Goal: Task Accomplishment & Management: Use online tool/utility

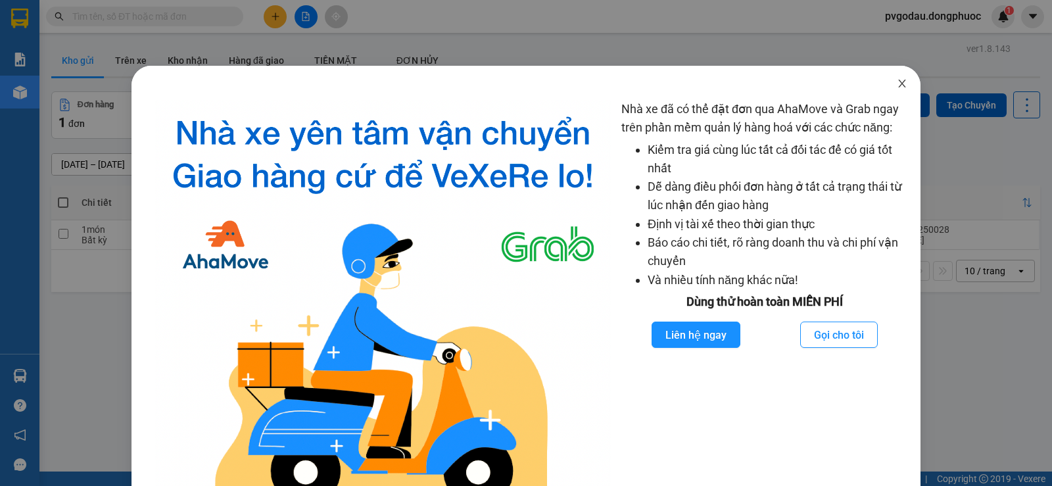
click at [897, 81] on icon "close" at bounding box center [902, 83] width 11 height 11
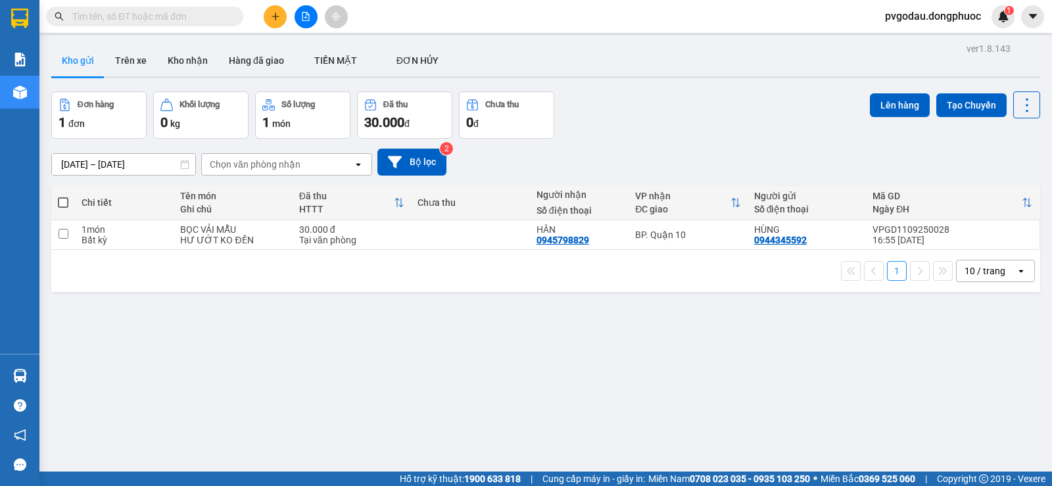
click at [304, 14] on icon "file-add" at bounding box center [305, 16] width 9 height 9
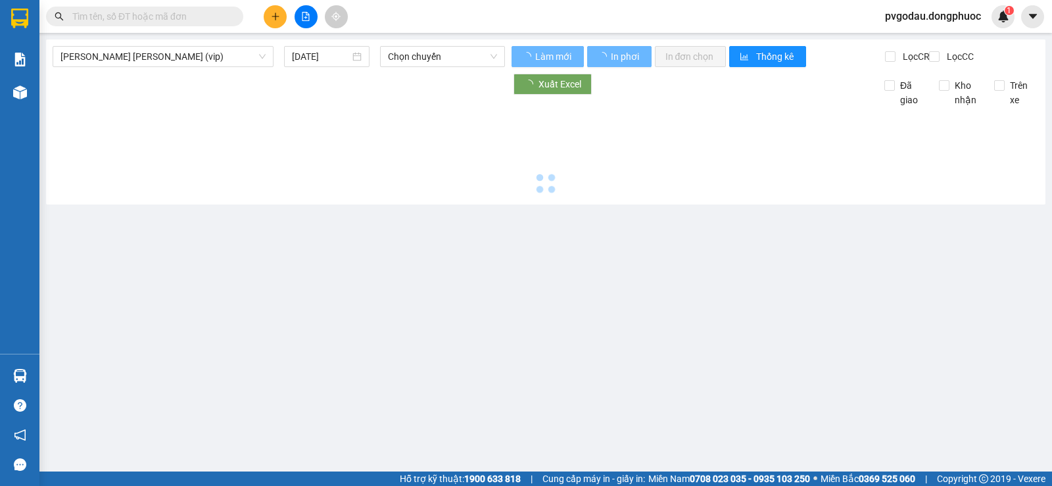
type input "[DATE]"
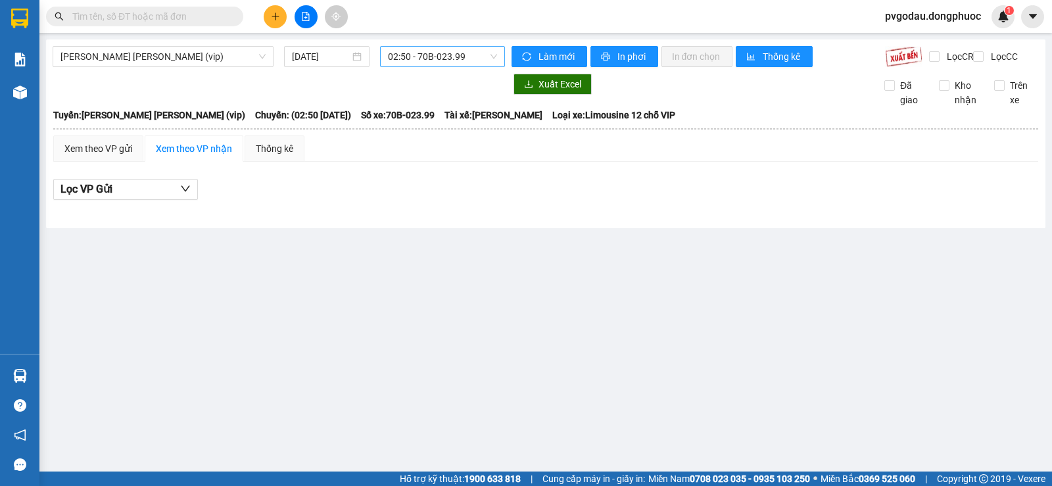
click at [432, 62] on span "02:50 - 70B-023.99" at bounding box center [442, 57] width 108 height 20
type input "8393"
click at [431, 82] on div "04:30 - 70H-083.93" at bounding box center [439, 83] width 103 height 14
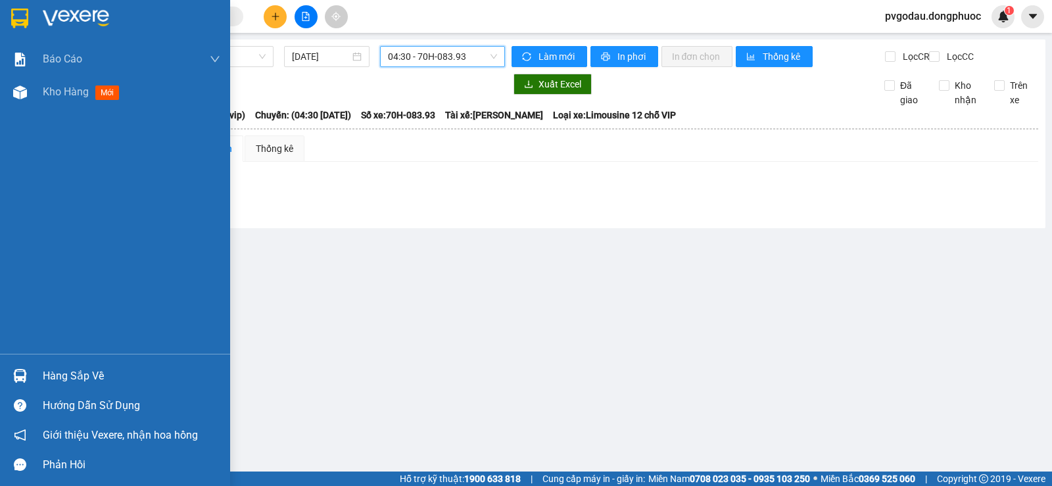
click at [41, 375] on div "Hàng sắp về" at bounding box center [115, 376] width 230 height 30
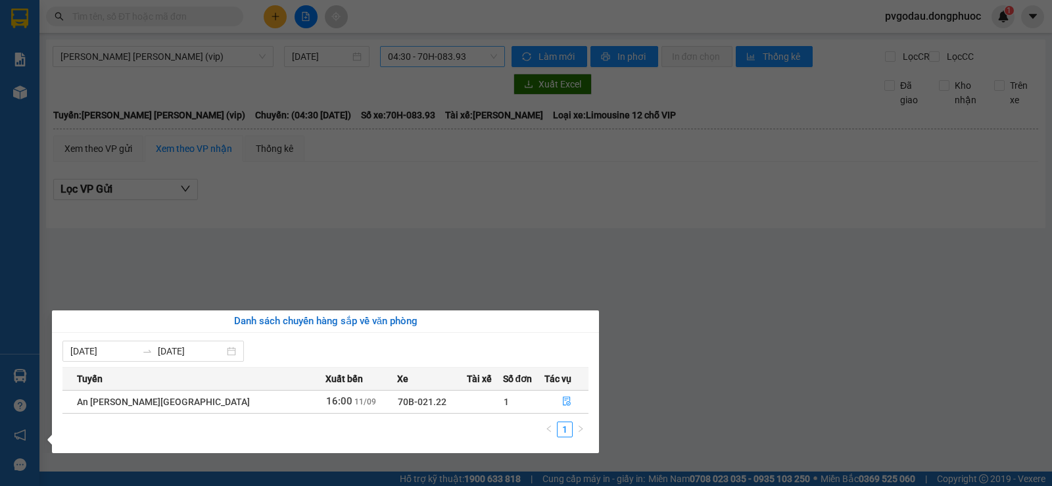
click at [279, 279] on section "Kết quả [PERSON_NAME] ( 0 ) Bộ lọc No Data pvgodau.dongphuoc 1 [PERSON_NAME] [P…" at bounding box center [526, 243] width 1052 height 486
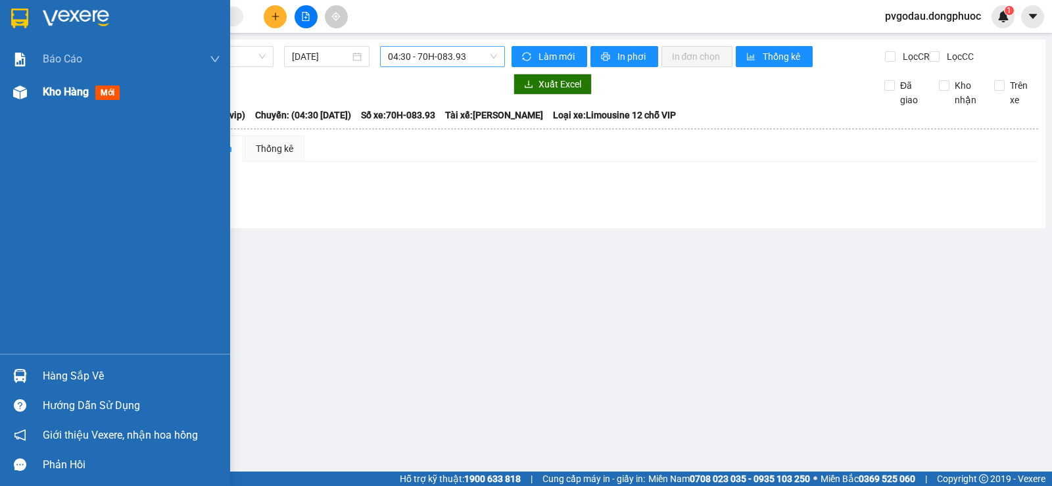
click at [37, 94] on div "Kho hàng mới" at bounding box center [115, 92] width 230 height 33
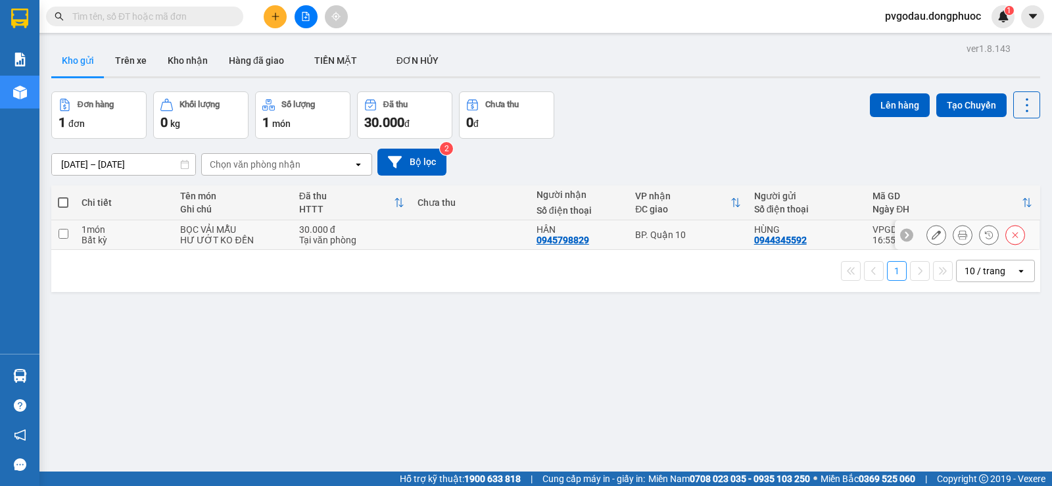
click at [68, 234] on input "checkbox" at bounding box center [63, 234] width 10 height 10
checkbox input "true"
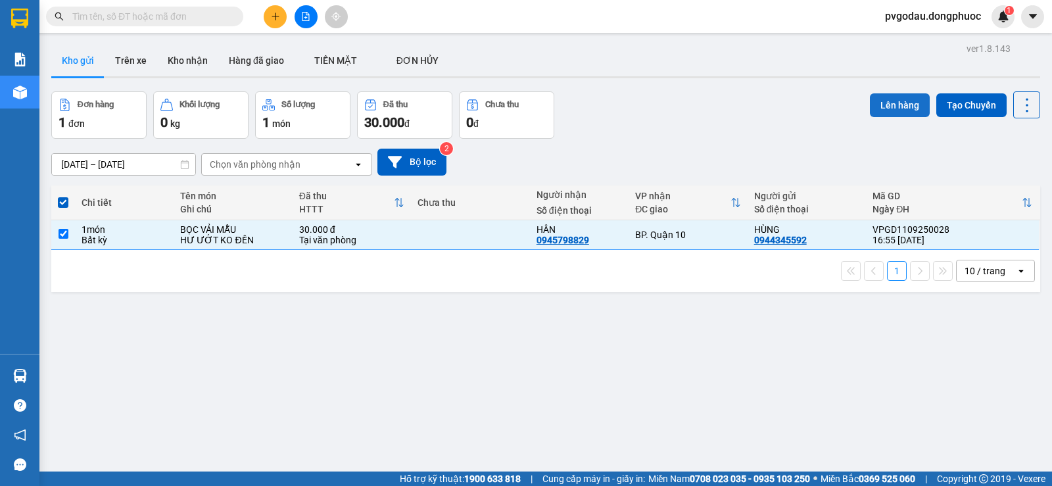
click at [889, 108] on button "Lên hàng" at bounding box center [900, 105] width 60 height 24
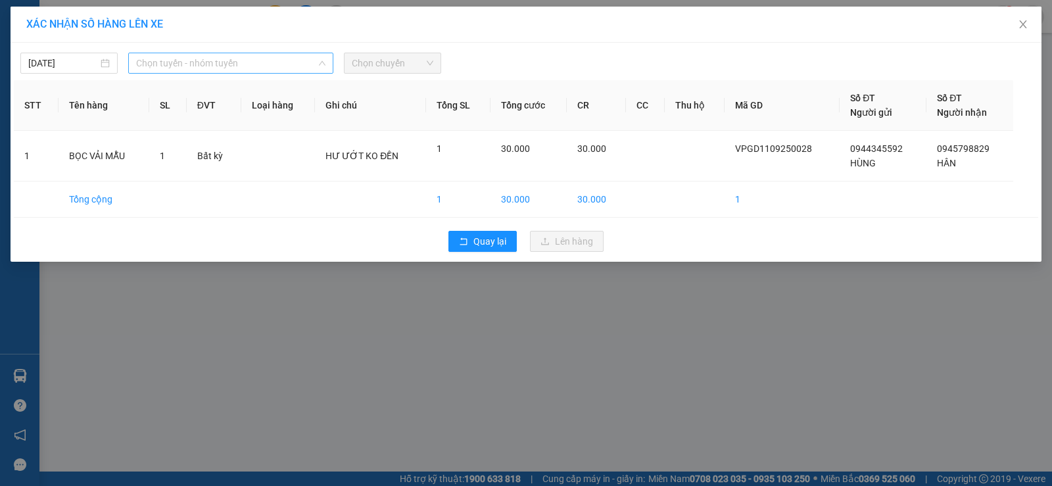
click at [152, 66] on span "Chọn tuyến - nhóm tuyến" at bounding box center [230, 63] width 189 height 20
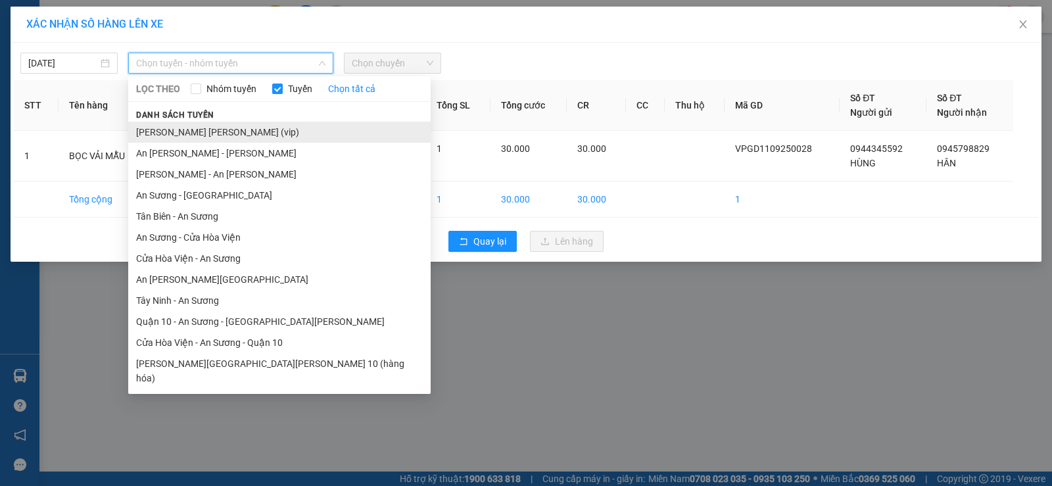
click at [194, 129] on li "[PERSON_NAME] [PERSON_NAME] (vip)" at bounding box center [279, 132] width 302 height 21
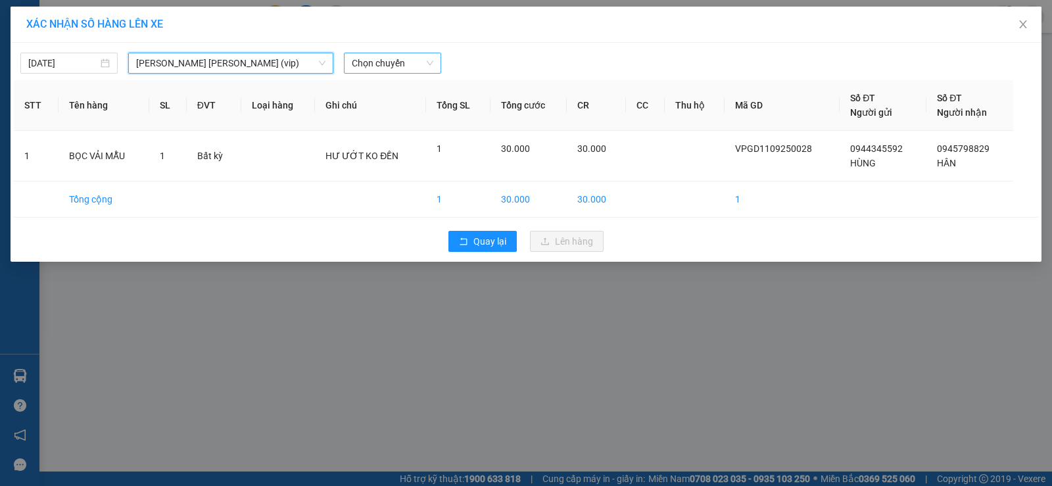
click at [406, 64] on span "Chọn chuyến" at bounding box center [393, 63] width 82 height 20
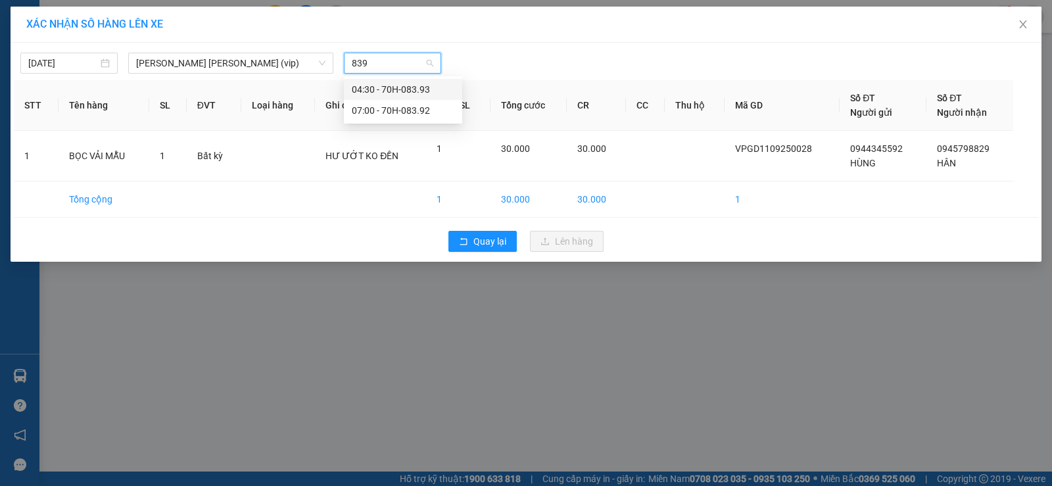
type input "8393"
click at [381, 92] on div "04:30 - 70H-083.93" at bounding box center [403, 89] width 103 height 14
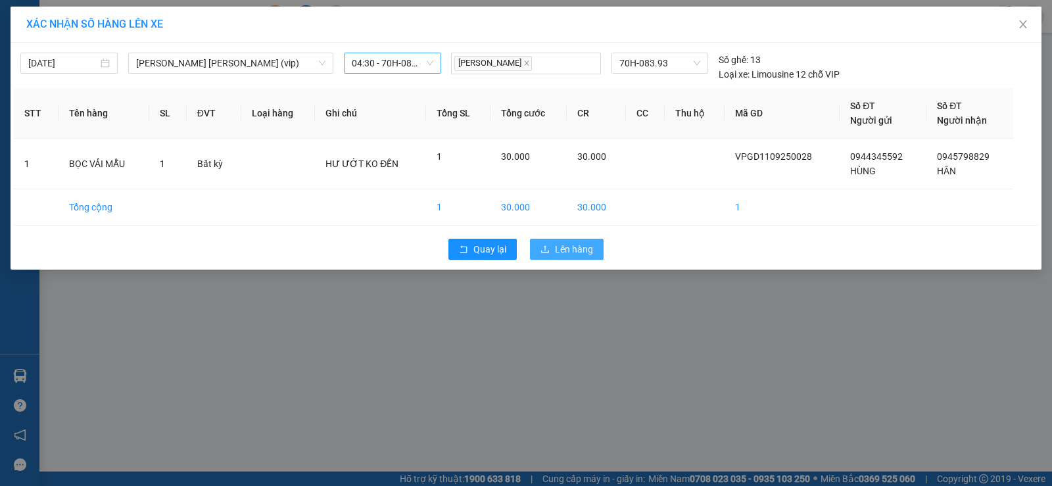
click at [571, 255] on span "Lên hàng" at bounding box center [574, 249] width 38 height 14
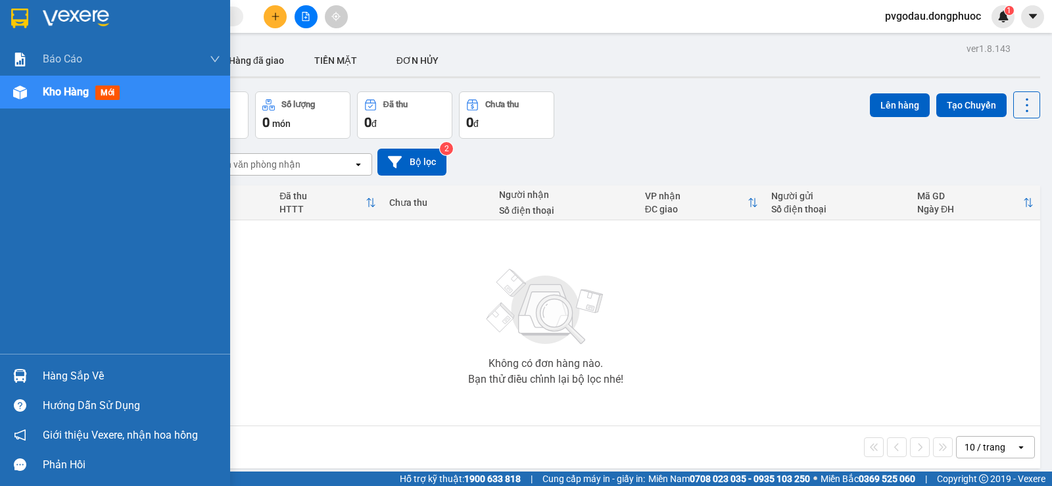
click at [87, 379] on div "Hàng sắp về" at bounding box center [131, 376] width 177 height 20
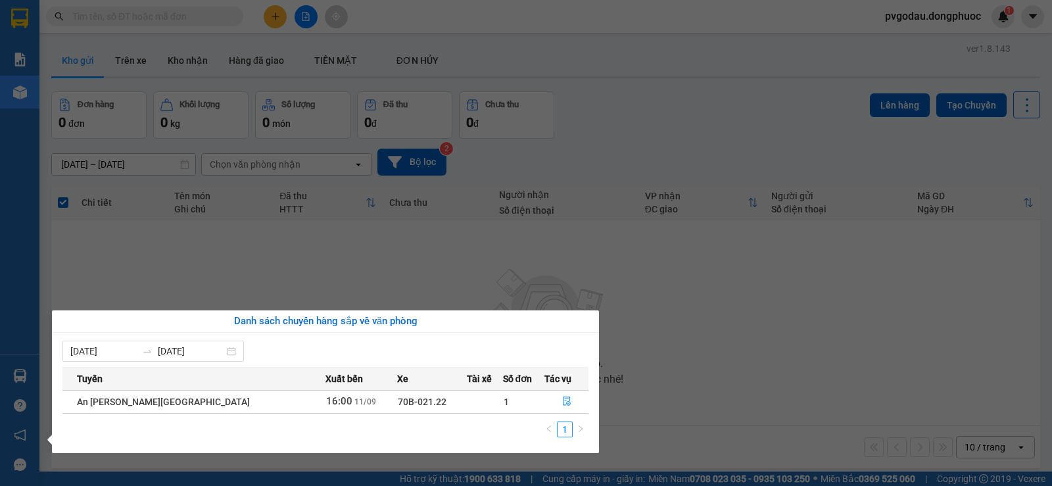
click at [43, 368] on div "[PERSON_NAME] sách chuyến hàng sắp về văn phòng [DATE] [DATE] [PERSON_NAME] Xuấ…" at bounding box center [320, 381] width 557 height 143
click at [34, 373] on div "Báo cáo Mẫu 1: Báo cáo dòng tiền theo nhân viên Mẫu 1: Báo cáo dòng tiền theo n…" at bounding box center [19, 243] width 39 height 486
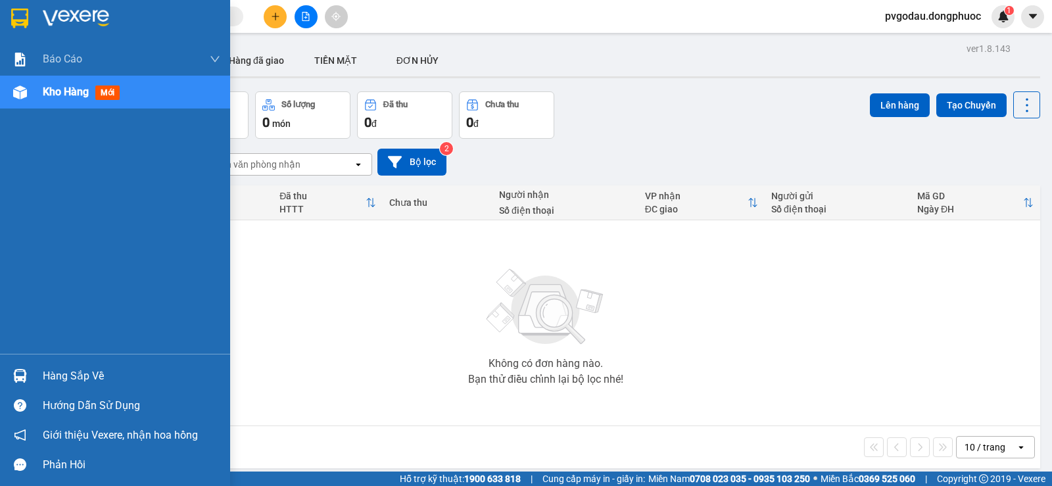
click at [32, 381] on div "Hàng sắp về" at bounding box center [115, 376] width 230 height 30
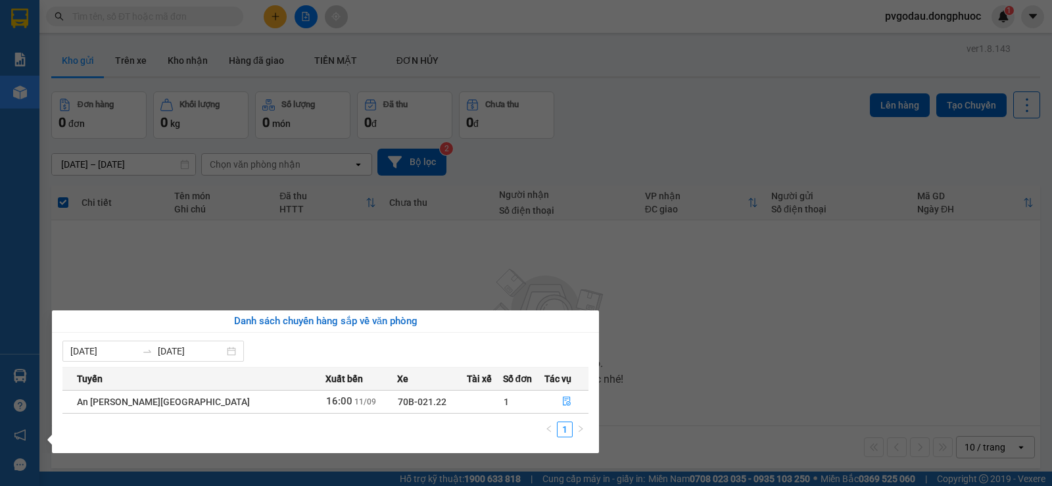
click at [7, 380] on div "Báo cáo Mẫu 1: Báo cáo dòng tiền theo nhân viên Mẫu 1: Báo cáo dòng tiền theo n…" at bounding box center [19, 243] width 39 height 486
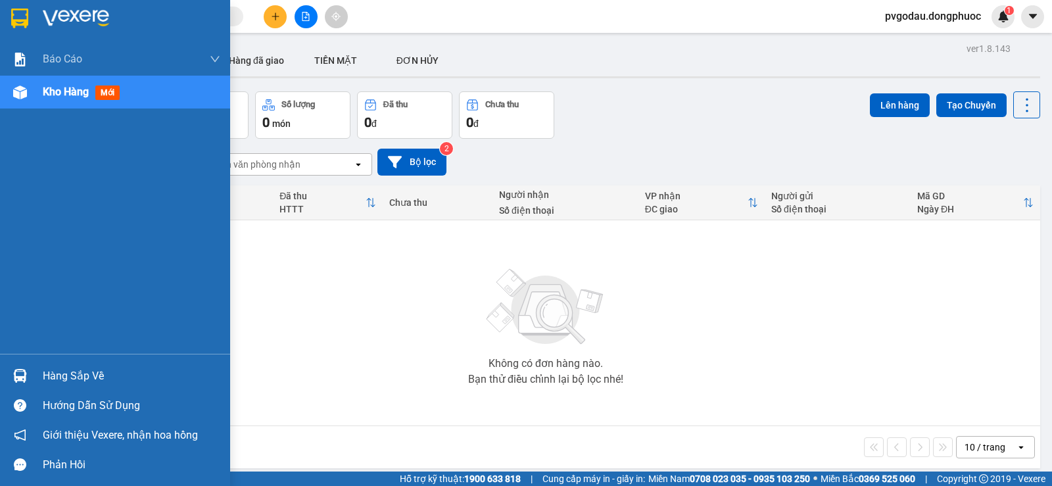
click at [32, 388] on div "Hàng sắp về" at bounding box center [115, 376] width 230 height 30
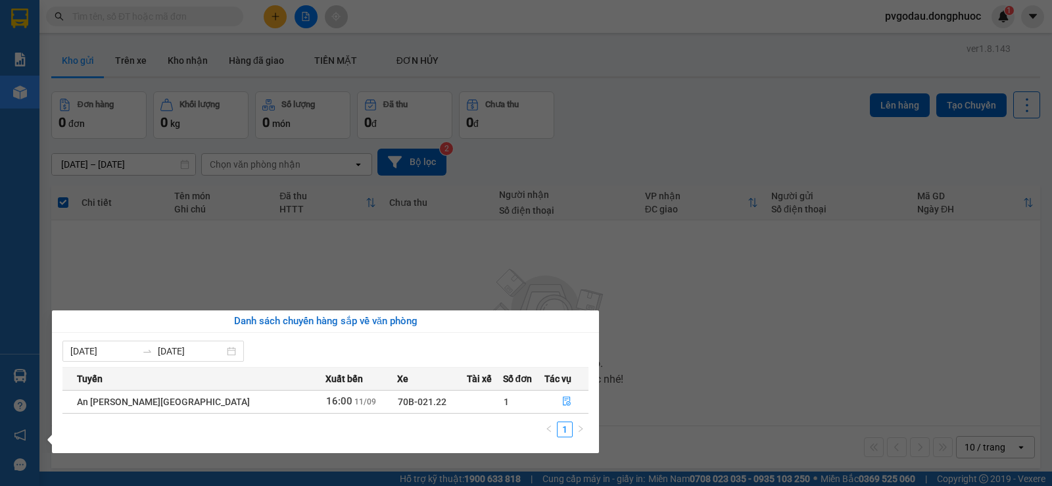
click at [181, 10] on section "Kết quả [PERSON_NAME] ( 0 ) Bộ lọc No Data pvgodau.dongphuoc 1 [PERSON_NAME] [P…" at bounding box center [526, 243] width 1052 height 486
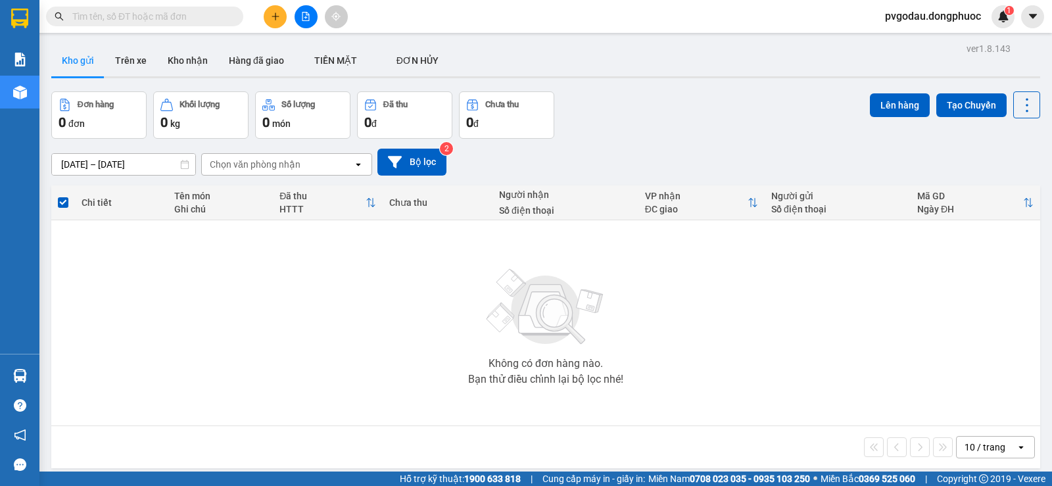
click at [170, 18] on input "text" at bounding box center [149, 16] width 155 height 14
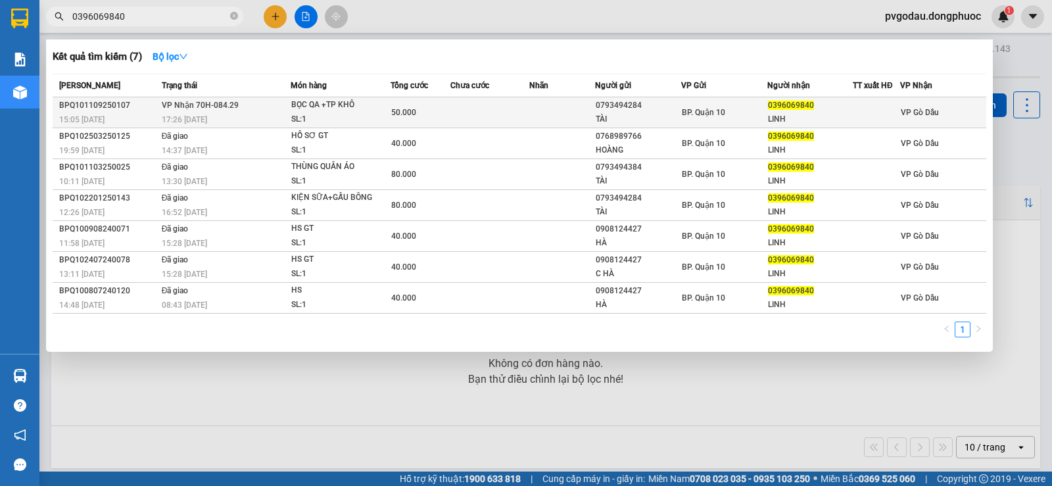
type input "0396069840"
click at [413, 116] on span "50.000" at bounding box center [403, 112] width 25 height 9
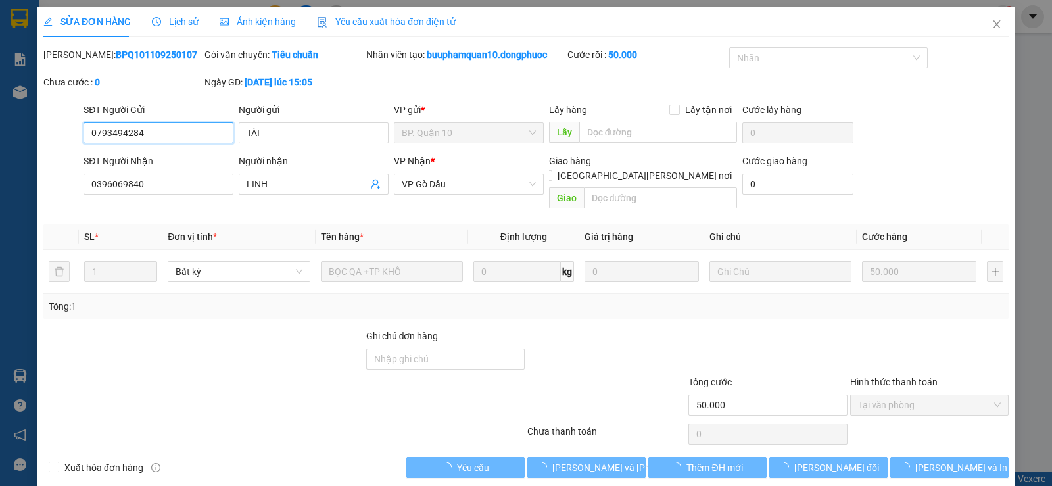
type input "0793494284"
type input "TÀI"
type input "0396069840"
type input "LINH"
type input "50.000"
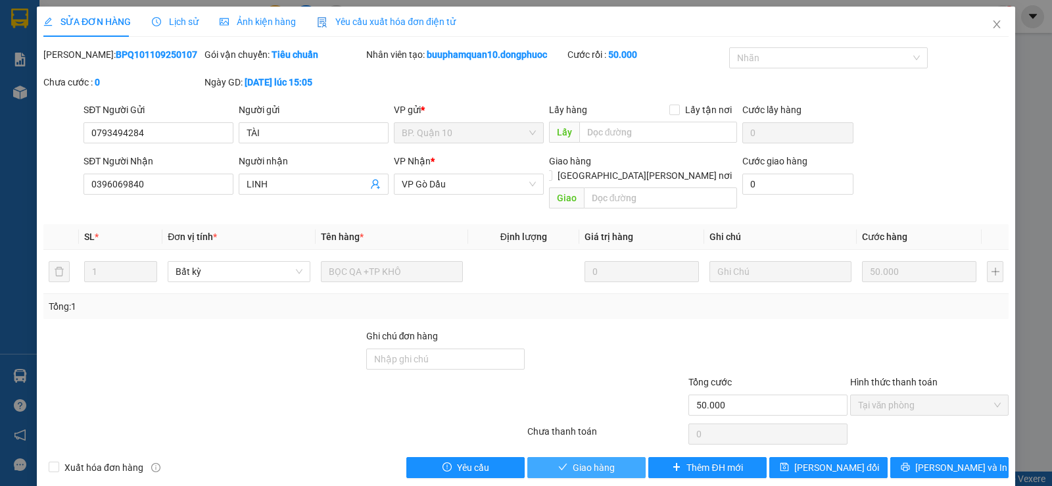
click at [593, 460] on span "Giao hàng" at bounding box center [593, 467] width 42 height 14
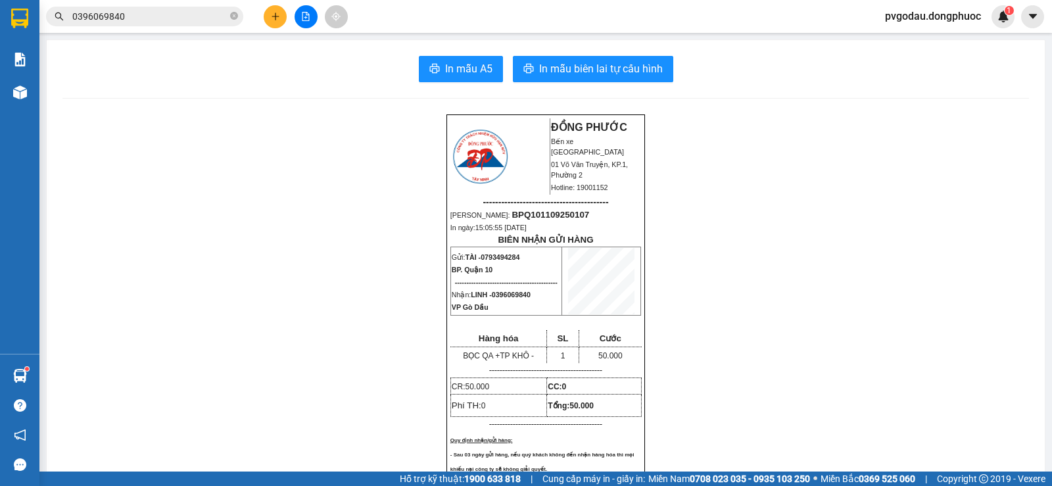
click at [275, 17] on icon "plus" at bounding box center [275, 16] width 9 height 9
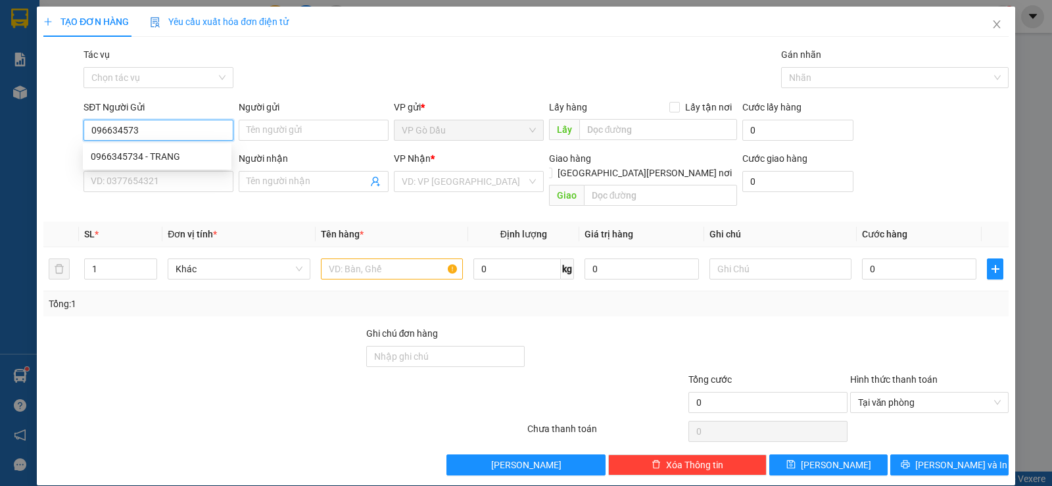
type input "0966345734"
click at [136, 155] on div "0966345734 - TRANG" at bounding box center [157, 156] width 133 height 14
type input "TRANG"
type input "0903914750"
type input "kiện"
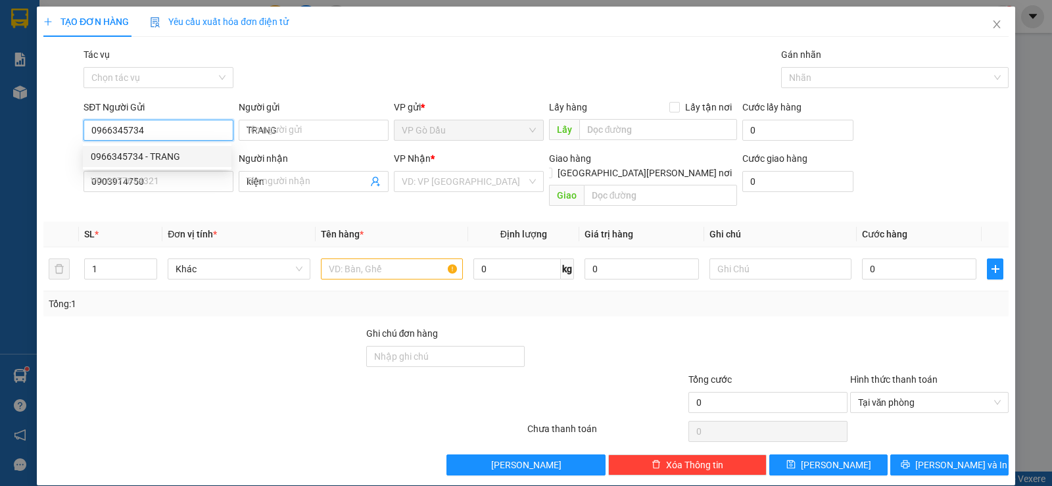
type input "30.000"
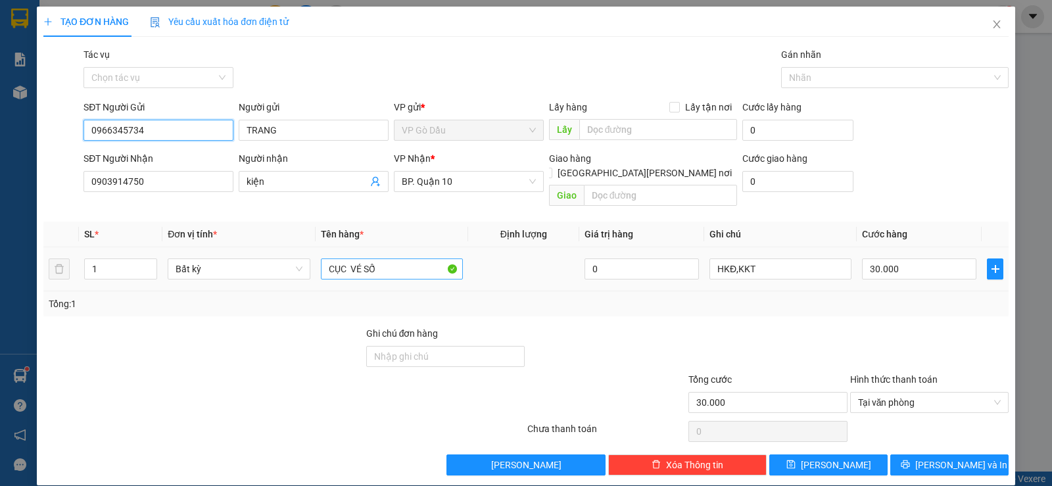
type input "0966345734"
click at [345, 258] on input "CỤC VÉ SỐ" at bounding box center [392, 268] width 142 height 21
type input "CỤC ĐEN VÉ SỐ"
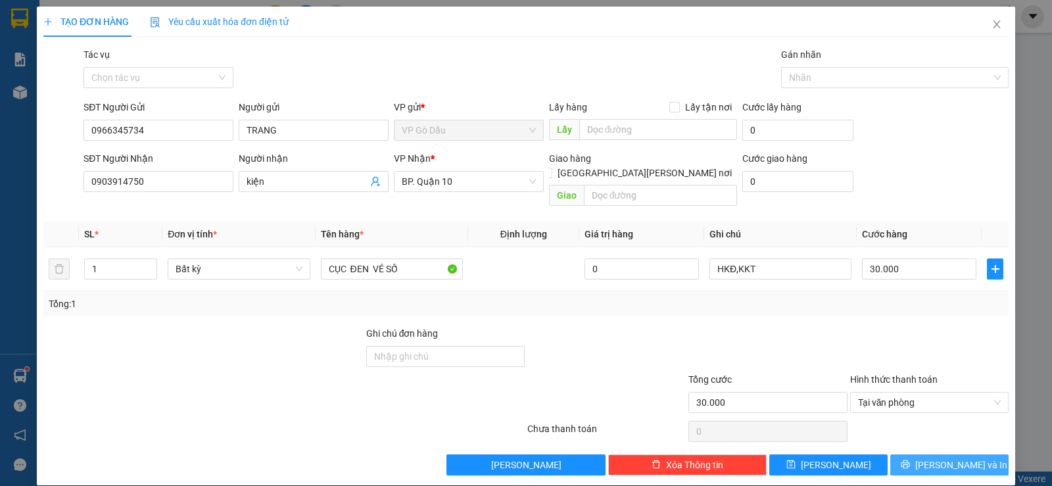
click at [955, 457] on span "[PERSON_NAME] và In" at bounding box center [961, 464] width 92 height 14
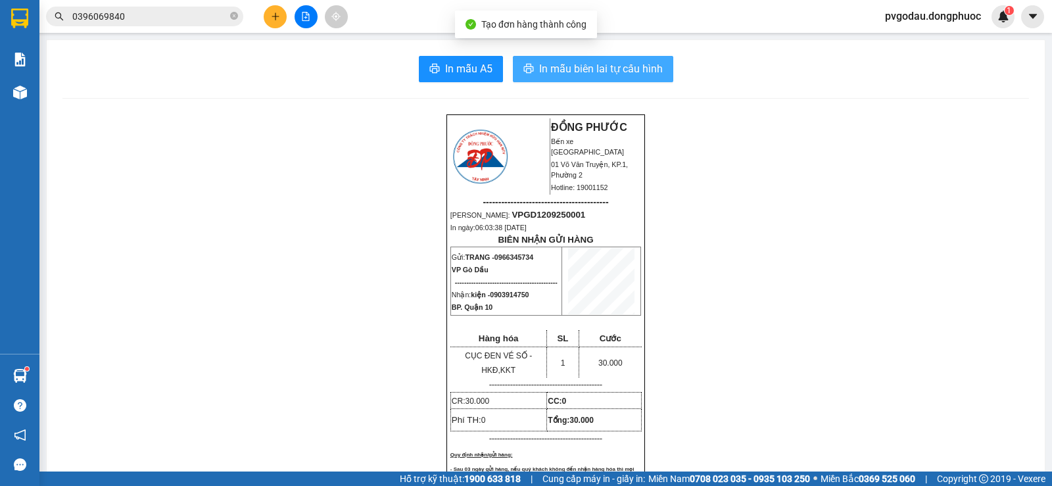
click at [567, 72] on span "In mẫu biên lai tự cấu hình" at bounding box center [601, 68] width 124 height 16
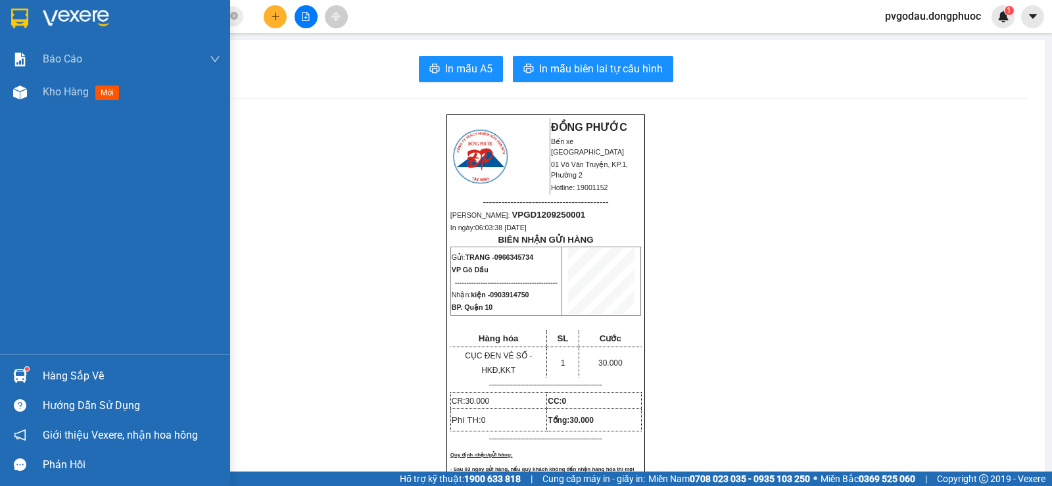
click at [45, 371] on div "Hàng sắp về" at bounding box center [131, 376] width 177 height 20
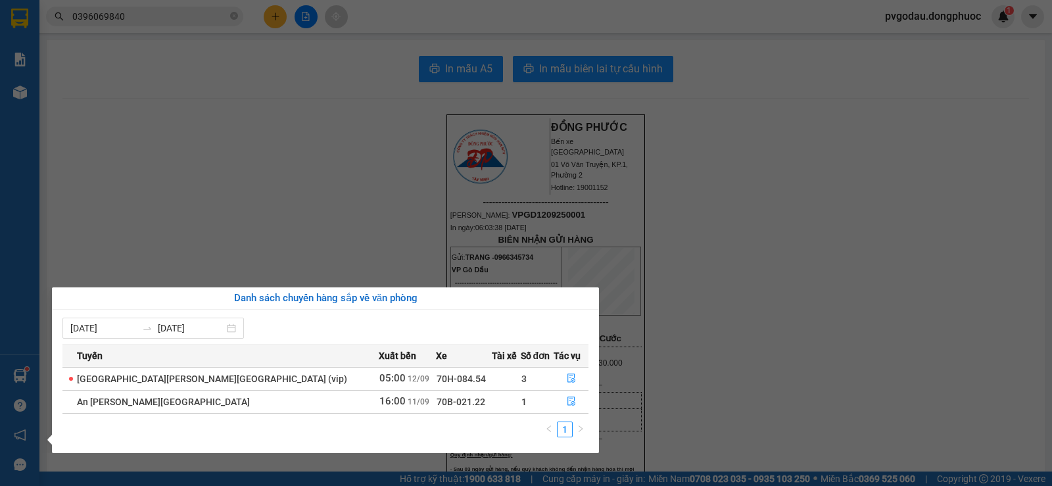
click at [11, 389] on div "Báo cáo Mẫu 1: Báo cáo dòng tiền theo nhân viên Mẫu 1: Báo cáo dòng tiền theo n…" at bounding box center [19, 243] width 39 height 486
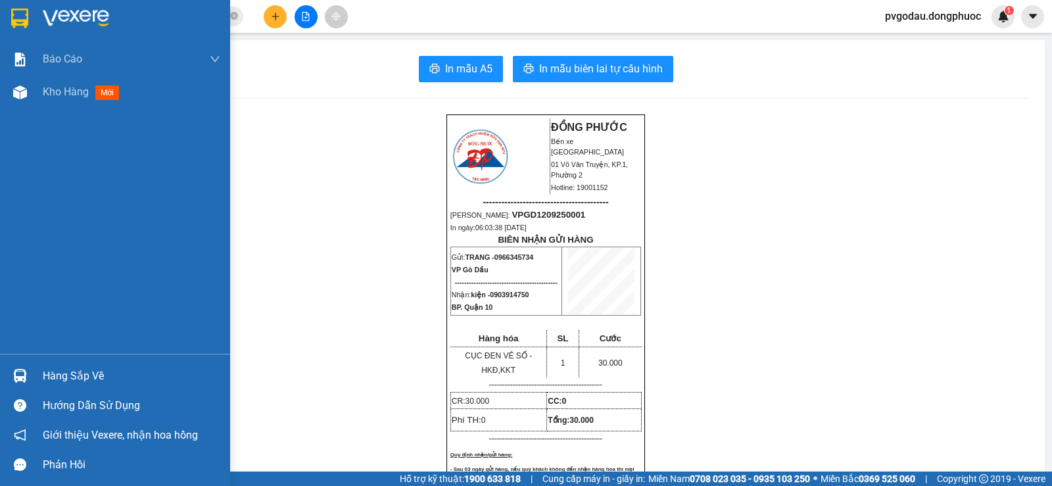
click at [35, 369] on div "Hàng sắp về" at bounding box center [115, 376] width 230 height 30
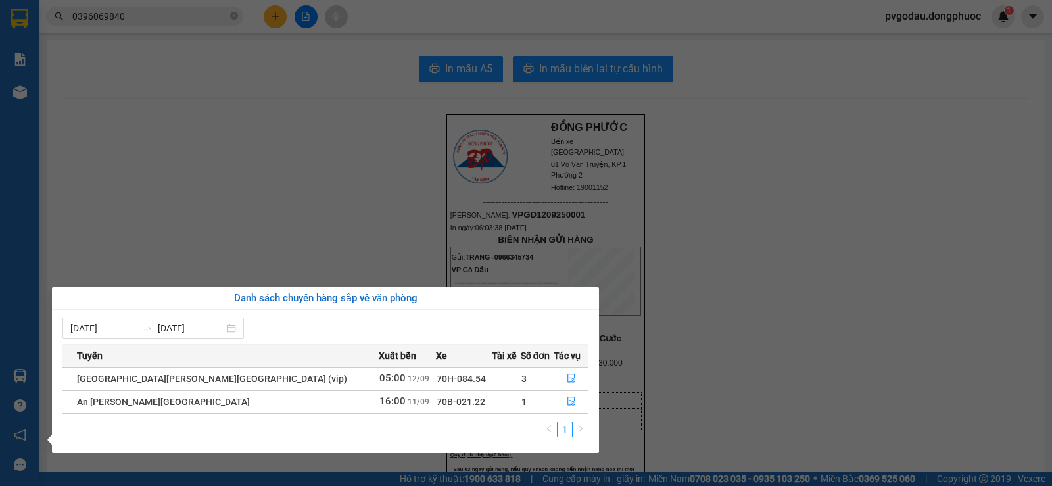
click at [166, 217] on section "Kết quả [PERSON_NAME] ( 7 ) Bộ lọc Mã ĐH Trạng thái Món hàng Tổng [PERSON_NAME]…" at bounding box center [526, 243] width 1052 height 486
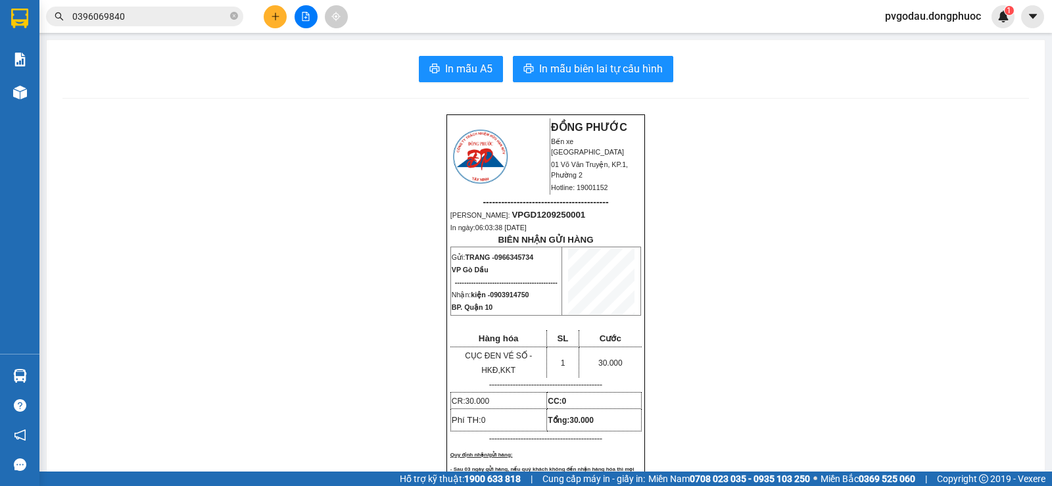
click at [41, 371] on main "In mẫu A5 In mẫu biên lai tự [PERSON_NAME] ĐỒNG [PERSON_NAME] xe Tây Ninh 01 Võ…" at bounding box center [526, 235] width 1052 height 471
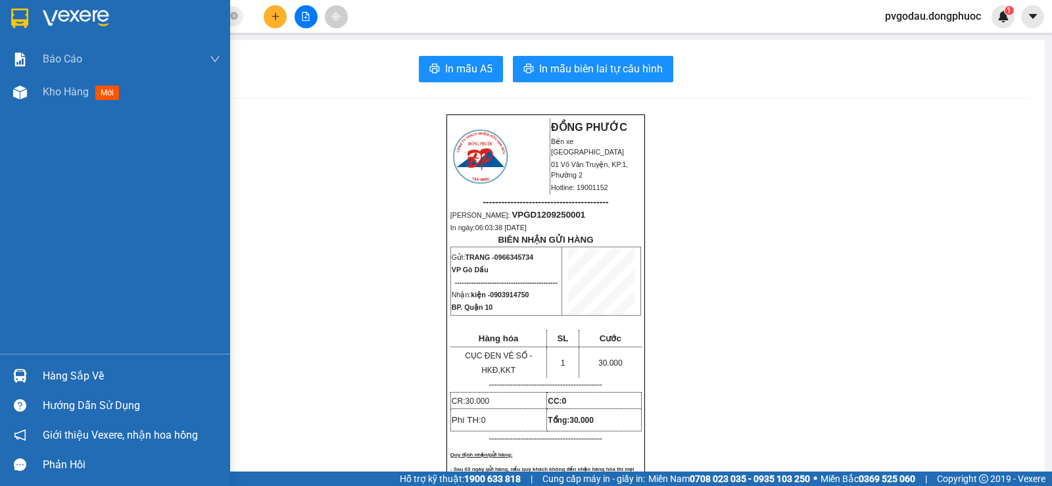
click at [26, 378] on img at bounding box center [20, 376] width 14 height 14
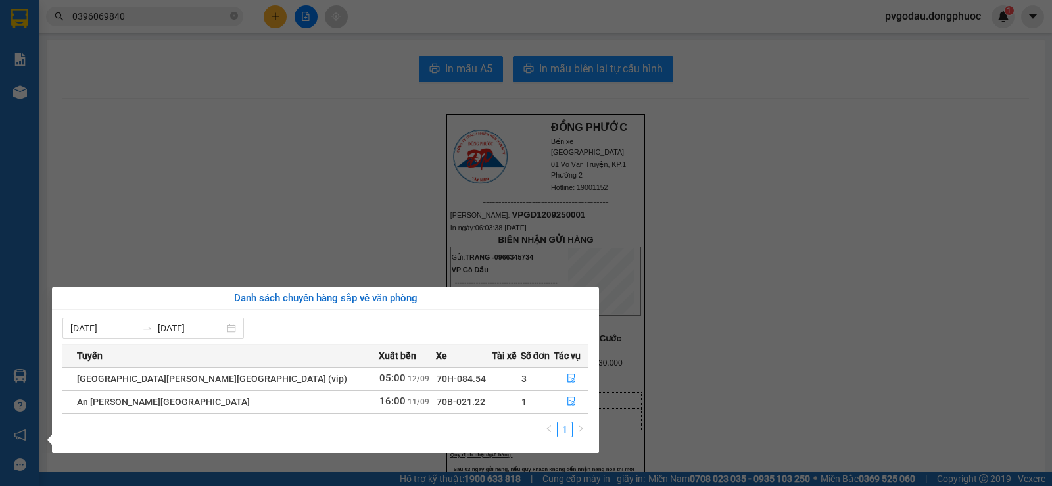
click at [3, 369] on div "Báo cáo Mẫu 1: Báo cáo dòng tiền theo nhân viên Mẫu 1: Báo cáo dòng tiền theo n…" at bounding box center [19, 243] width 39 height 486
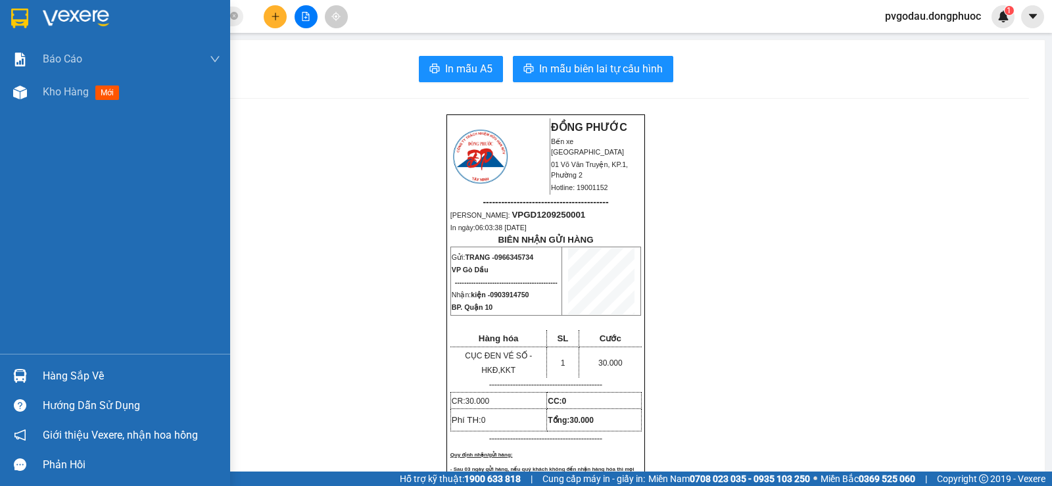
click at [38, 379] on div "Hàng sắp về" at bounding box center [115, 376] width 230 height 30
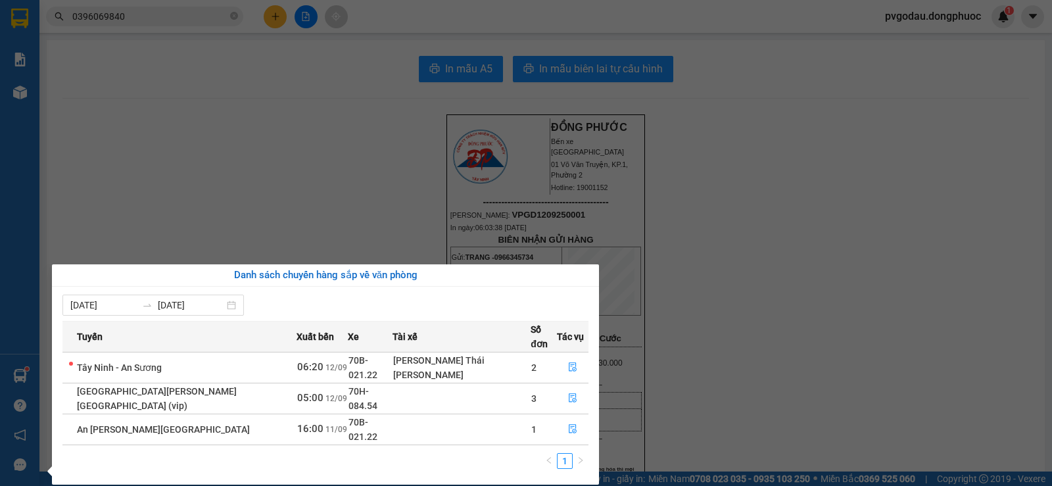
click at [226, 86] on section "Kết quả [PERSON_NAME] ( 7 ) Bộ lọc Mã ĐH Trạng thái Món hàng Tổng [PERSON_NAME]…" at bounding box center [526, 243] width 1052 height 486
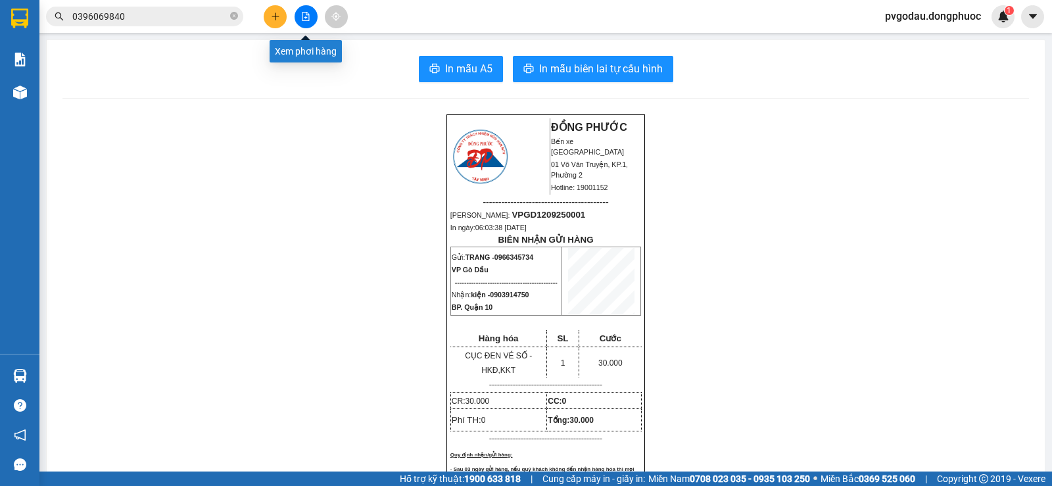
click at [304, 20] on icon "file-add" at bounding box center [305, 16] width 9 height 9
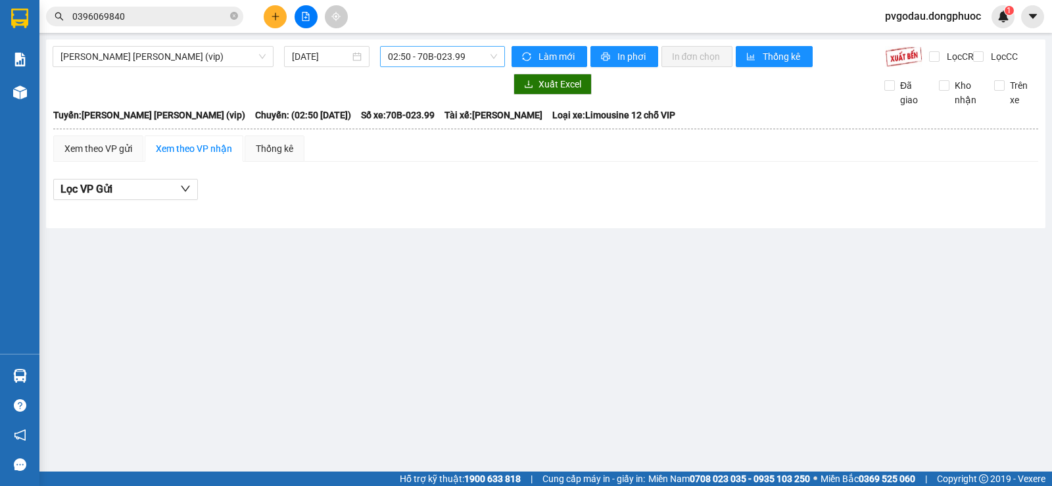
click at [477, 53] on span "02:50 - 70B-023.99" at bounding box center [442, 57] width 108 height 20
type input "2173"
click at [475, 82] on div "05:45 (TC) - 70B-021.73" at bounding box center [439, 83] width 103 height 14
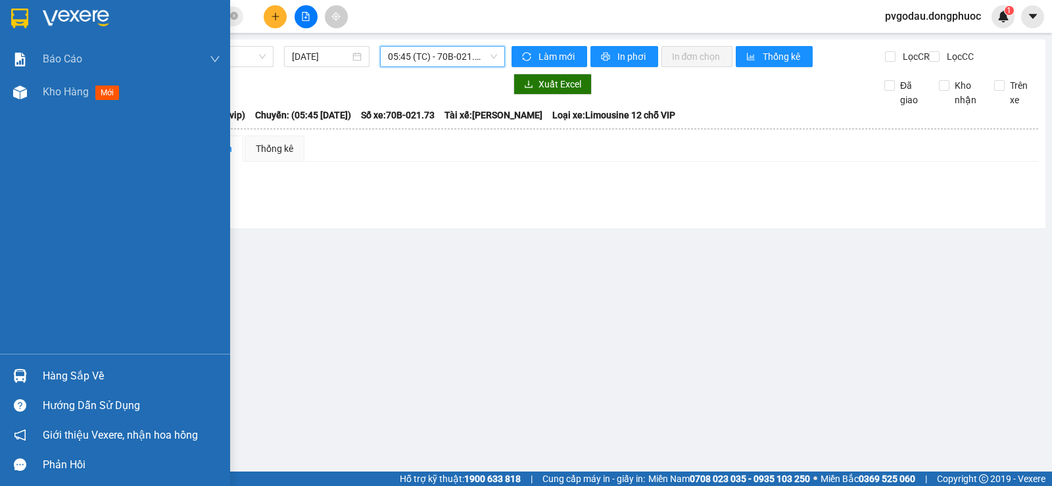
click at [55, 368] on div "Hàng sắp về" at bounding box center [131, 376] width 177 height 20
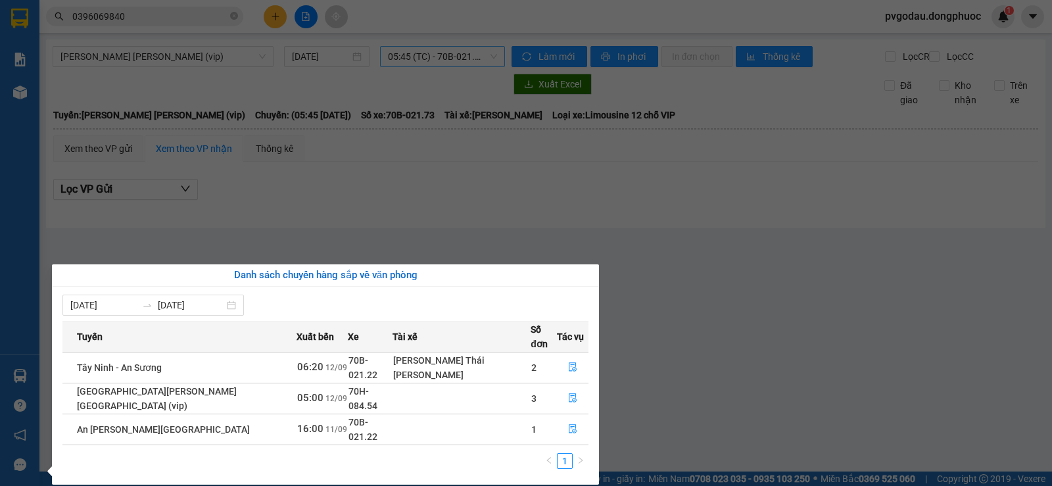
drag, startPoint x: 7, startPoint y: 380, endPoint x: 20, endPoint y: 380, distance: 12.5
click at [11, 380] on div "Báo cáo Mẫu 1: Báo cáo dòng tiền theo nhân viên Mẫu 1: Báo cáo dòng tiền theo n…" at bounding box center [19, 243] width 39 height 486
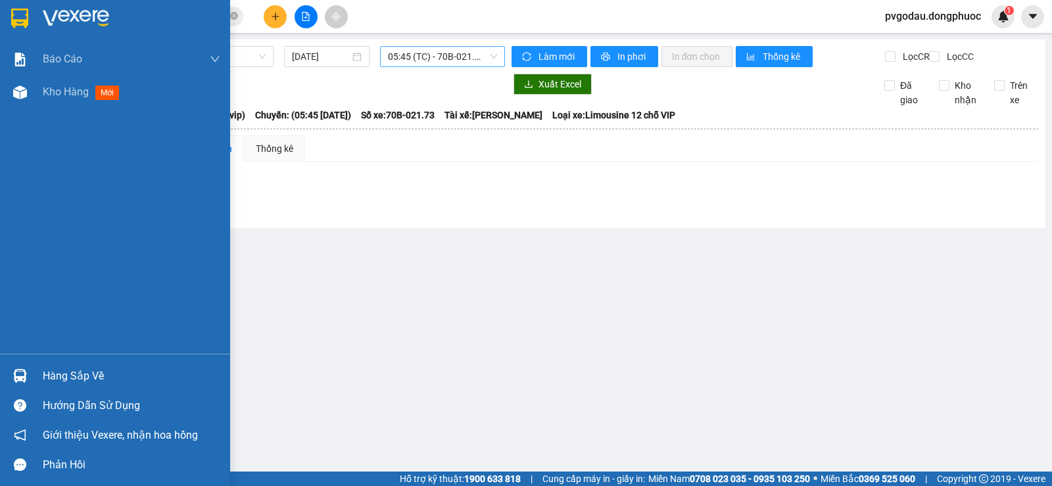
click at [22, 380] on img at bounding box center [20, 376] width 14 height 14
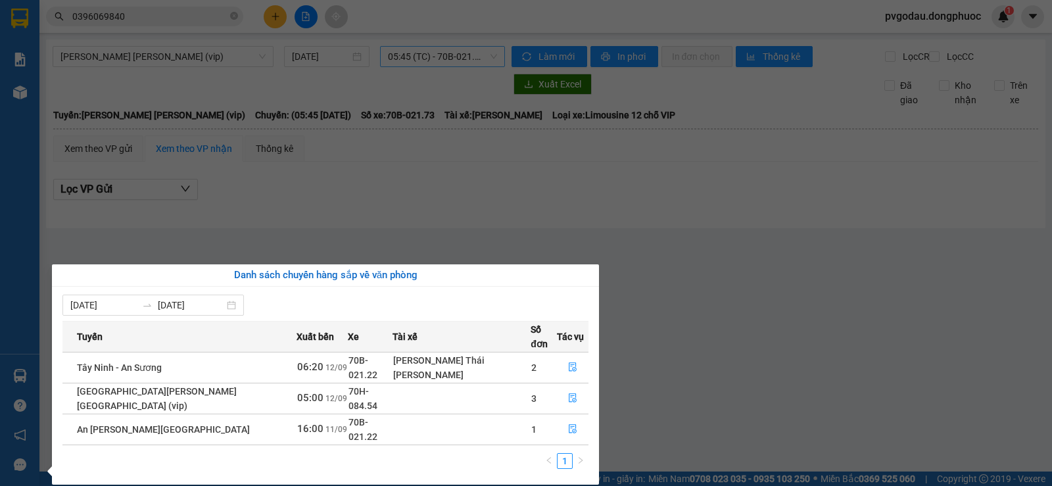
click at [14, 392] on div "Báo cáo Mẫu 1: Báo cáo dòng tiền theo nhân viên Mẫu 1: Báo cáo dòng tiền theo n…" at bounding box center [19, 243] width 39 height 486
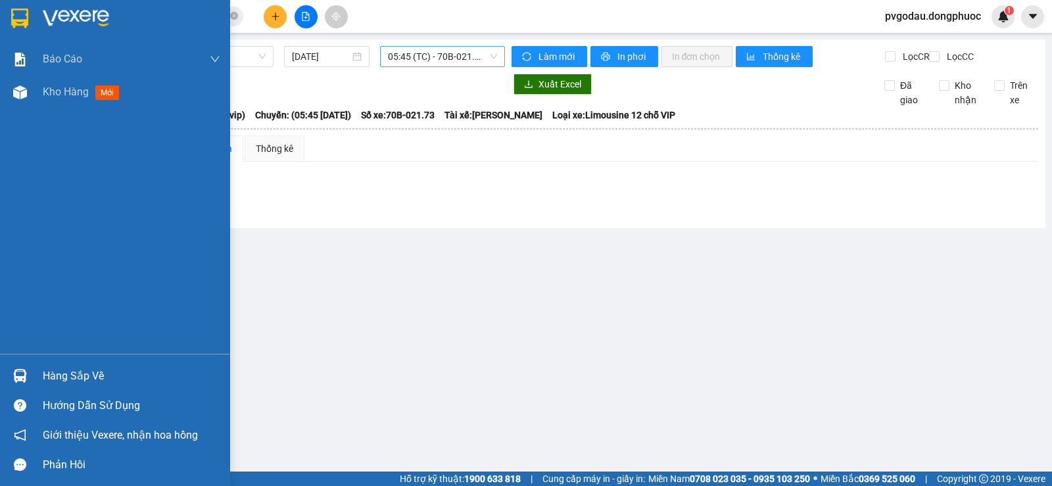
click at [41, 373] on div "Hàng sắp về" at bounding box center [115, 376] width 230 height 30
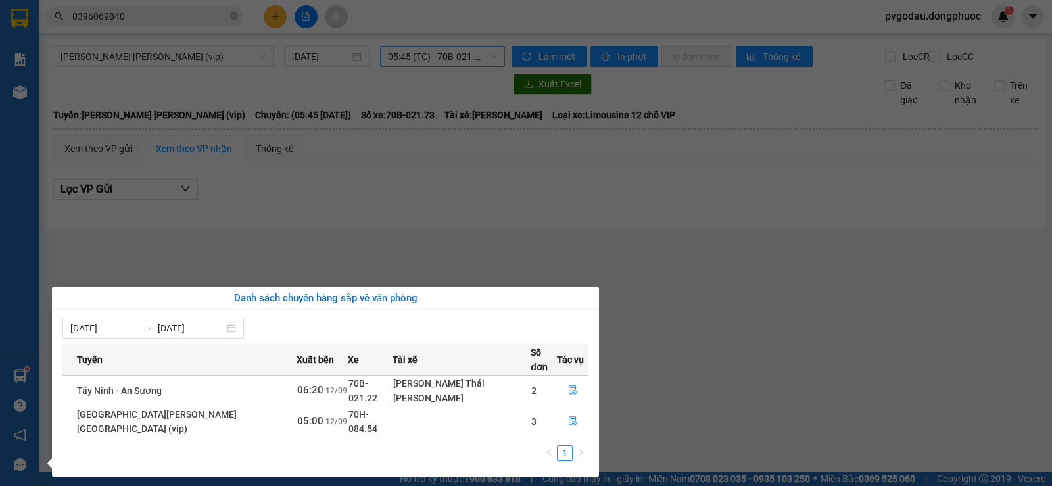
click at [26, 367] on div "Báo cáo Mẫu 1: Báo cáo dòng tiền theo nhân viên Mẫu 1: Báo cáo dòng tiền theo n…" at bounding box center [19, 243] width 39 height 486
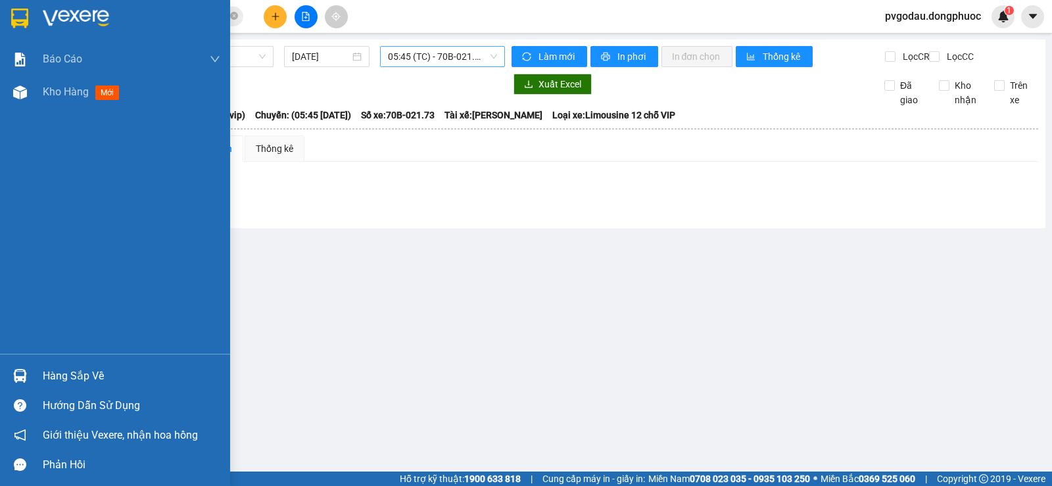
click at [36, 379] on div "Hàng sắp về" at bounding box center [115, 376] width 230 height 30
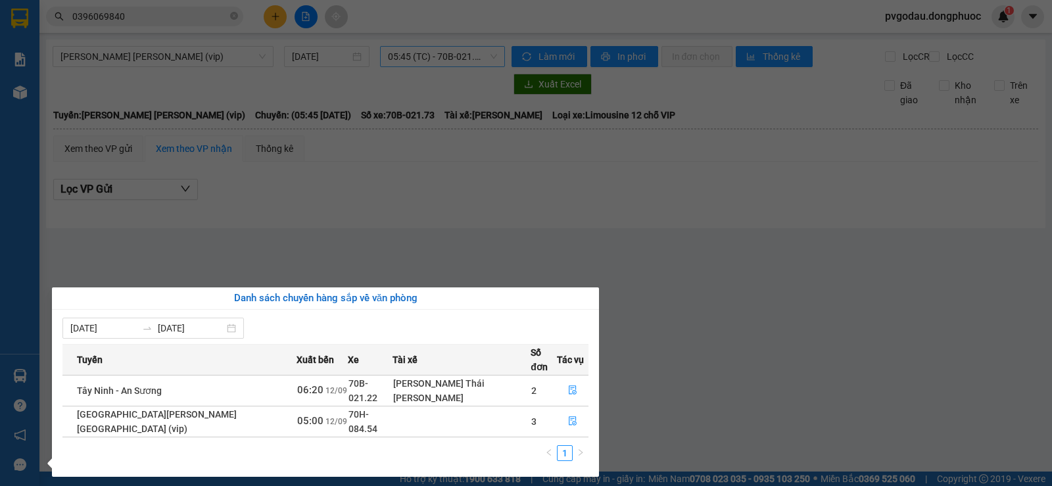
click at [273, 253] on section "Kết quả [PERSON_NAME] ( 7 ) Bộ lọc Mã ĐH Trạng thái Món hàng Tổng [PERSON_NAME]…" at bounding box center [526, 243] width 1052 height 486
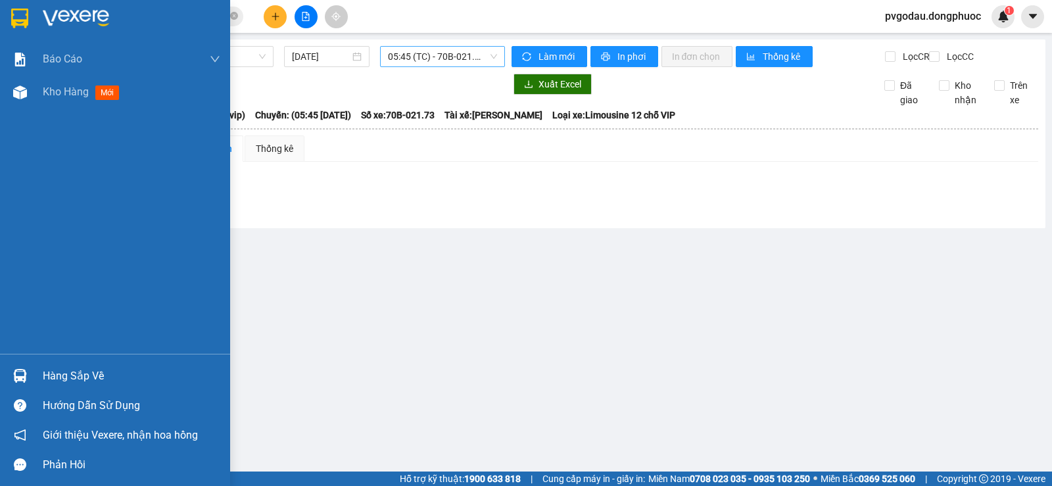
click at [16, 377] on img at bounding box center [20, 376] width 14 height 14
click at [30, 394] on div "Báo cáo Mẫu 1: Báo cáo dòng tiền theo nhân viên Mẫu 1: Báo cáo dòng tiền theo n…" at bounding box center [115, 243] width 230 height 486
click at [34, 383] on div "Hàng sắp về" at bounding box center [115, 376] width 230 height 30
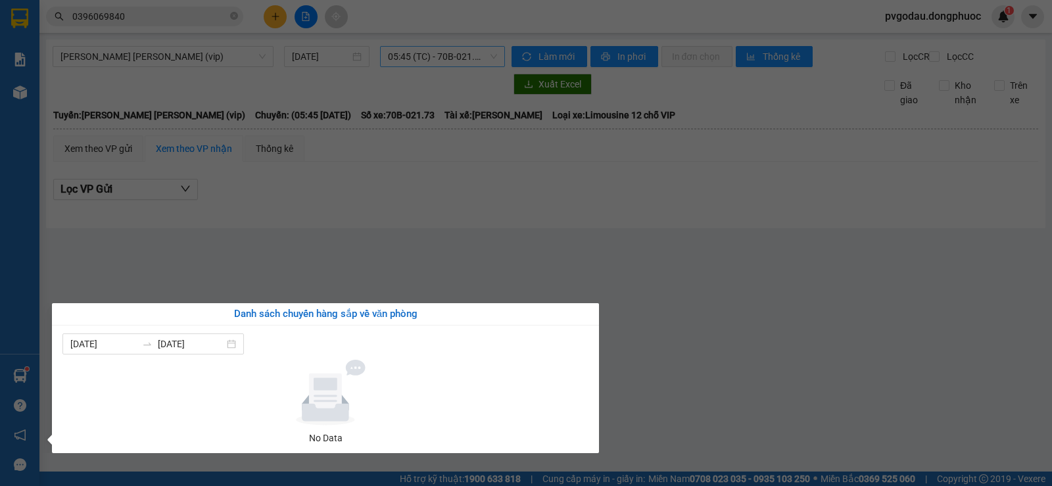
click at [322, 269] on section "Kết quả [PERSON_NAME] ( 7 ) Bộ lọc Mã ĐH Trạng thái Món hàng Tổng [PERSON_NAME]…" at bounding box center [526, 243] width 1052 height 486
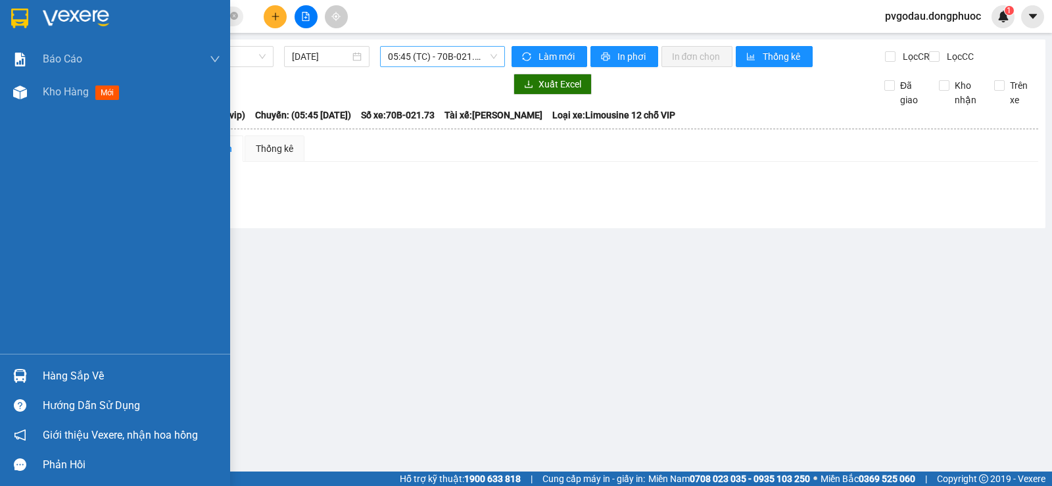
click at [49, 366] on div "Hàng sắp về" at bounding box center [131, 376] width 177 height 20
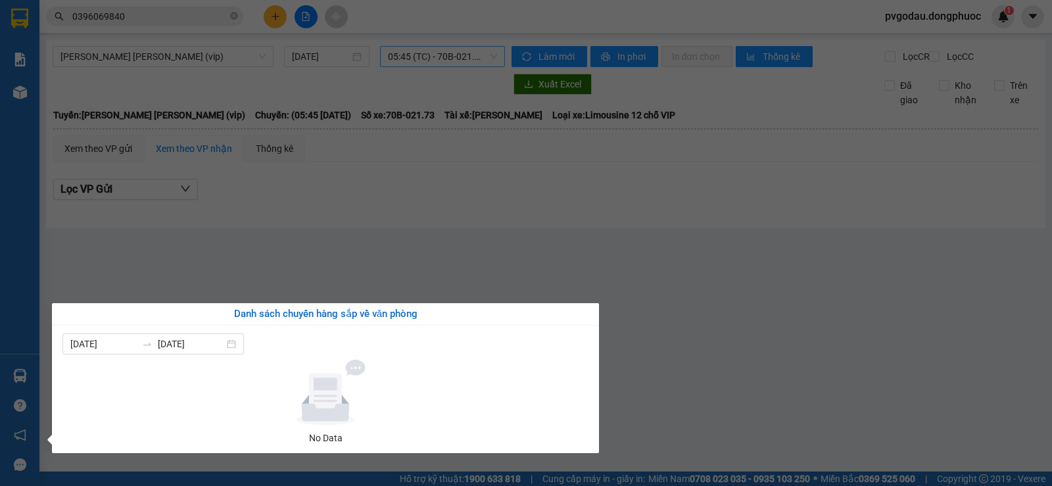
click at [135, 271] on section "Kết quả [PERSON_NAME] ( 7 ) Bộ lọc Mã ĐH Trạng thái Món hàng Tổng [PERSON_NAME]…" at bounding box center [526, 243] width 1052 height 486
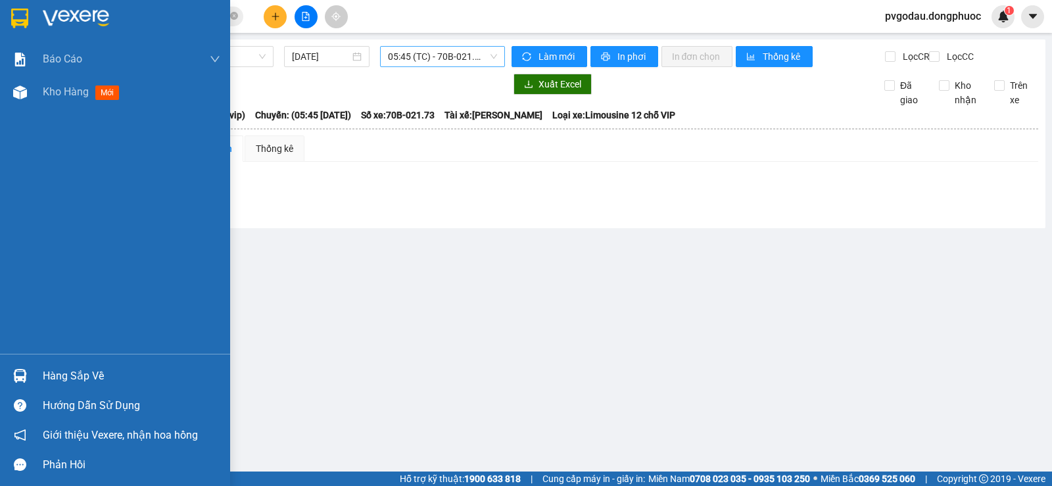
click at [30, 360] on div "Hàng sắp về Hướng dẫn sử dụng Giới thiệu Vexere, nhận hoa hồng Phản hồi" at bounding box center [115, 417] width 230 height 126
click at [55, 372] on div "Hàng sắp về" at bounding box center [131, 376] width 177 height 20
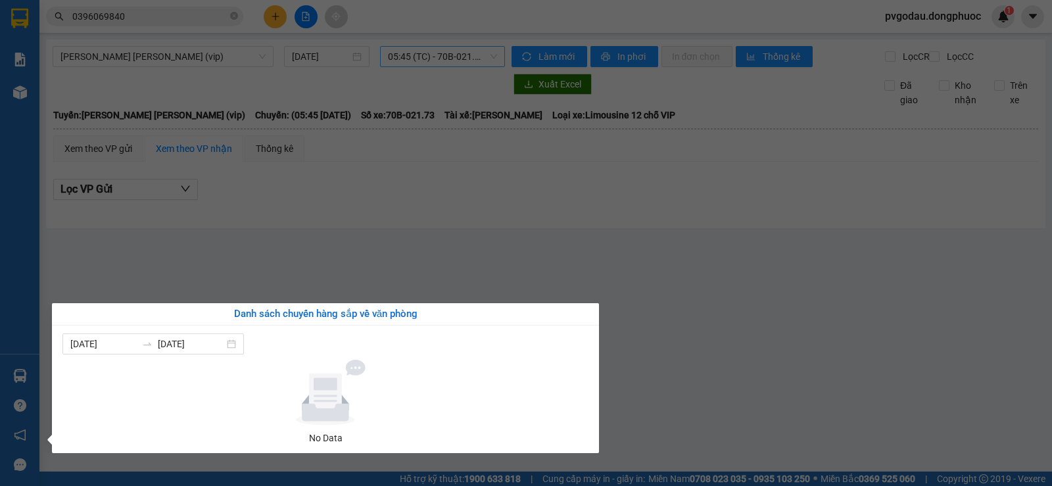
click at [138, 264] on section "Kết quả [PERSON_NAME] ( 7 ) Bộ lọc Mã ĐH Trạng thái Món hàng Tổng [PERSON_NAME]…" at bounding box center [526, 243] width 1052 height 486
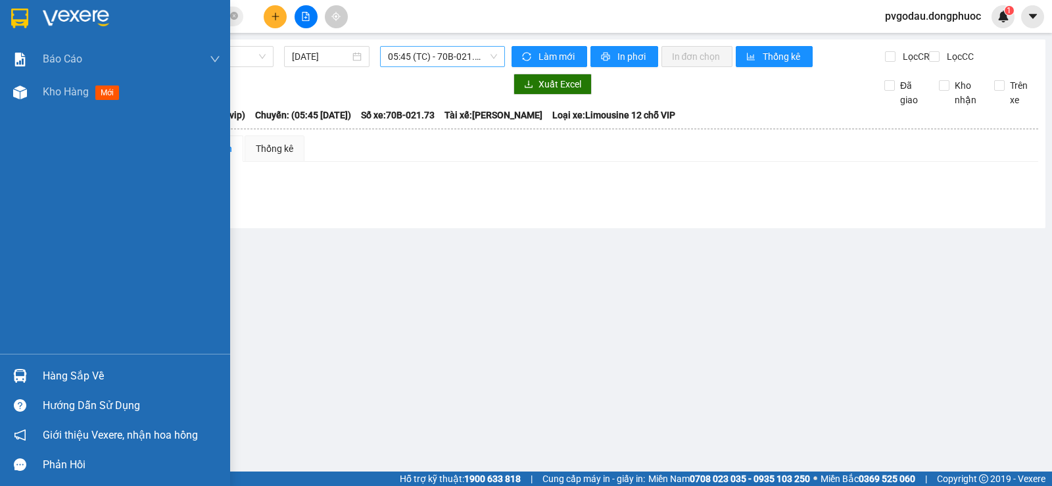
click at [35, 371] on div "Hàng sắp về" at bounding box center [115, 376] width 230 height 30
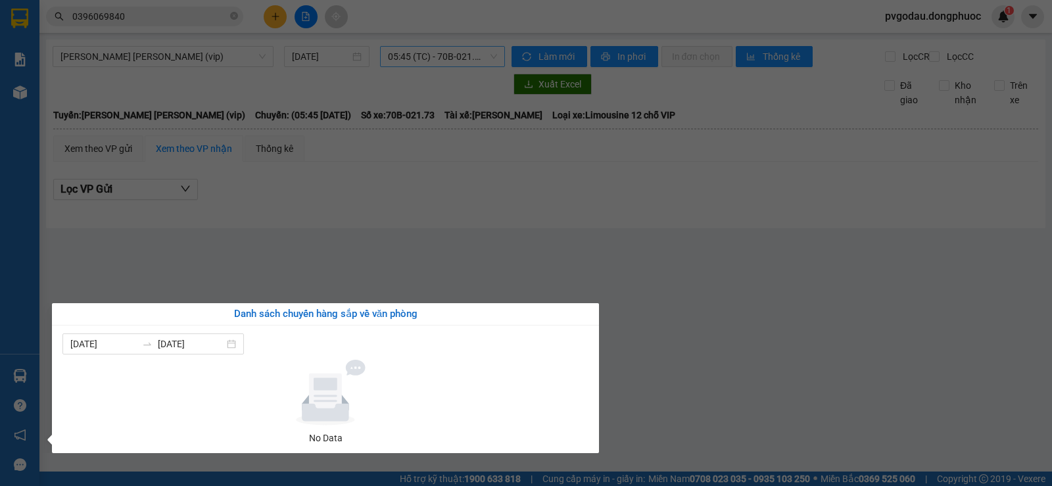
click at [72, 384] on div at bounding box center [325, 393] width 515 height 66
click at [150, 269] on section "Kết quả [PERSON_NAME] ( 7 ) Bộ lọc Mã ĐH Trạng thái Món hàng Tổng [PERSON_NAME]…" at bounding box center [526, 243] width 1052 height 486
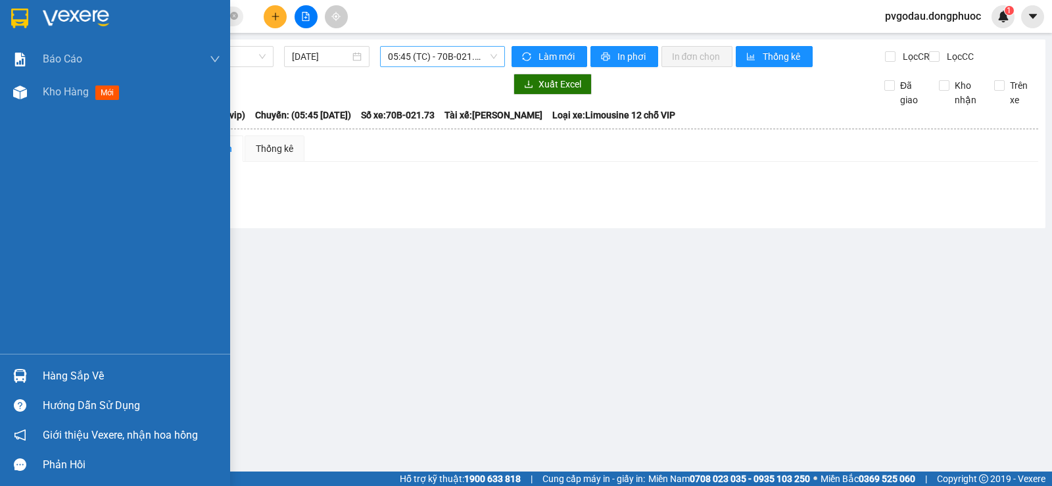
click at [115, 377] on div "Hàng sắp về" at bounding box center [131, 376] width 177 height 20
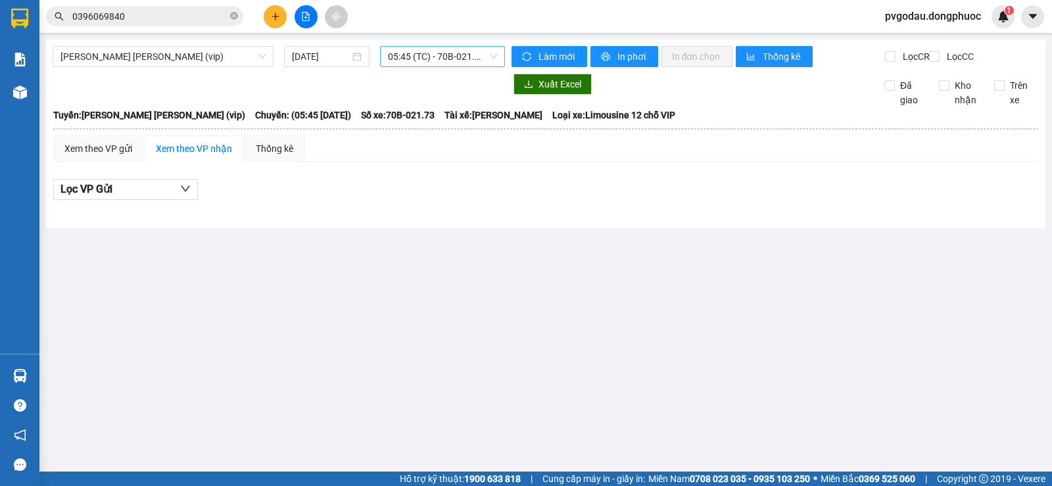
drag, startPoint x: 688, startPoint y: 342, endPoint x: 674, endPoint y: 337, distance: 15.6
click at [689, 342] on section "Kết quả [PERSON_NAME] ( 7 ) Bộ lọc Mã ĐH Trạng thái Món hàng Tổng [PERSON_NAME]…" at bounding box center [526, 243] width 1052 height 486
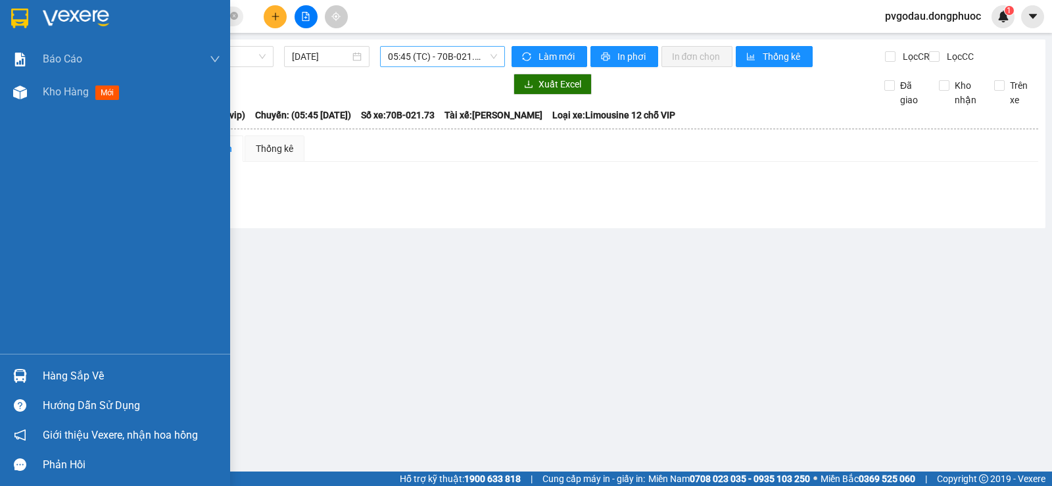
click at [31, 367] on div at bounding box center [20, 375] width 23 height 23
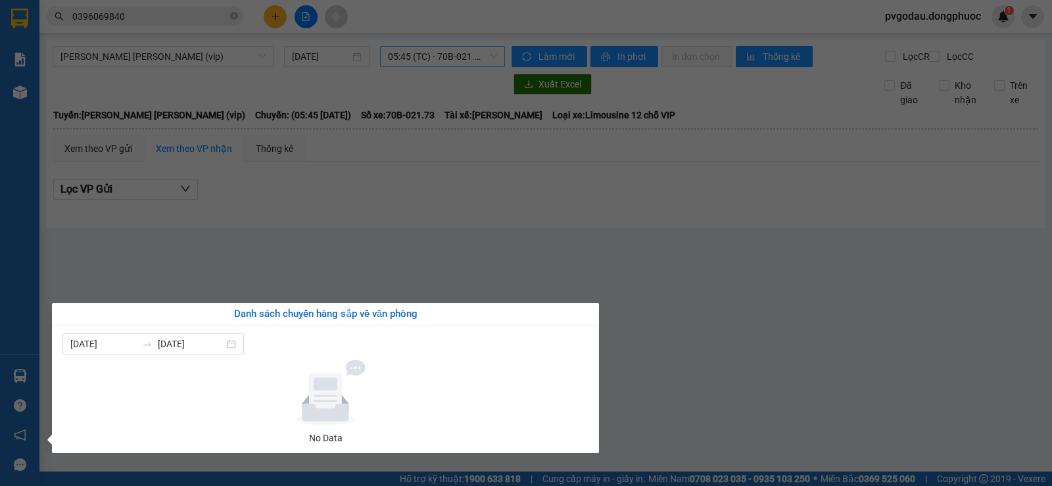
click at [103, 51] on section "Kết quả [PERSON_NAME] ( 7 ) Bộ lọc Mã ĐH Trạng thái Món hàng Tổng [PERSON_NAME]…" at bounding box center [526, 243] width 1052 height 486
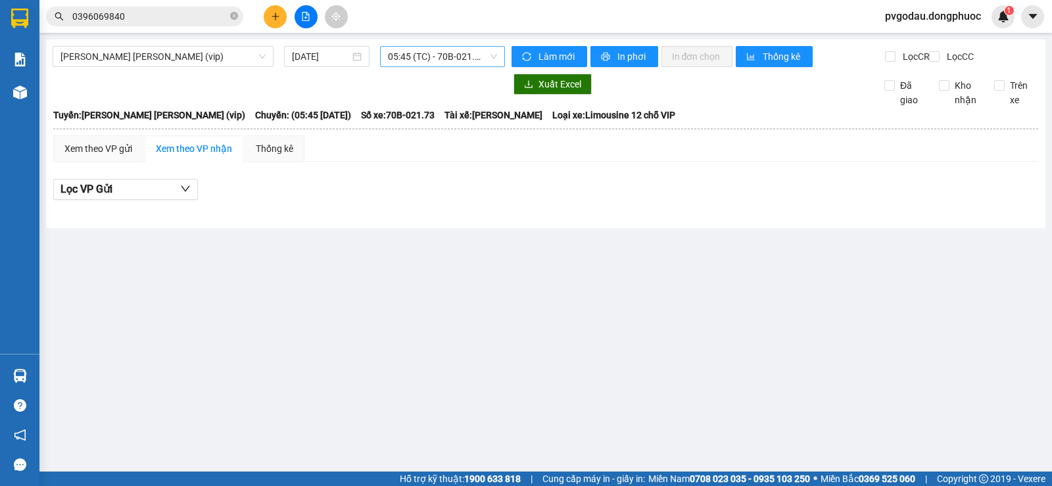
click at [145, 20] on input "0396069840" at bounding box center [149, 16] width 155 height 14
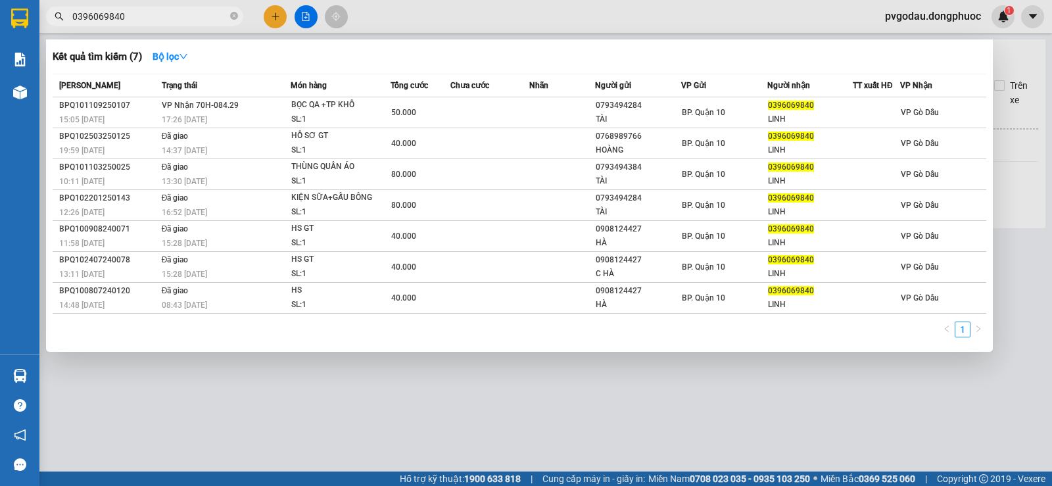
click at [145, 20] on input "0396069840" at bounding box center [149, 16] width 155 height 14
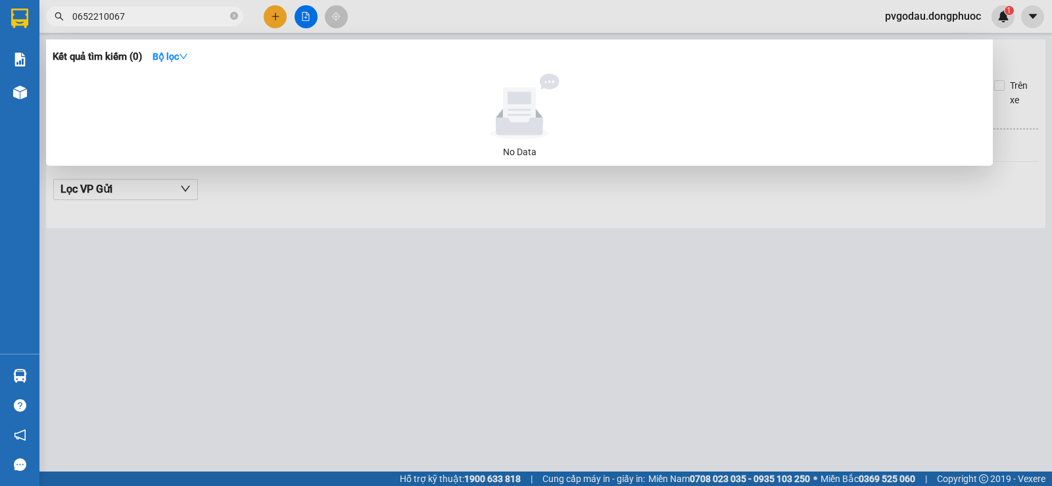
click at [83, 14] on input "0652210067" at bounding box center [149, 16] width 155 height 14
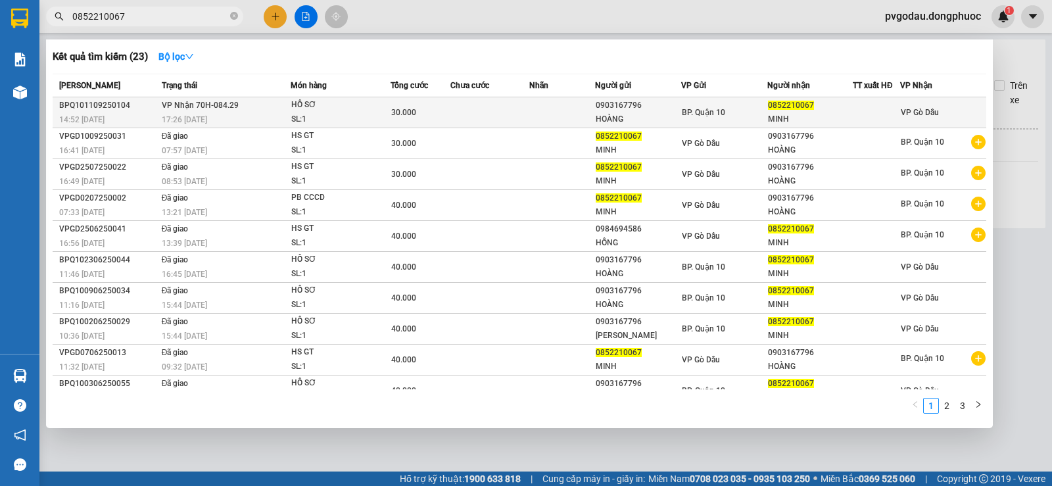
type input "0852210067"
click at [257, 109] on td "[PERSON_NAME] 70H-084.29 17:26 [DATE]" at bounding box center [224, 112] width 132 height 31
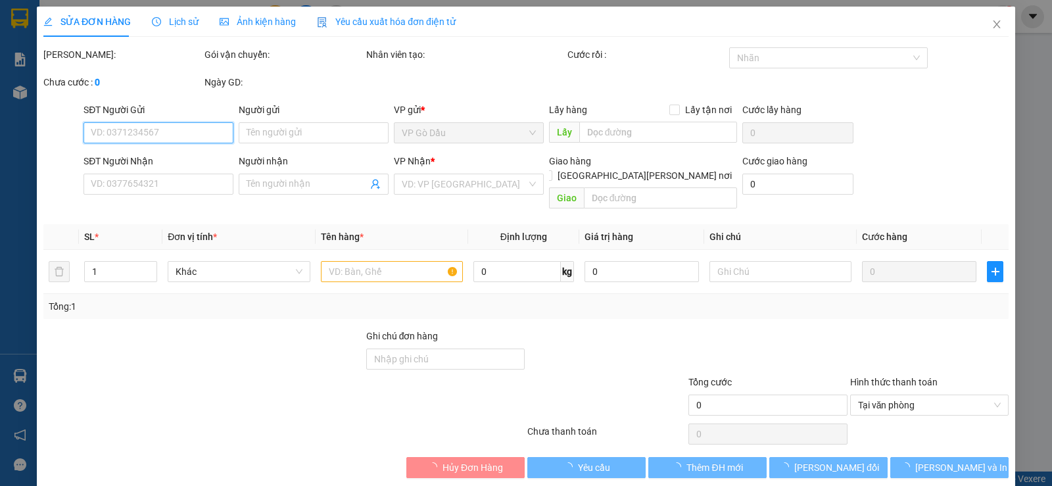
type input "0903167796"
type input "HOÀNG"
type input "0852210067"
type input "MINH"
type input "30.000"
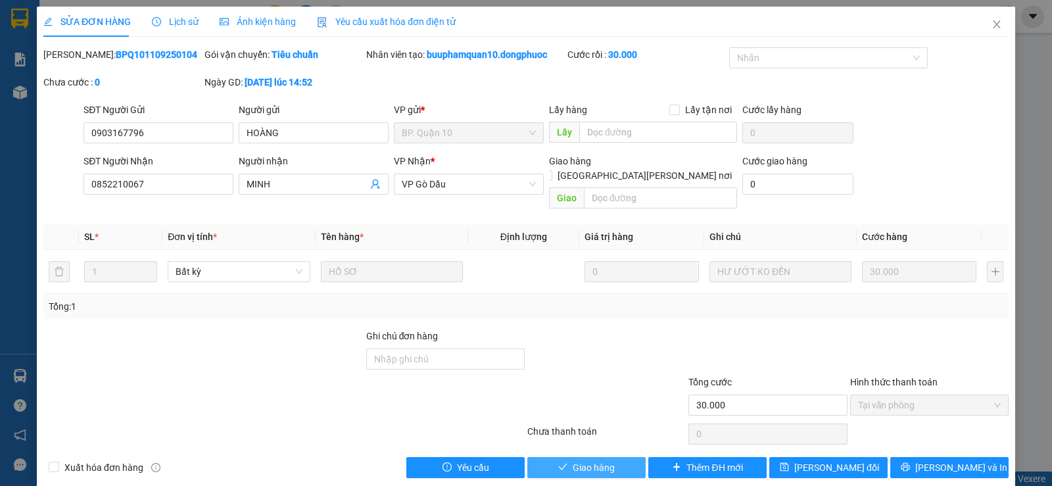
click at [601, 460] on span "Giao hàng" at bounding box center [593, 467] width 42 height 14
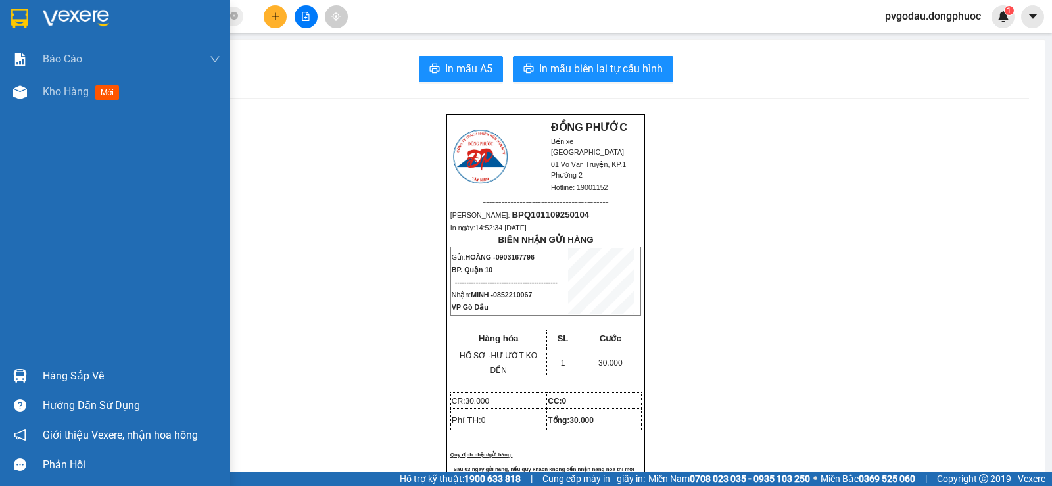
click at [70, 378] on div "Hàng sắp về" at bounding box center [131, 376] width 177 height 20
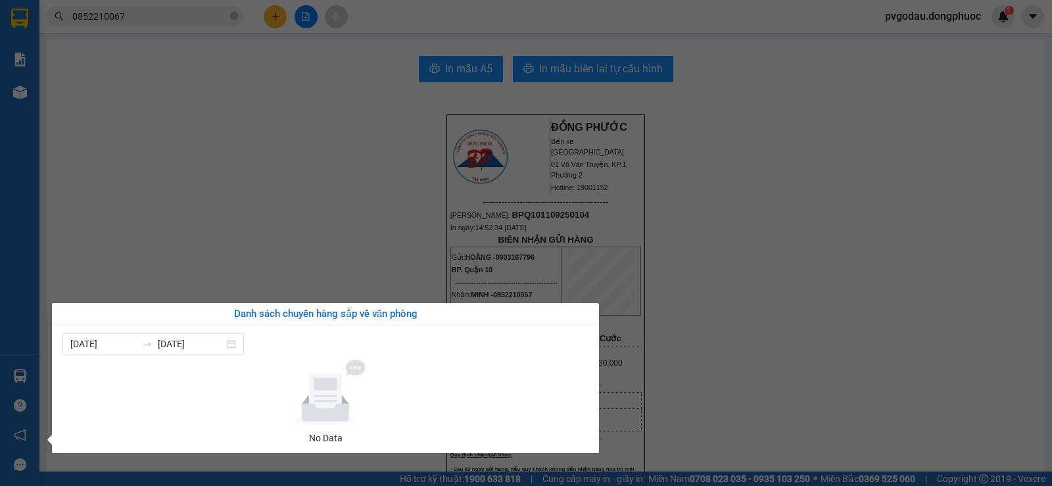
click at [197, 239] on section "Kết quả [PERSON_NAME] ( 23 ) Bộ lọc Mã ĐH Trạng thái Món hàng Tổng [PERSON_NAME…" at bounding box center [526, 243] width 1052 height 486
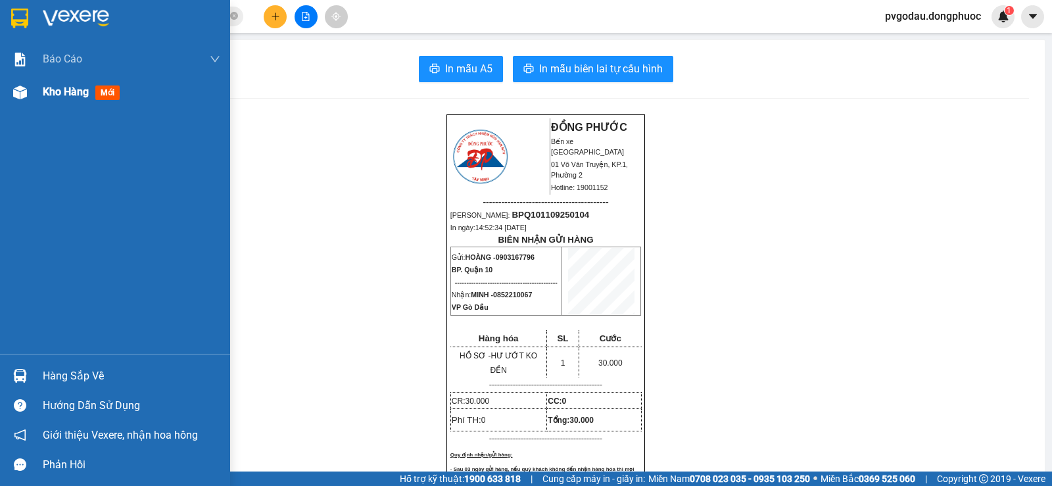
click at [62, 97] on span "Kho hàng" at bounding box center [66, 91] width 46 height 12
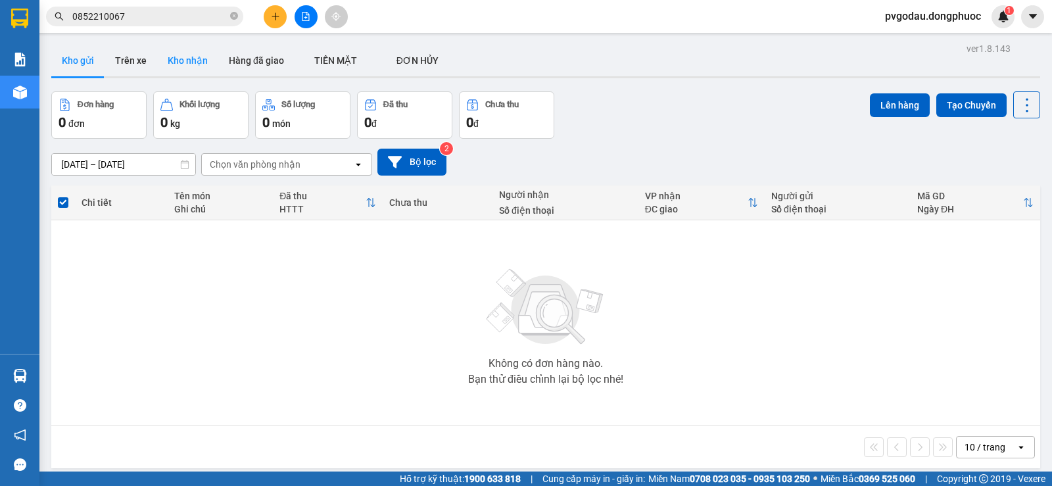
click at [163, 57] on button "Kho nhận" at bounding box center [187, 61] width 61 height 32
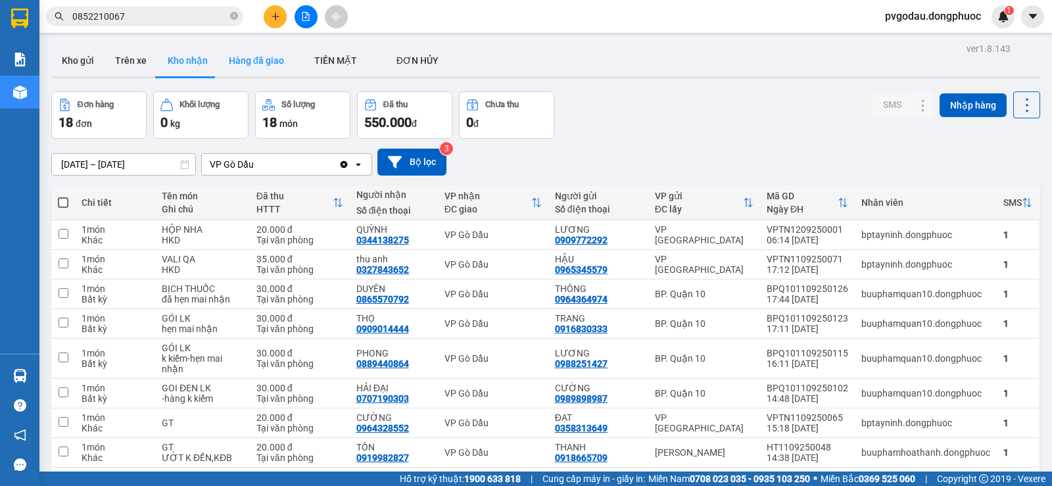
click at [253, 65] on button "Hàng đã giao" at bounding box center [256, 61] width 76 height 32
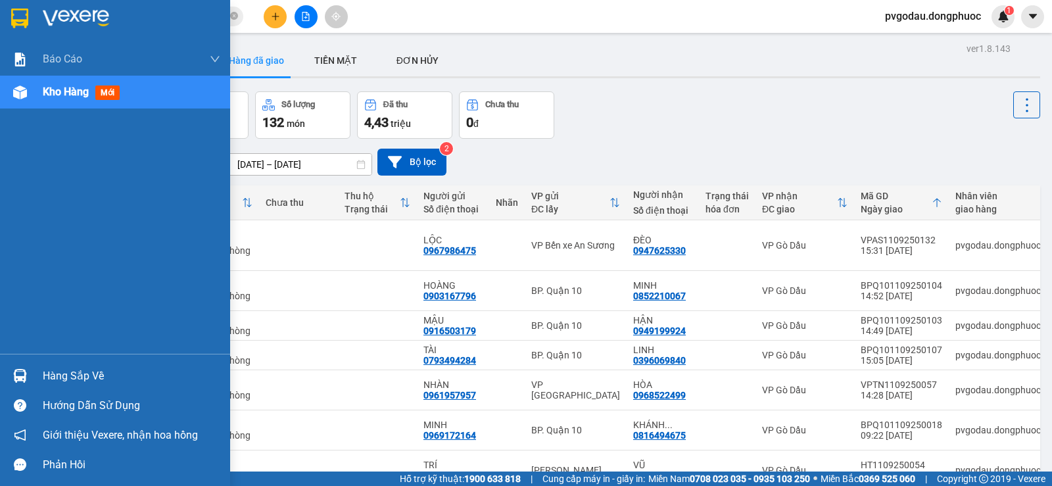
click at [66, 362] on div "Hàng sắp về" at bounding box center [115, 376] width 230 height 30
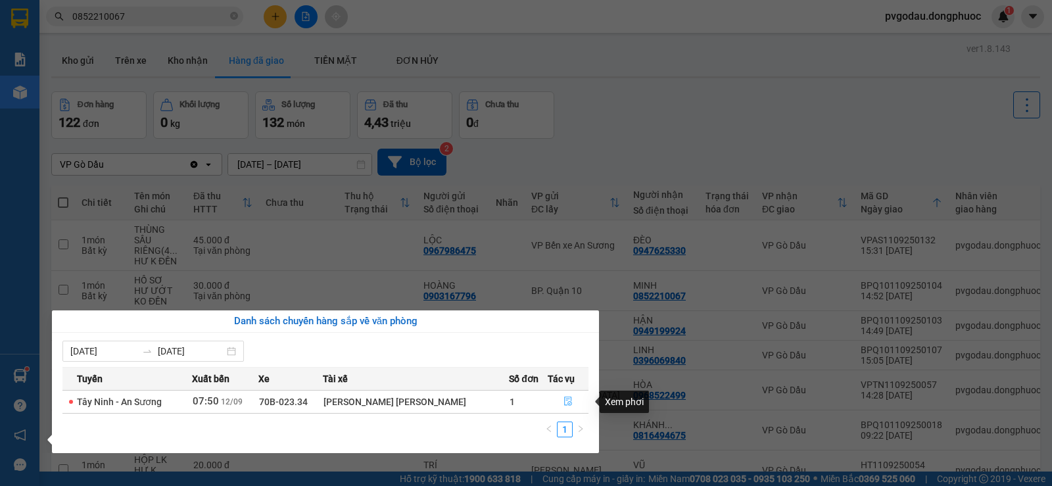
click at [564, 403] on icon "file-done" at bounding box center [568, 401] width 8 height 9
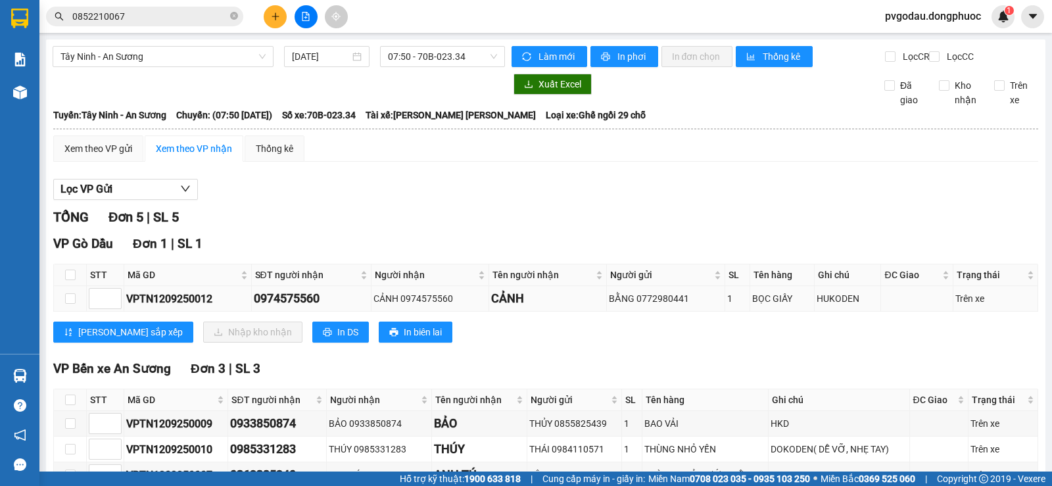
scroll to position [220, 0]
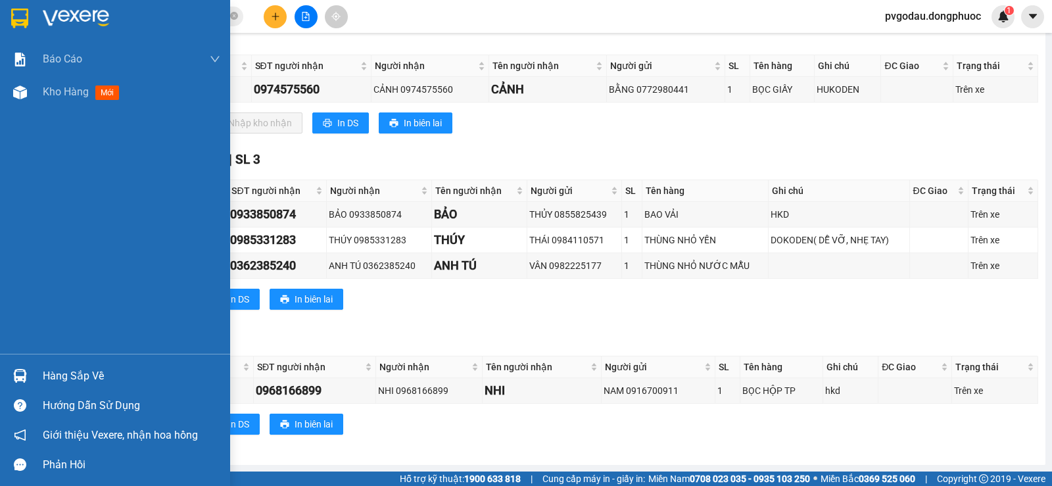
click at [32, 375] on div "Hàng sắp về" at bounding box center [115, 376] width 230 height 30
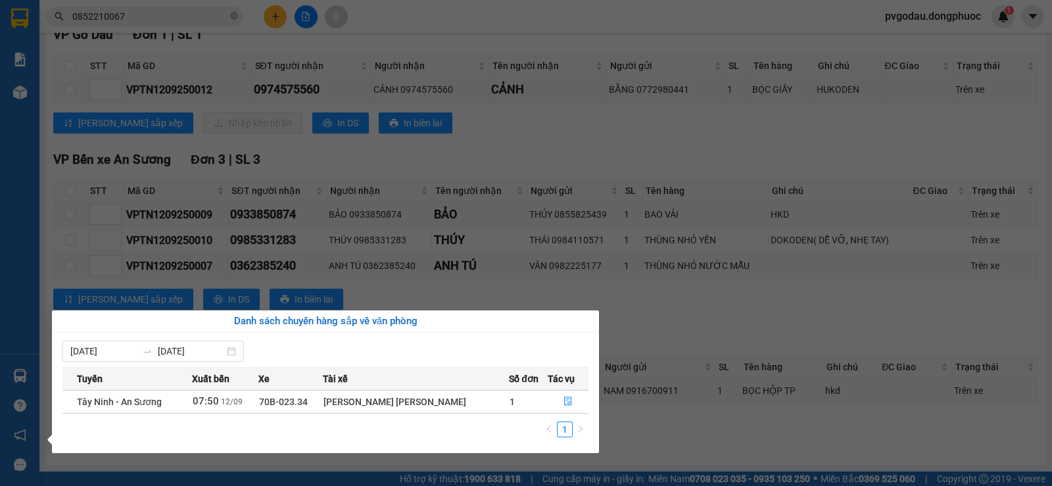
click at [27, 377] on div "Báo cáo Mẫu 1: Báo cáo dòng tiền theo nhân viên Mẫu 1: Báo cáo dòng tiền theo n…" at bounding box center [19, 243] width 39 height 486
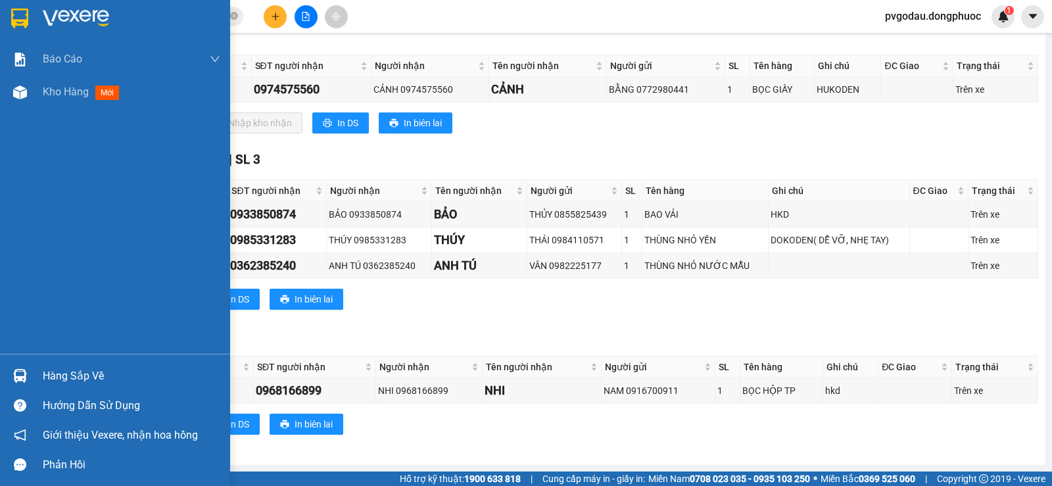
click at [30, 377] on div at bounding box center [20, 375] width 23 height 23
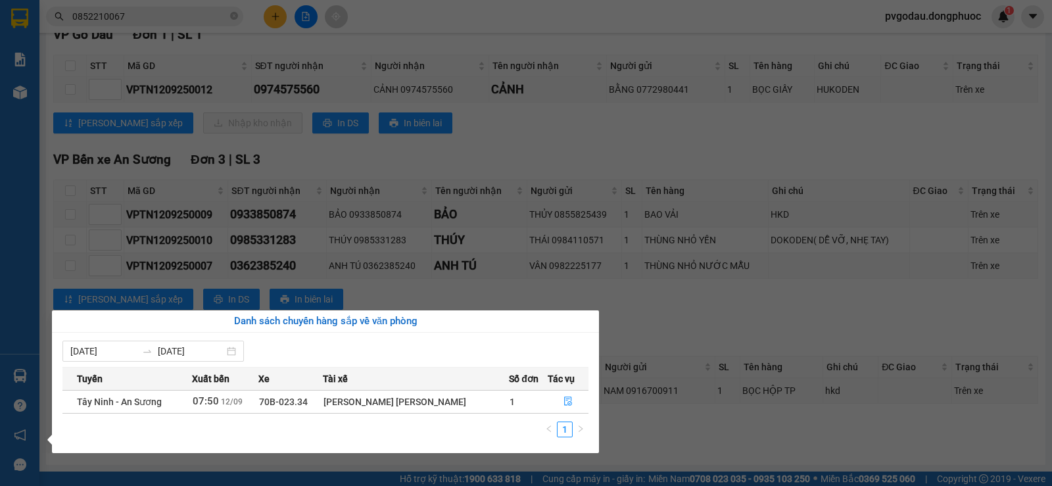
click at [35, 398] on div "Báo cáo Mẫu 1: Báo cáo dòng tiền theo nhân viên Mẫu 1: Báo cáo dòng tiền theo n…" at bounding box center [19, 243] width 39 height 486
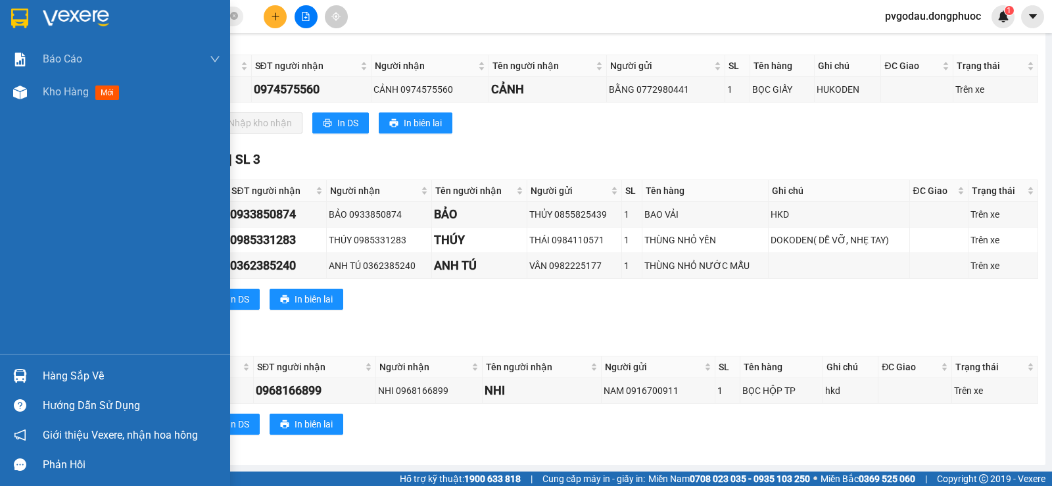
click at [32, 376] on div "Hàng sắp về" at bounding box center [115, 376] width 230 height 30
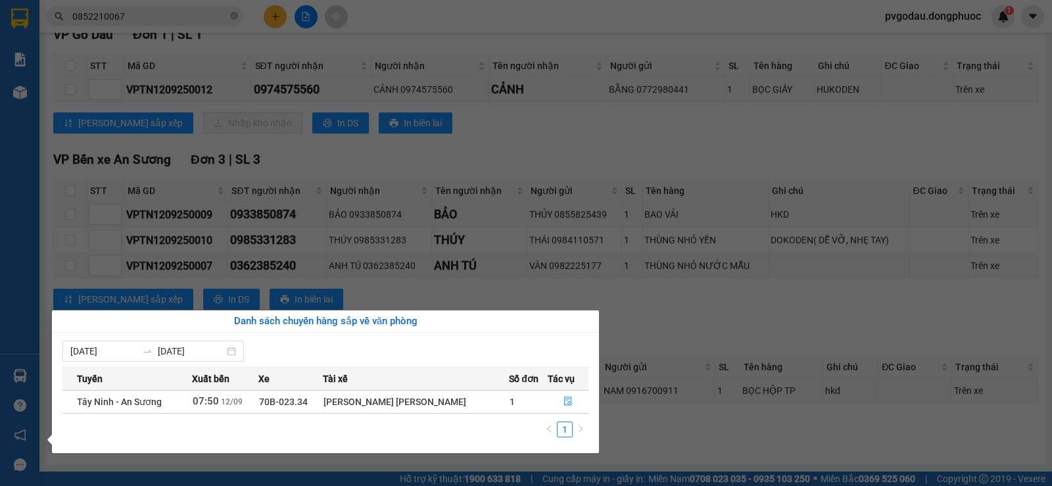
click at [11, 394] on div "Báo cáo Mẫu 1: Báo cáo dòng tiền theo nhân viên Mẫu 1: Báo cáo dòng tiền theo n…" at bounding box center [19, 243] width 39 height 486
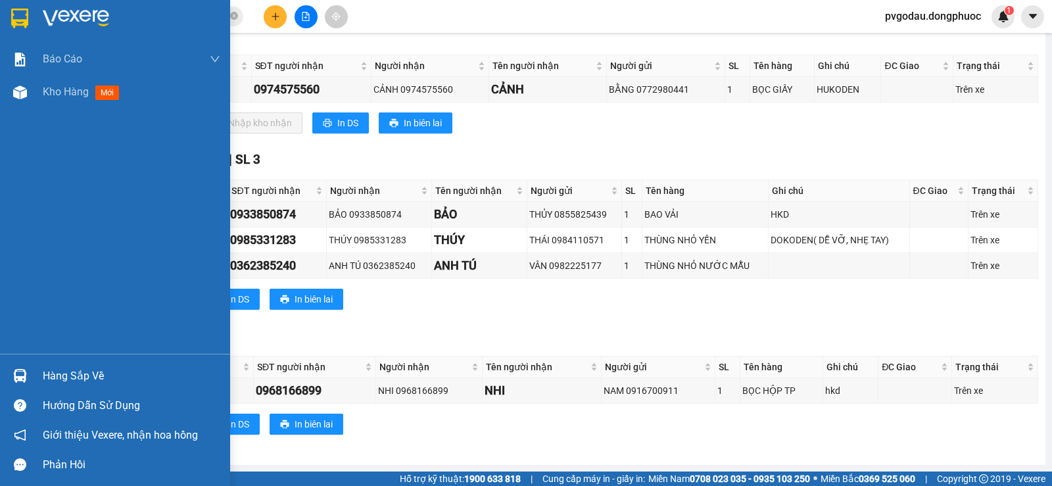
click at [60, 369] on div "Hàng sắp về" at bounding box center [131, 376] width 177 height 20
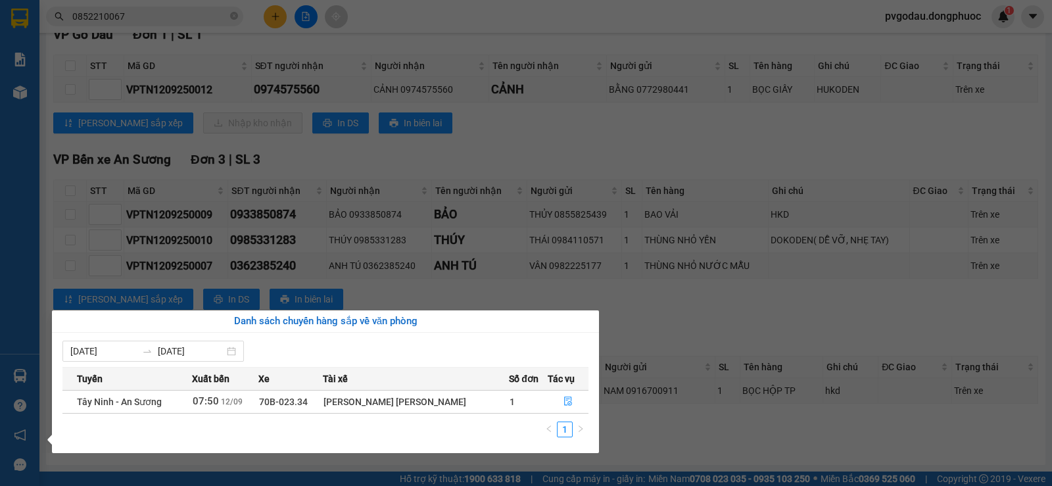
click at [35, 384] on div "Báo cáo Mẫu 1: Báo cáo dòng tiền theo nhân viên Mẫu 1: Báo cáo dòng tiền theo n…" at bounding box center [19, 243] width 39 height 486
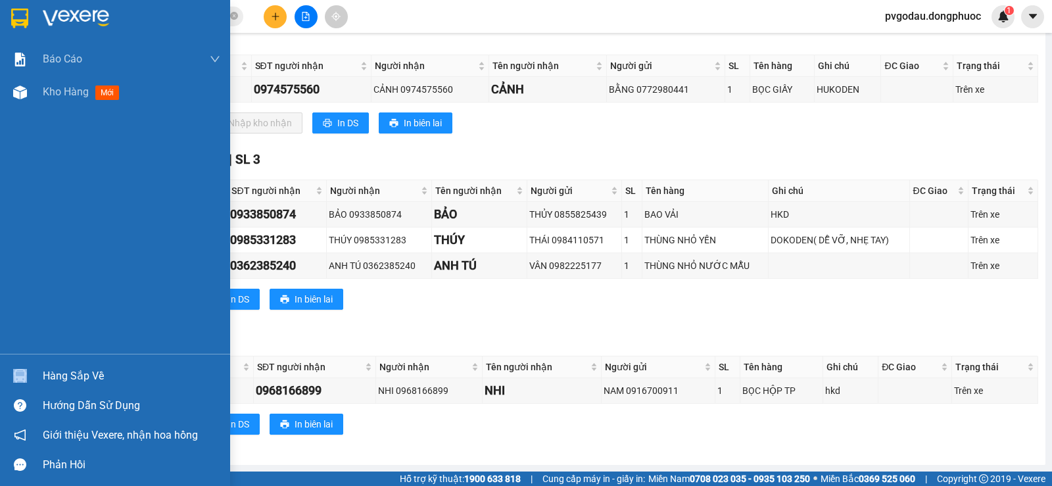
click at [43, 383] on div "Hàng sắp về" at bounding box center [115, 376] width 230 height 30
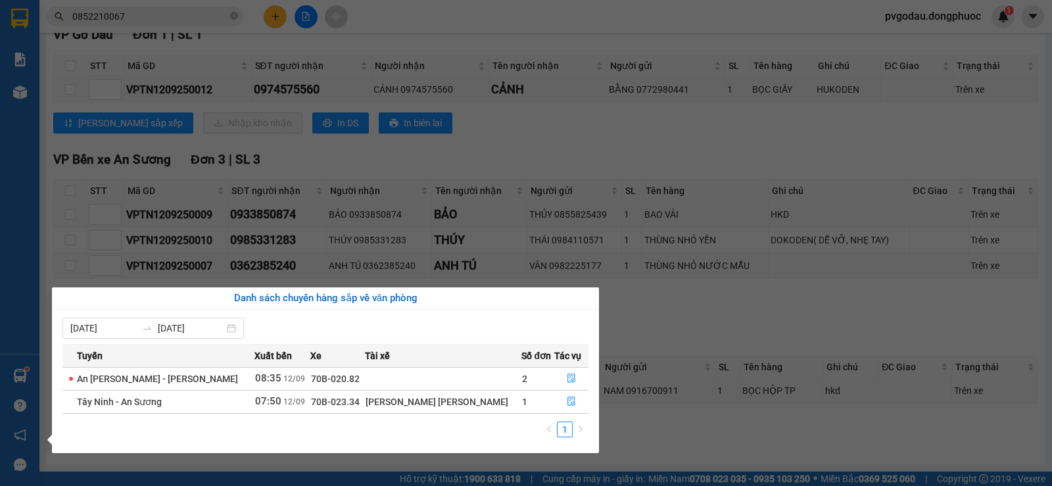
click at [686, 402] on section "Kết quả [PERSON_NAME] ( 23 ) Bộ lọc Mã ĐH Trạng thái Món hàng Tổng [PERSON_NAME…" at bounding box center [526, 243] width 1052 height 486
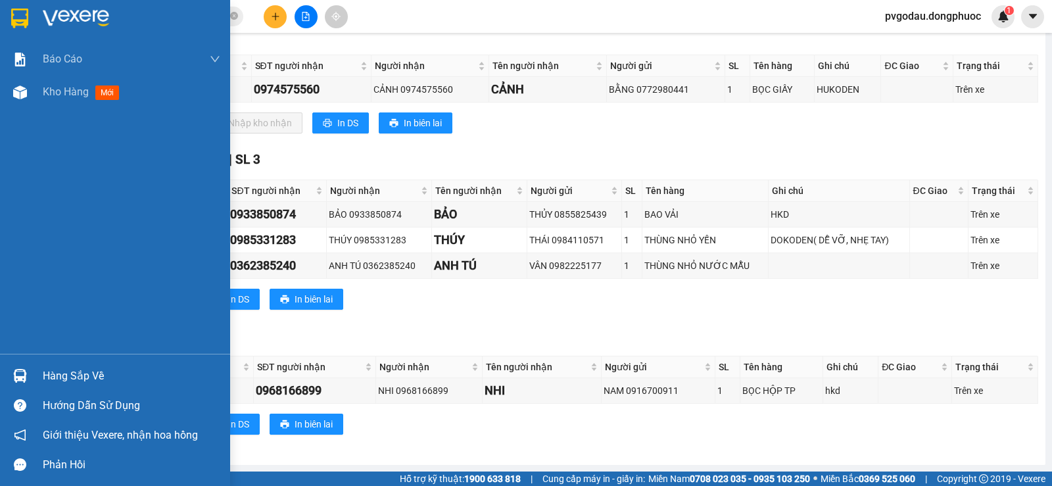
click at [49, 381] on div "Hàng sắp về" at bounding box center [131, 376] width 177 height 20
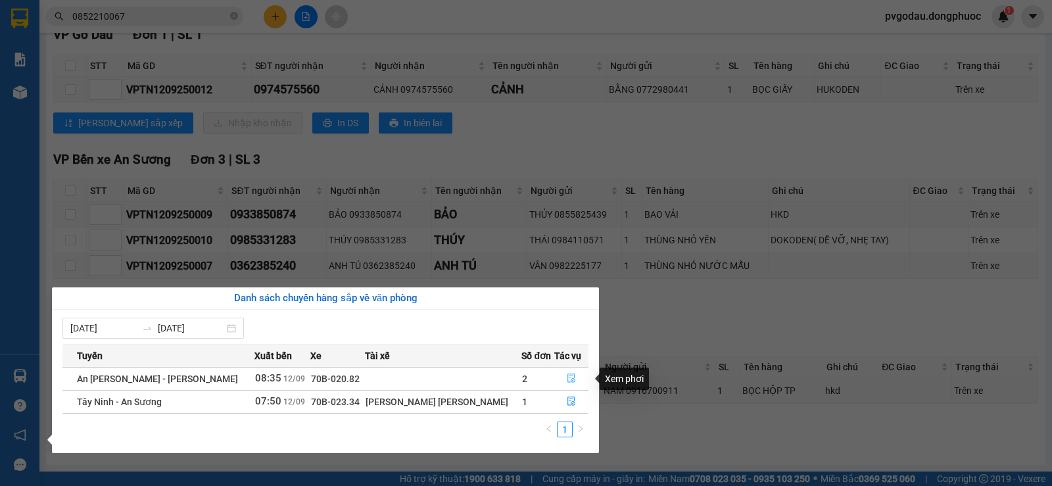
click at [567, 381] on icon "file-done" at bounding box center [571, 377] width 9 height 9
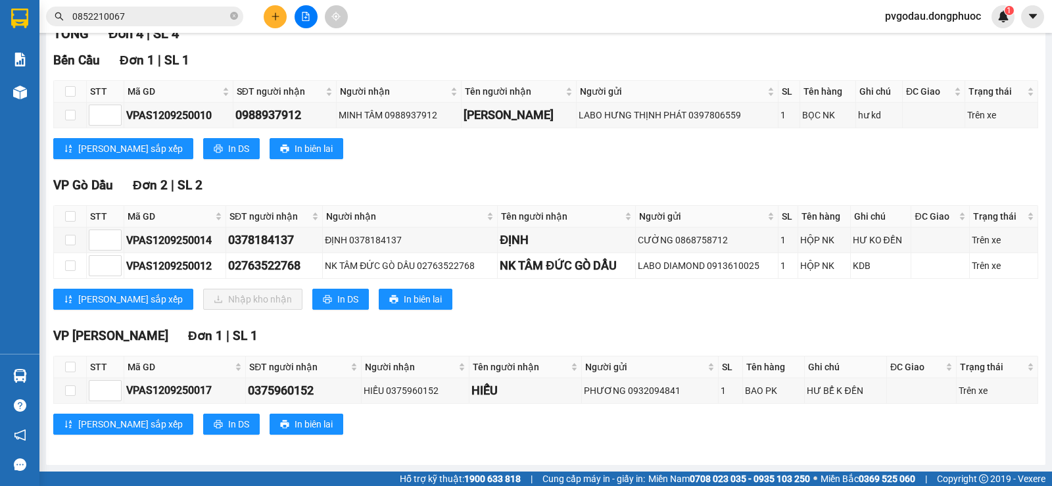
scroll to position [195, 0]
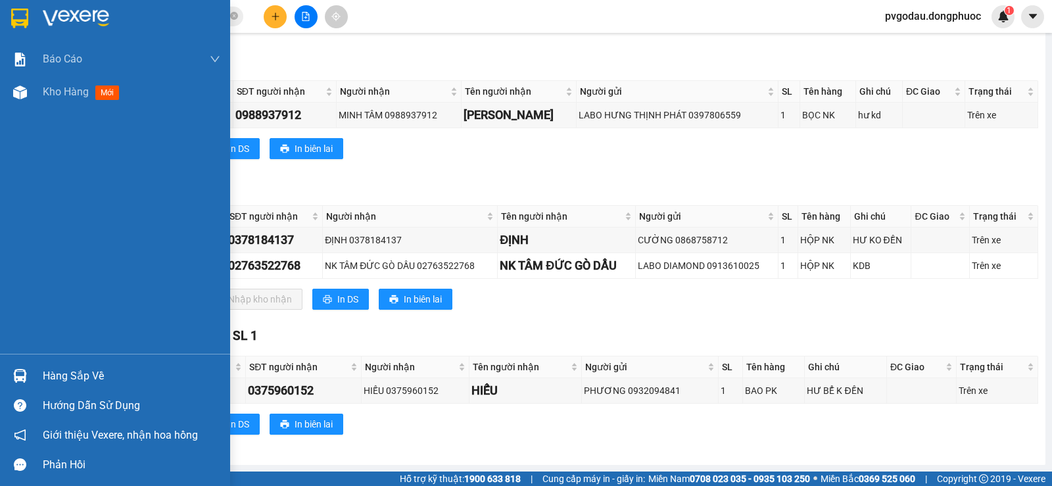
click at [30, 378] on div at bounding box center [20, 375] width 23 height 23
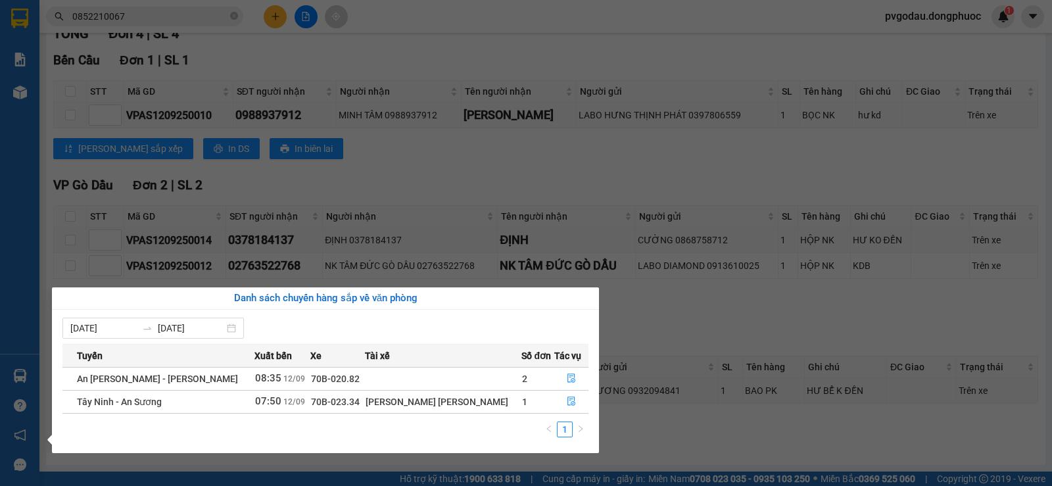
click at [227, 74] on section "Kết quả [PERSON_NAME] ( 23 ) Bộ lọc Mã ĐH Trạng thái Món hàng Tổng [PERSON_NAME…" at bounding box center [526, 243] width 1052 height 486
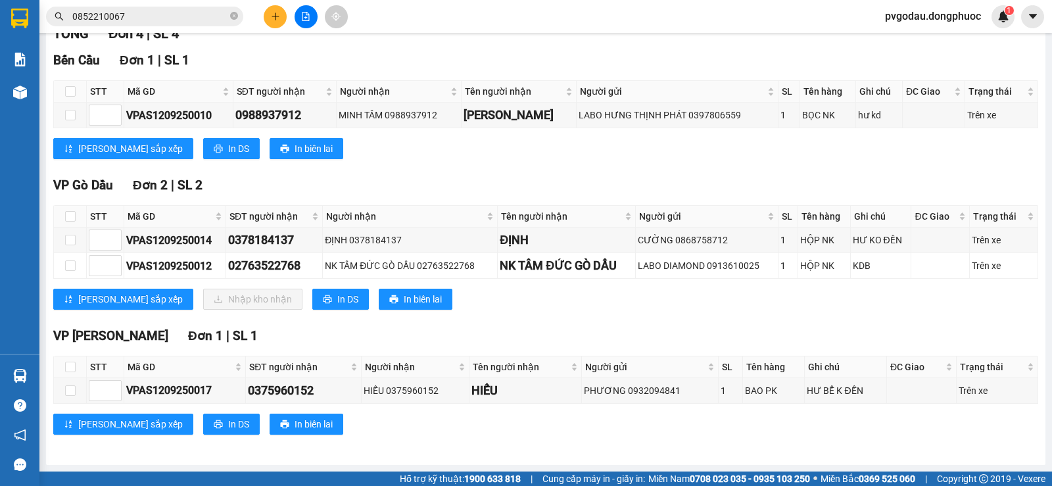
click at [277, 19] on icon "plus" at bounding box center [275, 16] width 9 height 9
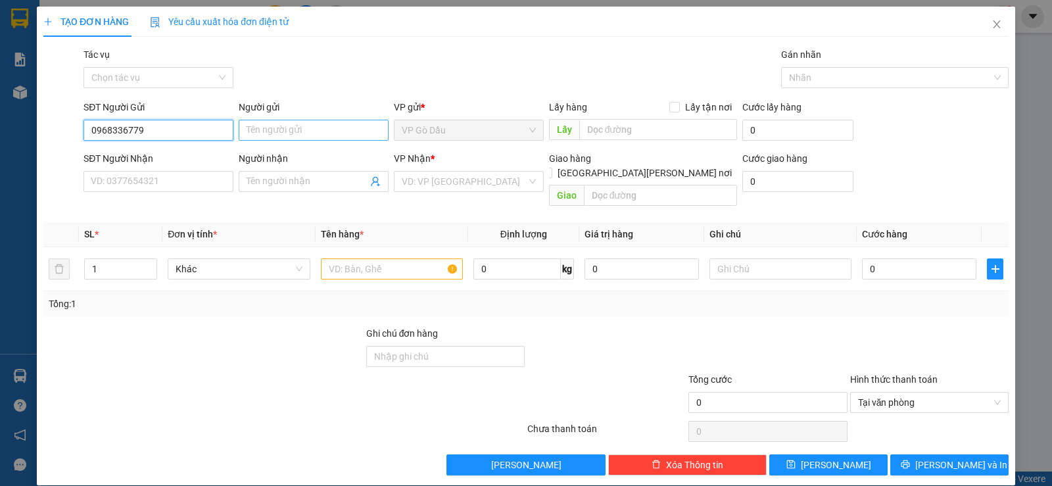
type input "0968336779"
click at [263, 129] on input "Người gửi" at bounding box center [314, 130] width 150 height 21
type input "D"
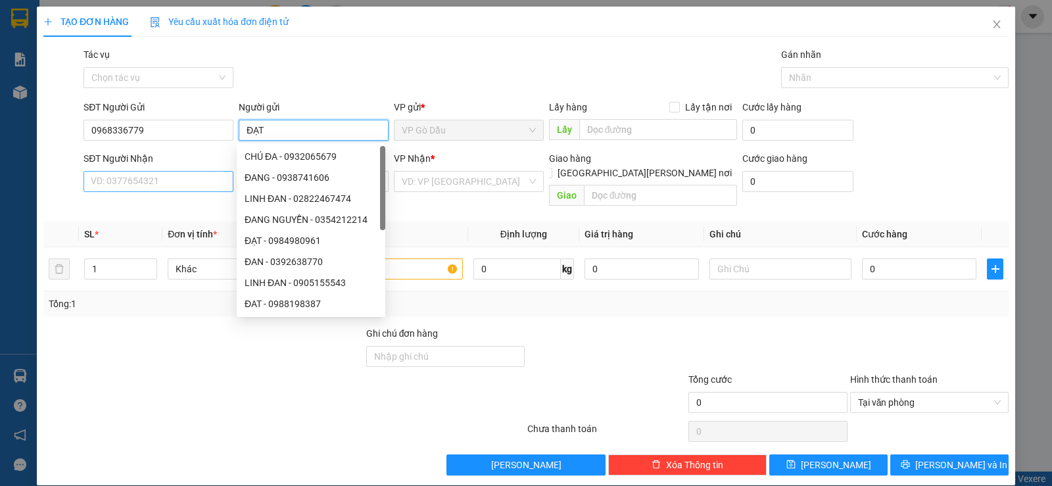
type input "ĐẠT"
click at [176, 187] on input "SĐT Người Nhận" at bounding box center [158, 181] width 150 height 21
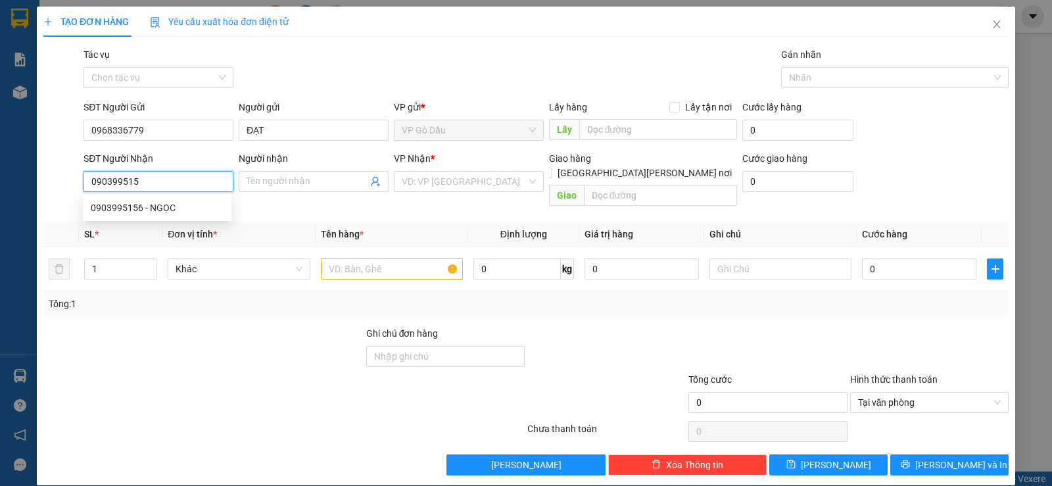
type input "0903995156"
click at [174, 206] on div "0903995156 - NGỌC" at bounding box center [157, 207] width 133 height 14
type input "NGỌC"
type input "30.000"
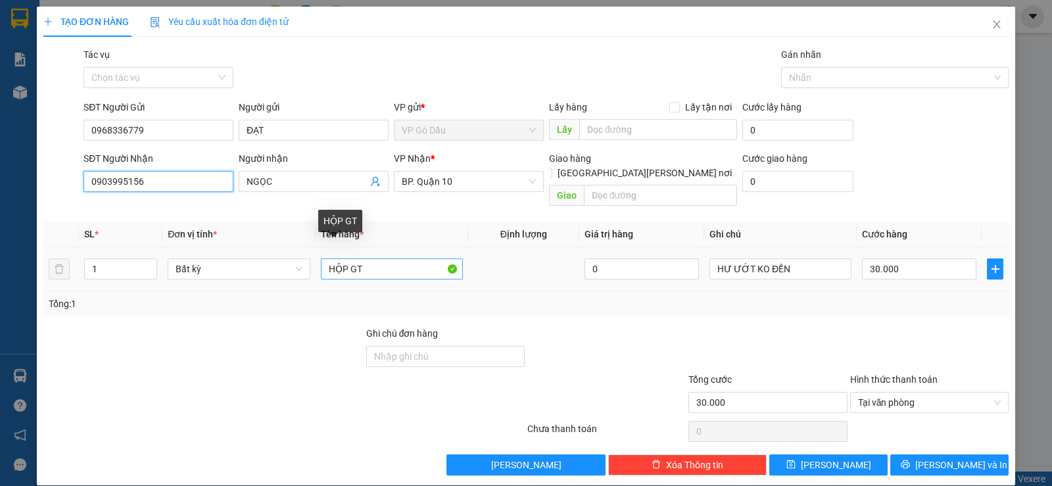
type input "0903995156"
click at [344, 258] on input "HỘP GT" at bounding box center [392, 268] width 142 height 21
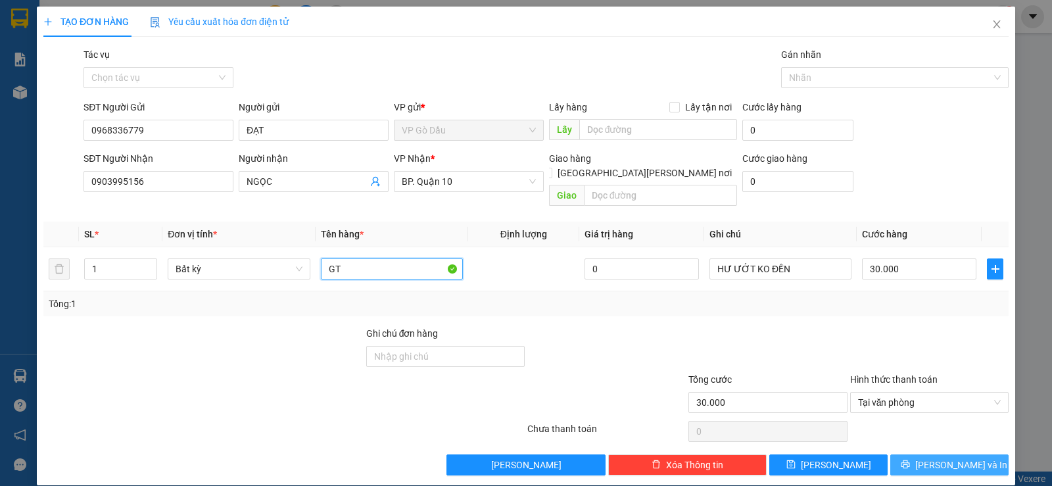
type input "GT"
click at [912, 454] on button "[PERSON_NAME] và In" at bounding box center [949, 464] width 118 height 21
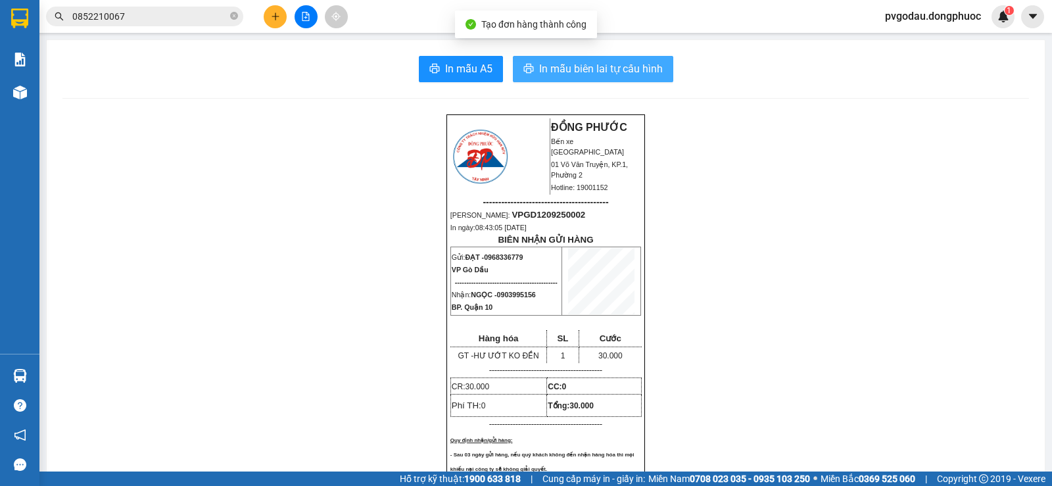
click at [575, 69] on span "In mẫu biên lai tự cấu hình" at bounding box center [601, 68] width 124 height 16
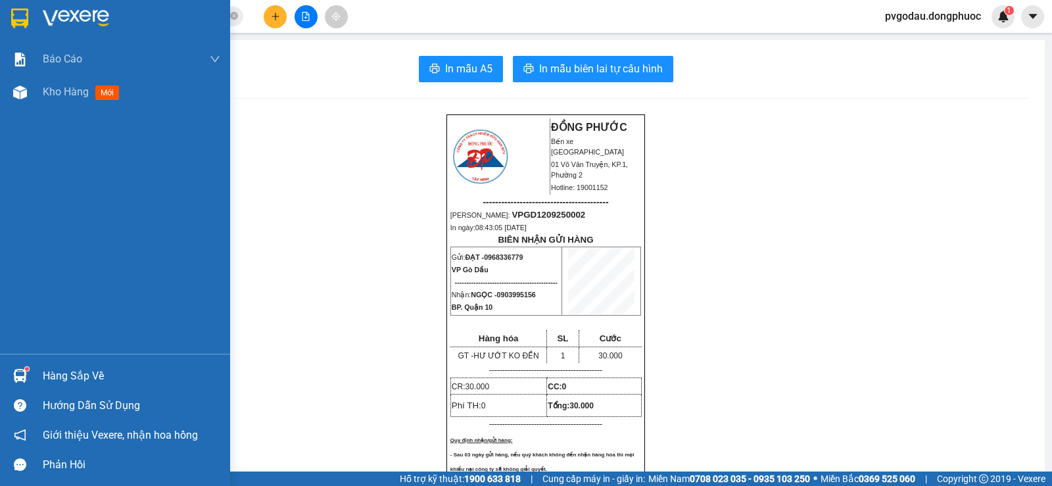
click at [46, 375] on div "Hàng sắp về" at bounding box center [131, 376] width 177 height 20
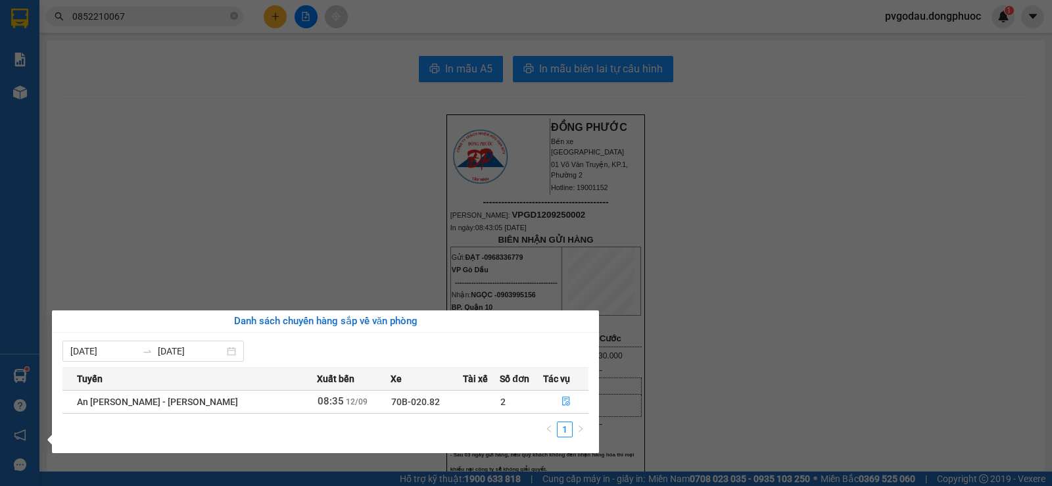
click at [210, 260] on section "Kết quả [PERSON_NAME] ( 23 ) Bộ lọc Mã ĐH Trạng thái Món hàng Tổng [PERSON_NAME…" at bounding box center [526, 243] width 1052 height 486
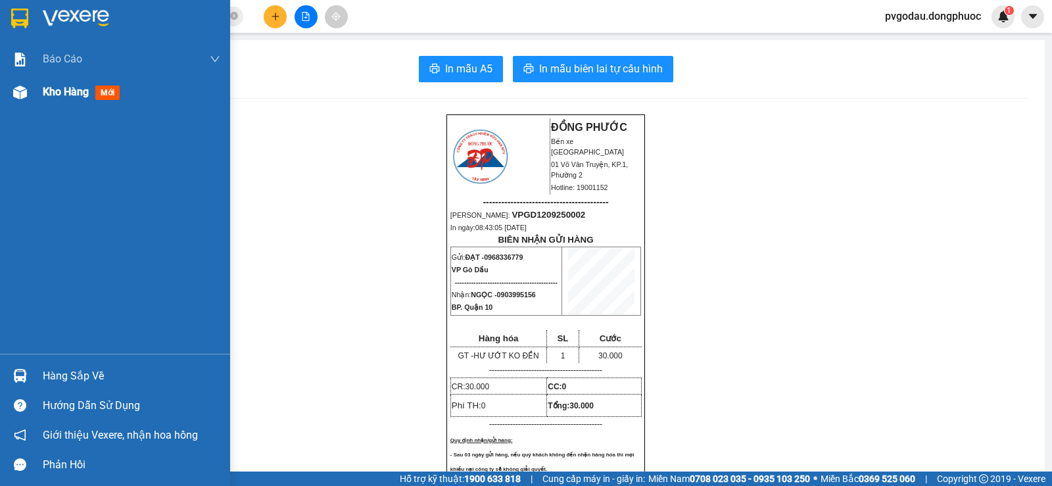
click at [53, 101] on div "Kho hàng mới" at bounding box center [131, 92] width 177 height 33
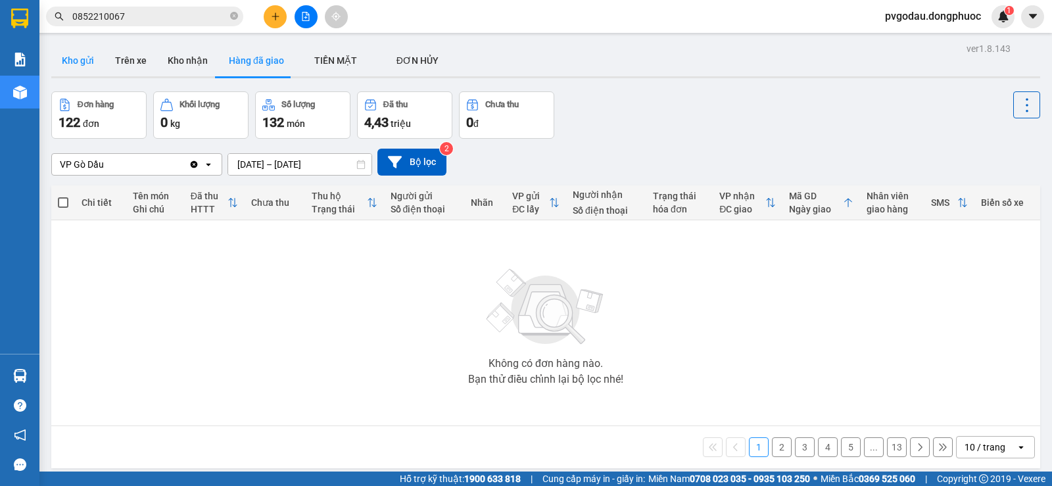
click at [93, 60] on button "Kho gửi" at bounding box center [77, 61] width 53 height 32
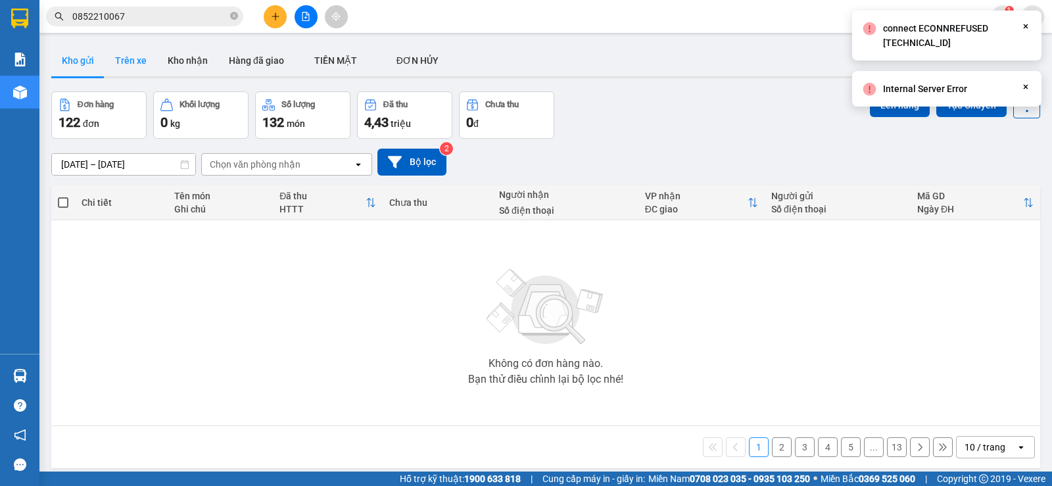
click at [135, 62] on button "Trên xe" at bounding box center [131, 61] width 53 height 32
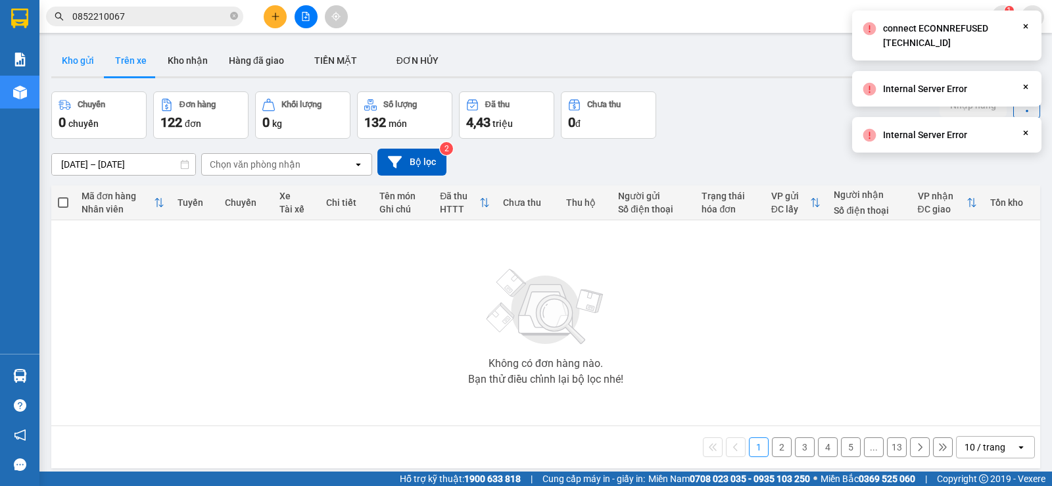
click at [90, 66] on button "Kho gửi" at bounding box center [77, 61] width 53 height 32
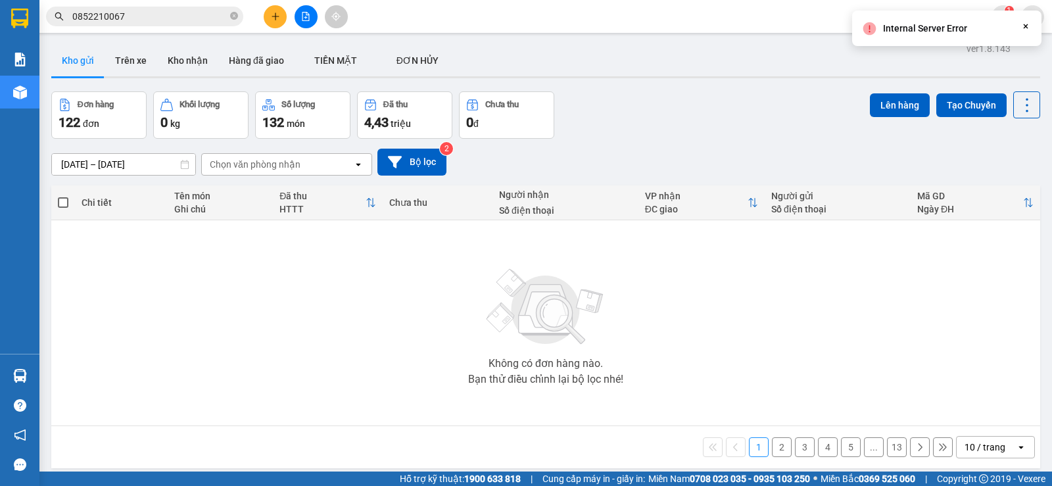
click at [1025, 30] on icon "Close" at bounding box center [1025, 26] width 11 height 11
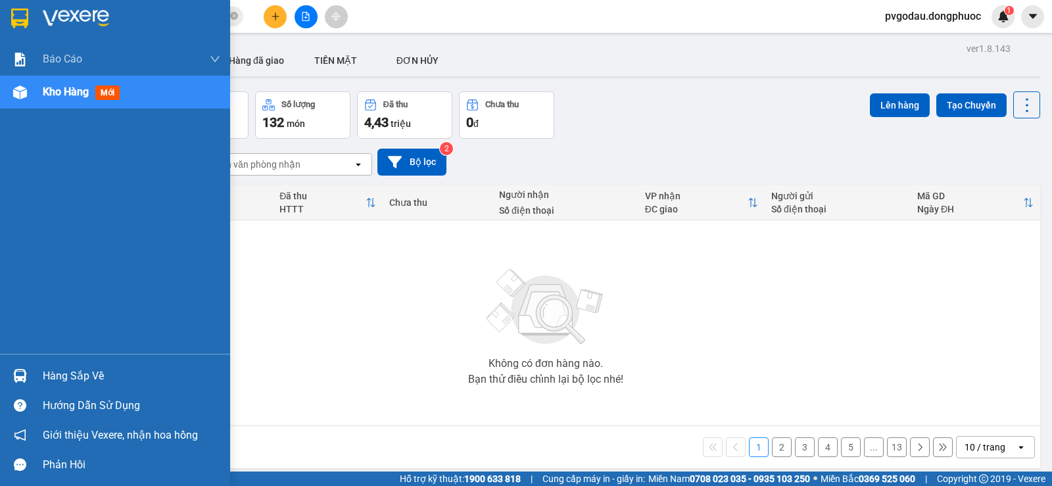
click at [42, 101] on div "Kho hàng mới" at bounding box center [115, 92] width 230 height 33
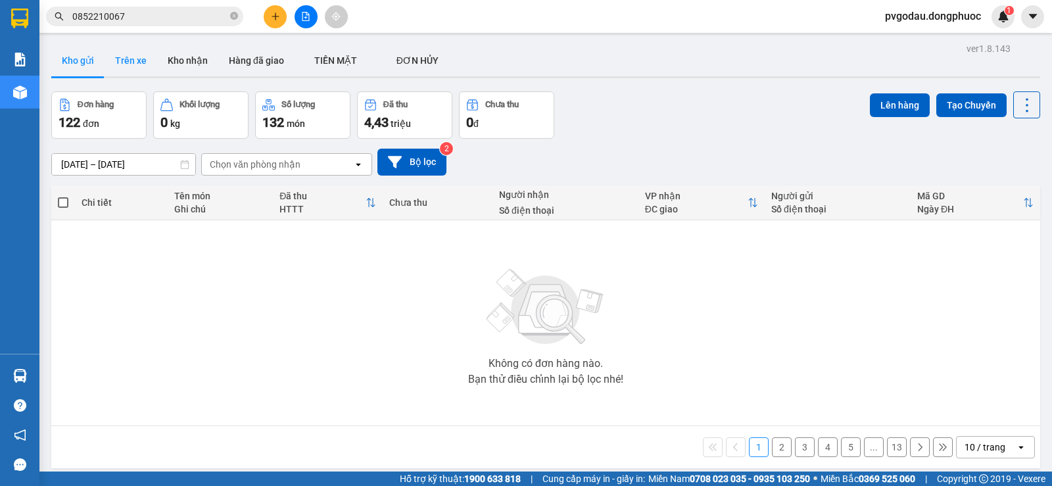
click at [111, 67] on button "Trên xe" at bounding box center [131, 61] width 53 height 32
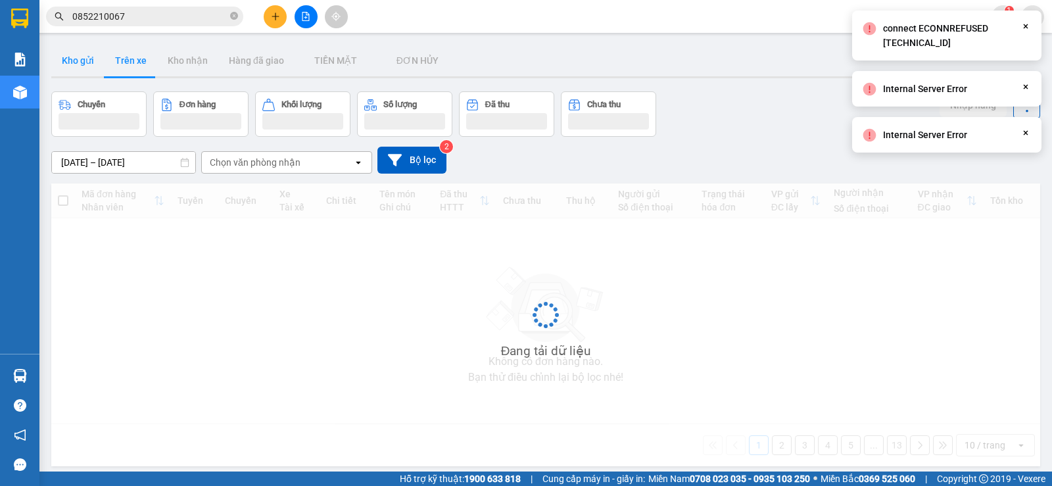
click at [83, 62] on button "Kho gửi" at bounding box center [77, 61] width 53 height 32
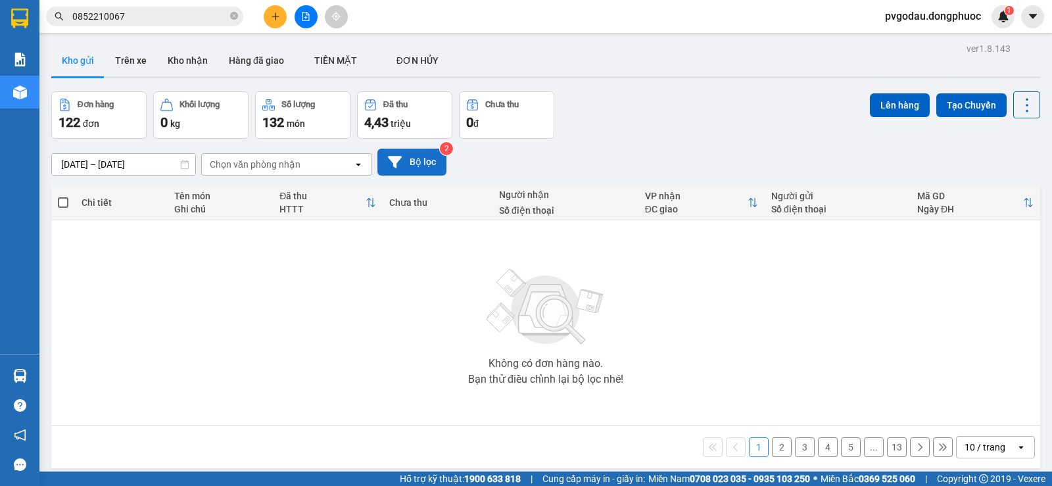
click at [409, 161] on button "Bộ lọc" at bounding box center [411, 162] width 69 height 27
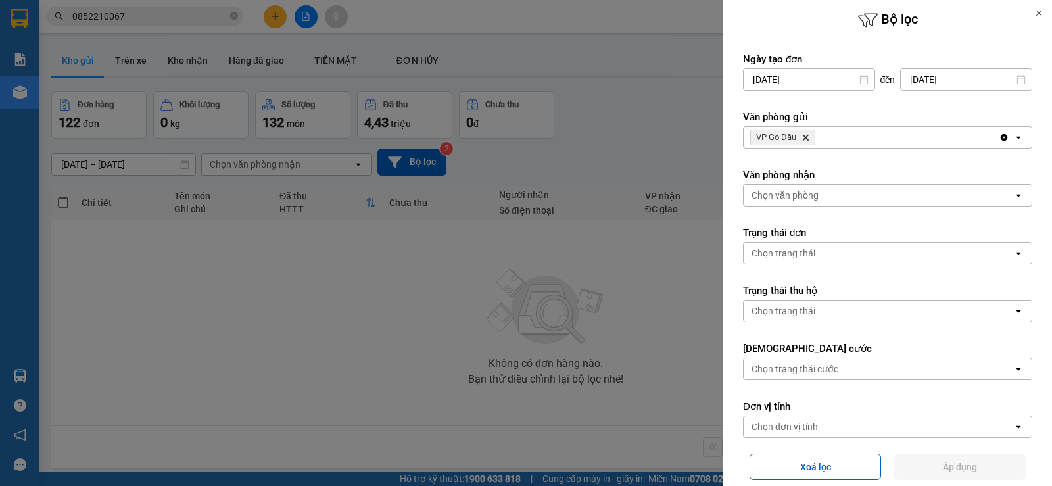
click at [360, 322] on div at bounding box center [526, 243] width 1052 height 486
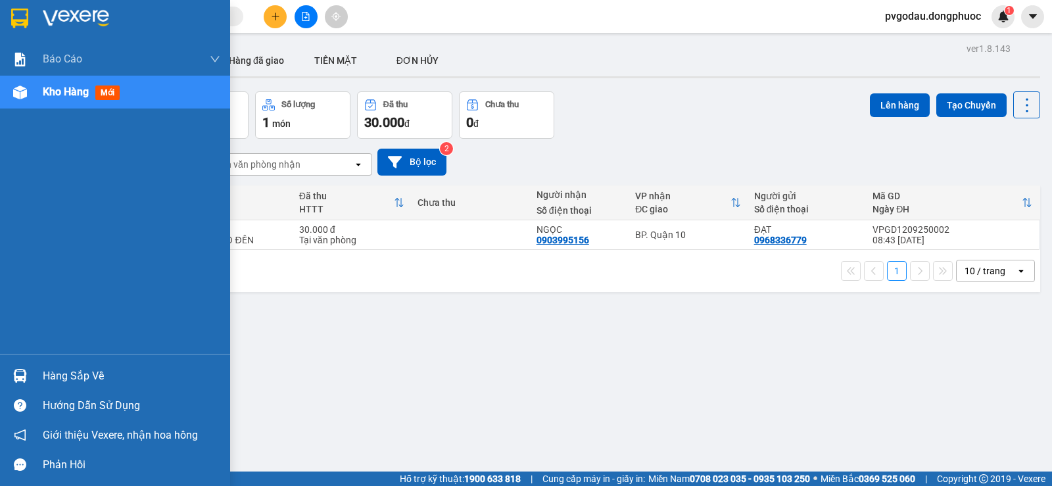
click at [22, 379] on img at bounding box center [20, 376] width 14 height 14
click at [13, 125] on div "Báo cáo Mẫu 1: Báo cáo dòng tiền theo nhân viên Mẫu 1: Báo cáo dòng tiền theo n…" at bounding box center [115, 243] width 230 height 486
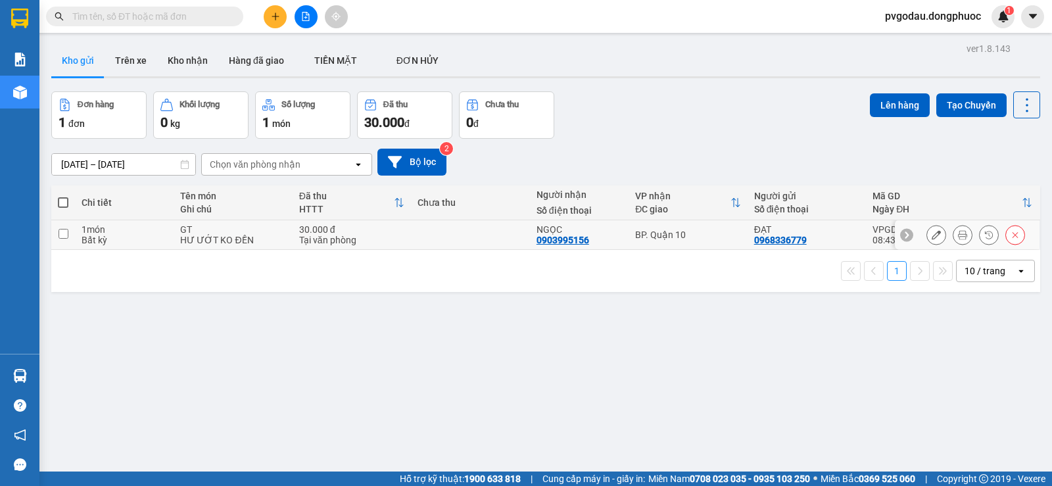
click at [60, 235] on input "checkbox" at bounding box center [63, 234] width 10 height 10
checkbox input "true"
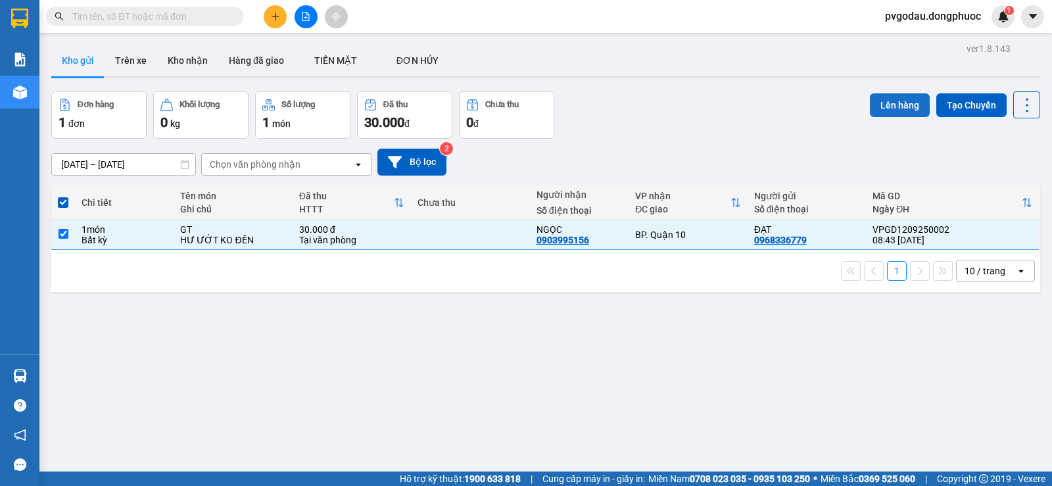
click at [888, 105] on button "Lên hàng" at bounding box center [900, 105] width 60 height 24
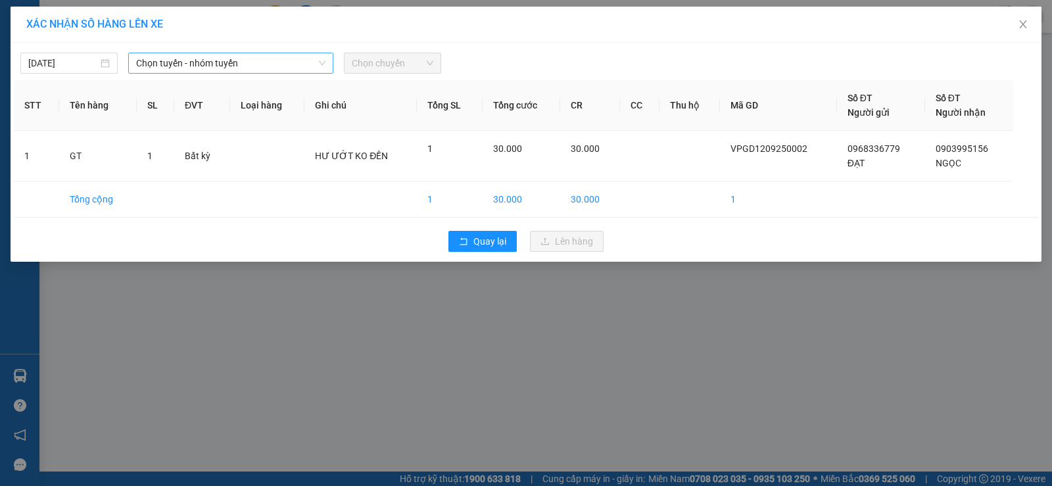
click at [253, 70] on span "Chọn tuyến - nhóm tuyến" at bounding box center [230, 63] width 189 height 20
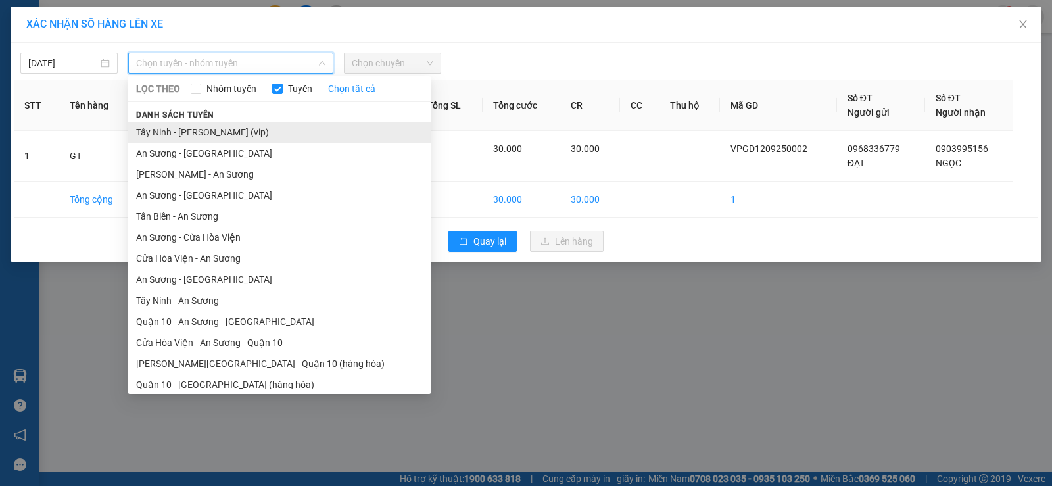
click at [206, 133] on li "[PERSON_NAME] [PERSON_NAME] (vip)" at bounding box center [279, 132] width 302 height 21
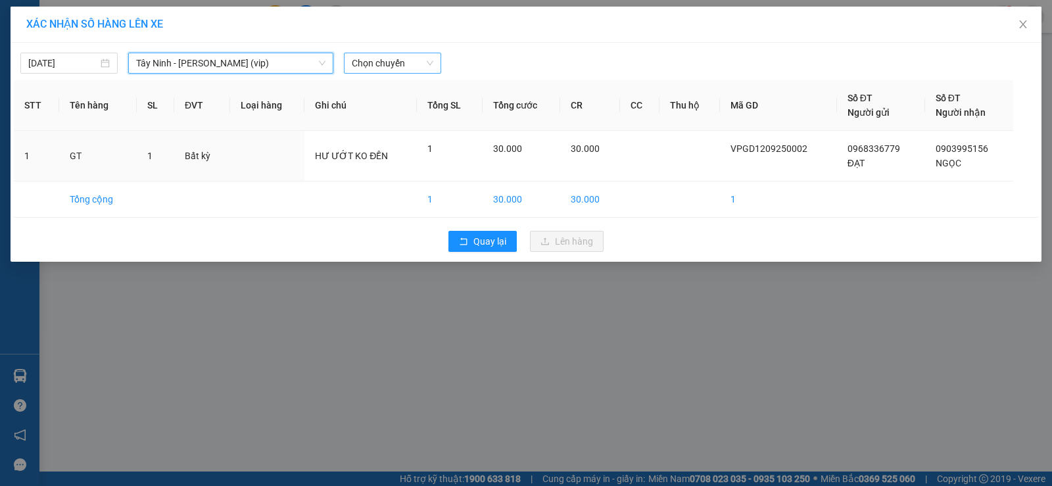
click at [408, 65] on span "Chọn chuyến" at bounding box center [393, 63] width 82 height 20
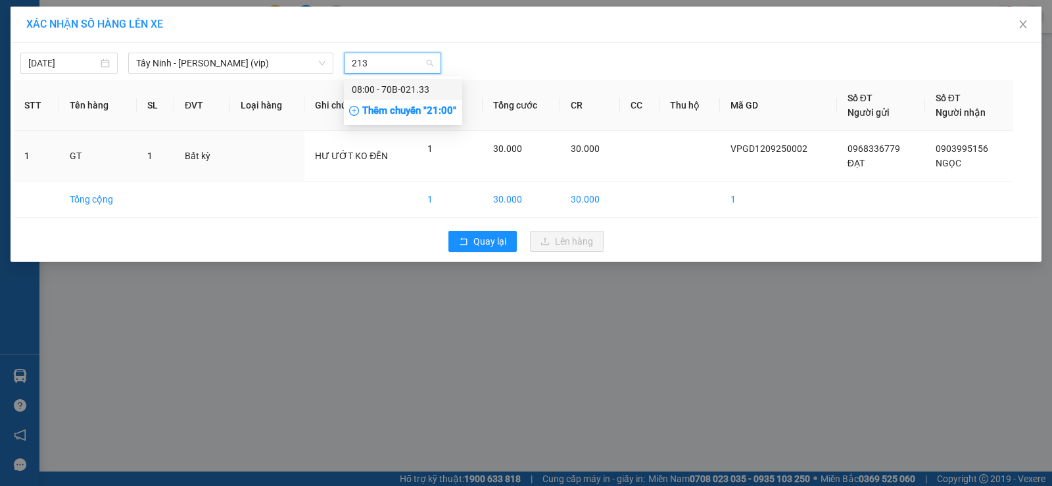
type input "2133"
click at [409, 91] on div "08:00 - 70B-021.33" at bounding box center [403, 89] width 103 height 14
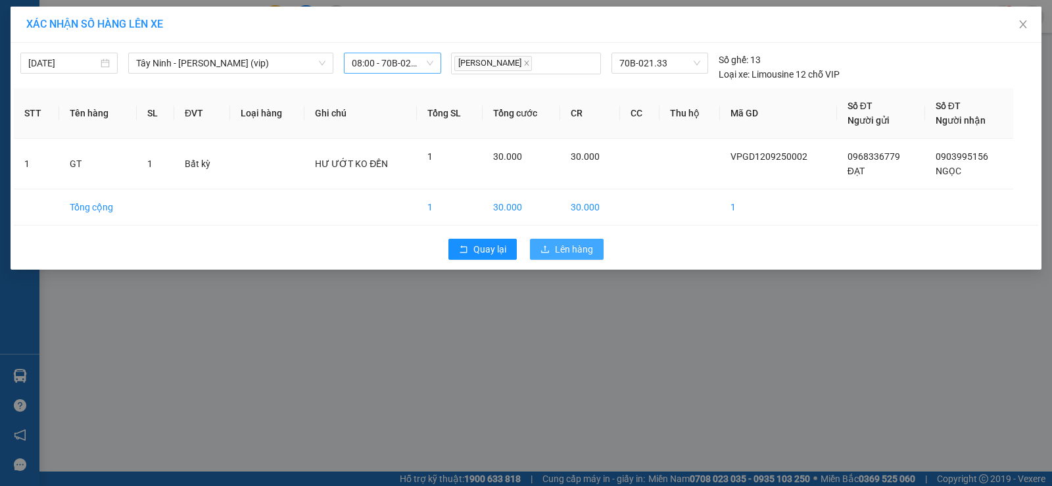
click at [571, 250] on span "Lên hàng" at bounding box center [574, 249] width 38 height 14
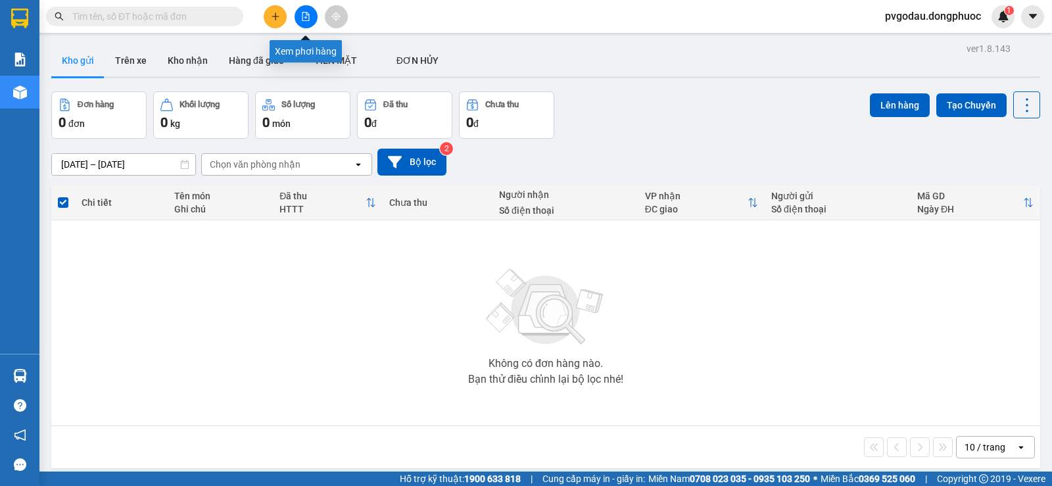
click at [302, 21] on button at bounding box center [305, 16] width 23 height 23
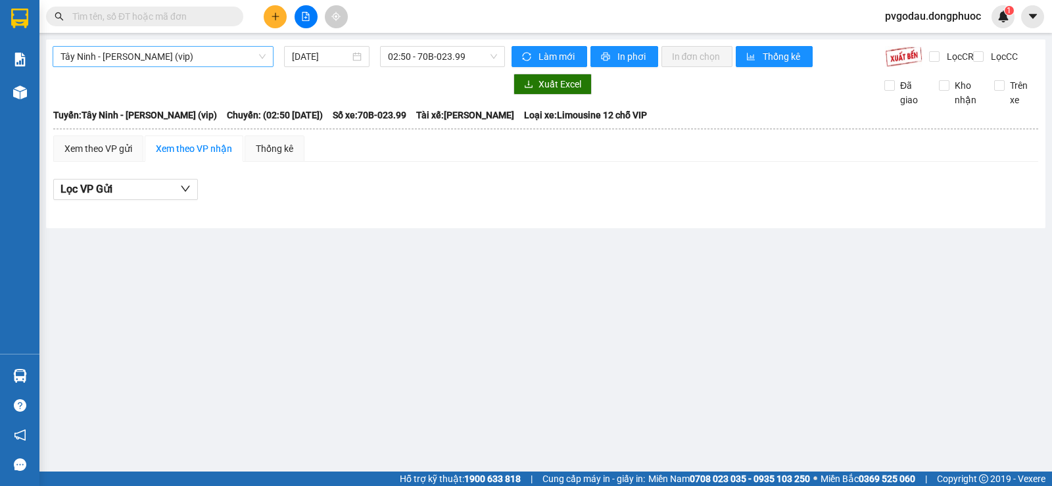
click at [216, 57] on span "[PERSON_NAME] [PERSON_NAME] (vip)" at bounding box center [162, 57] width 205 height 20
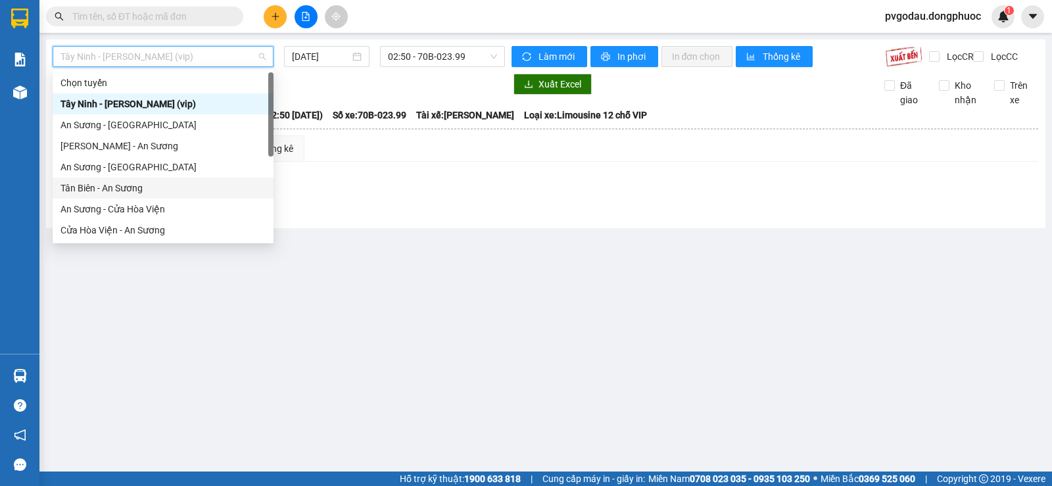
drag, startPoint x: 111, startPoint y: 189, endPoint x: 427, endPoint y: 82, distance: 333.2
click at [111, 190] on div "Tân Biên - An Sương" at bounding box center [162, 188] width 205 height 14
type input "[DATE]"
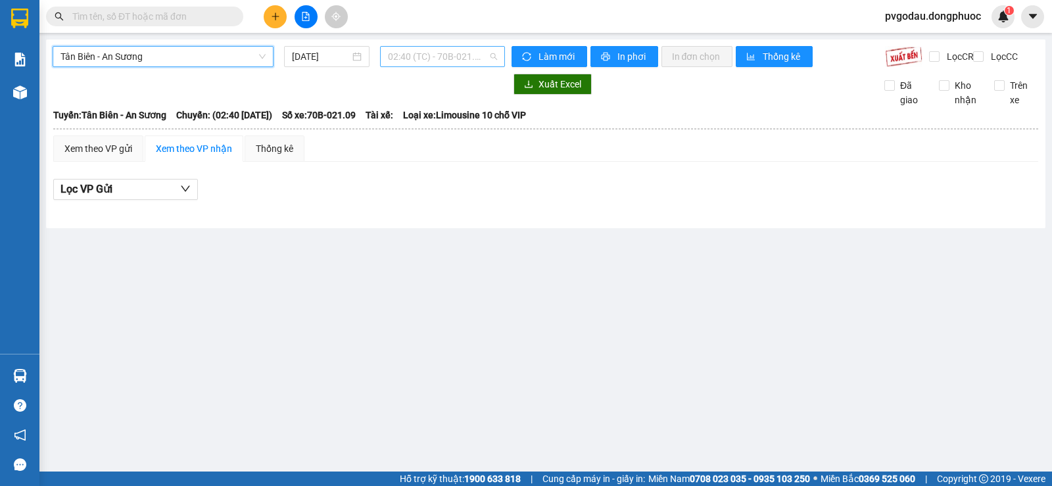
click at [463, 60] on span "02:40 (TC) - 70B-021.09" at bounding box center [442, 57] width 108 height 20
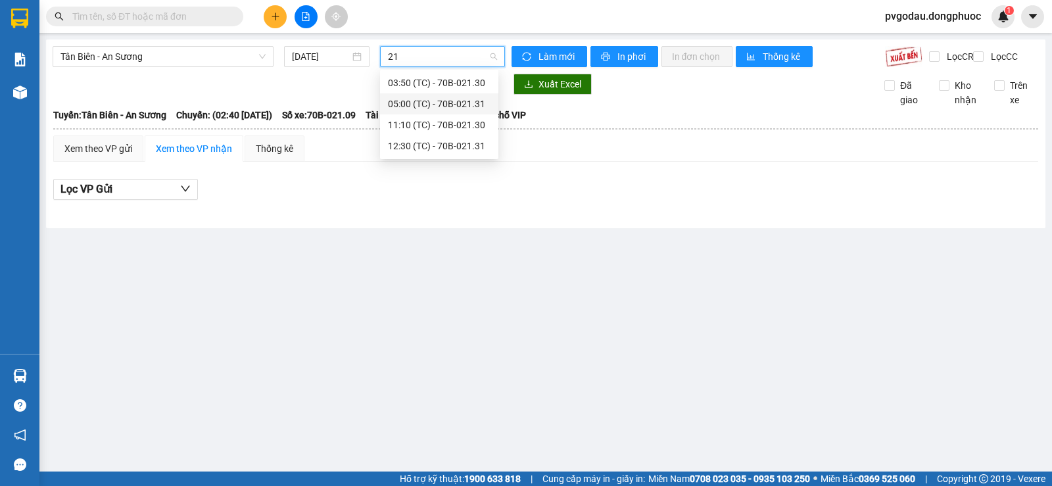
type input "2"
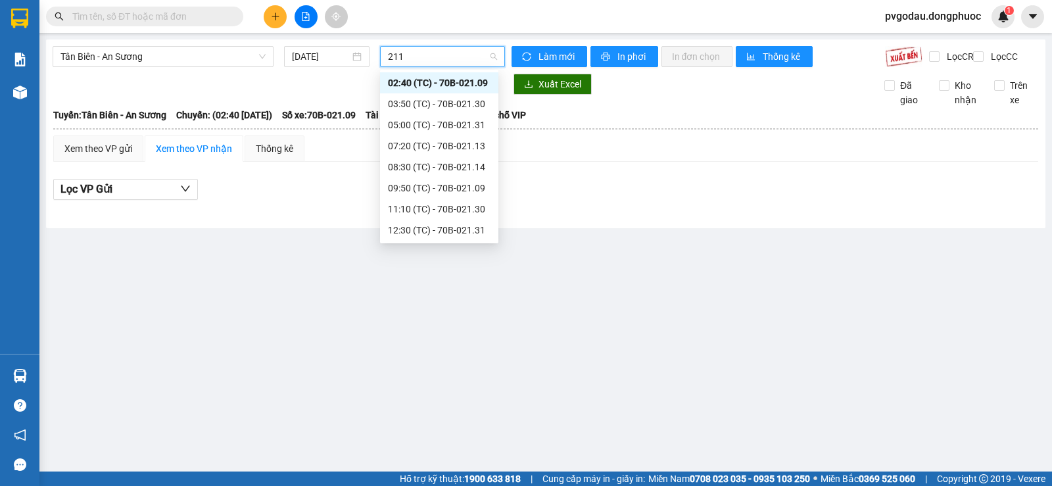
type input "2113"
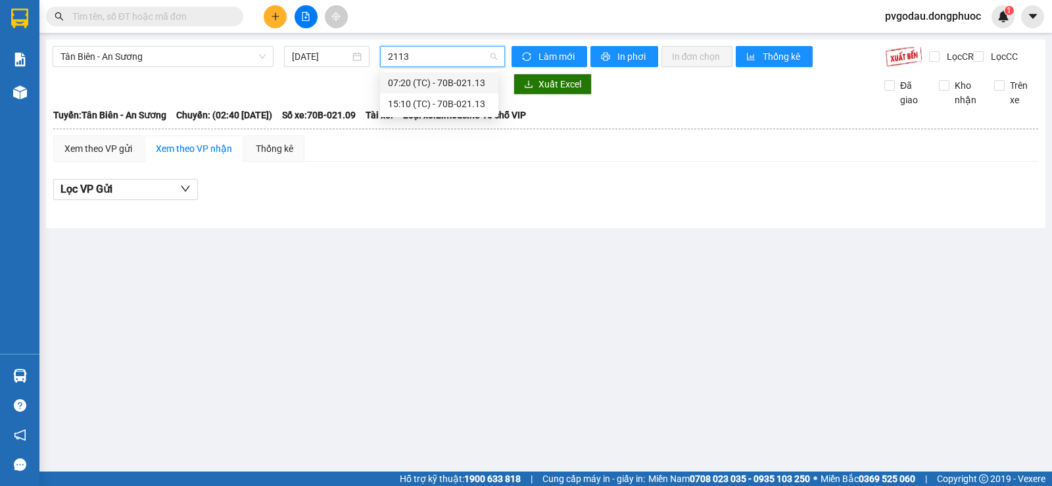
click at [450, 80] on div "07:20 (TC) - 70B-021.13" at bounding box center [439, 83] width 103 height 14
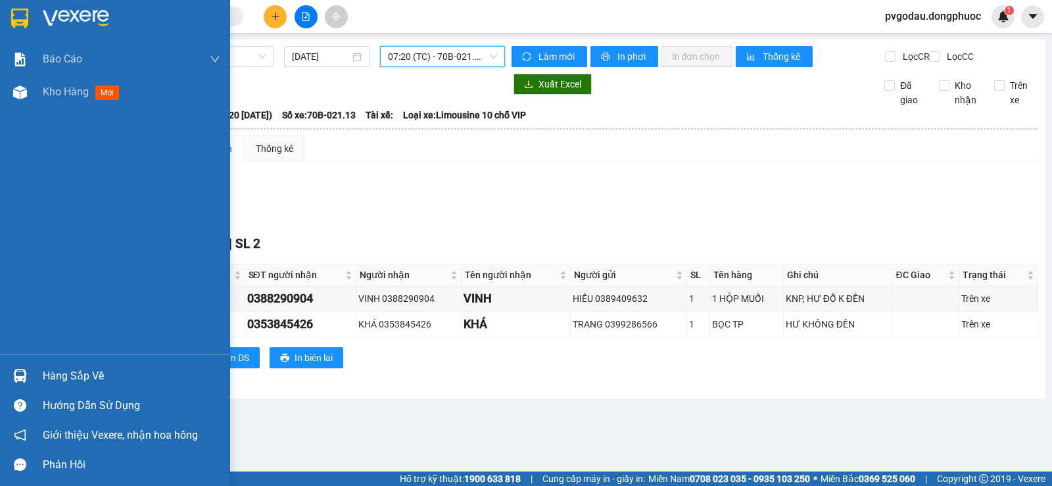
click at [55, 377] on div "Hàng sắp về" at bounding box center [131, 376] width 177 height 20
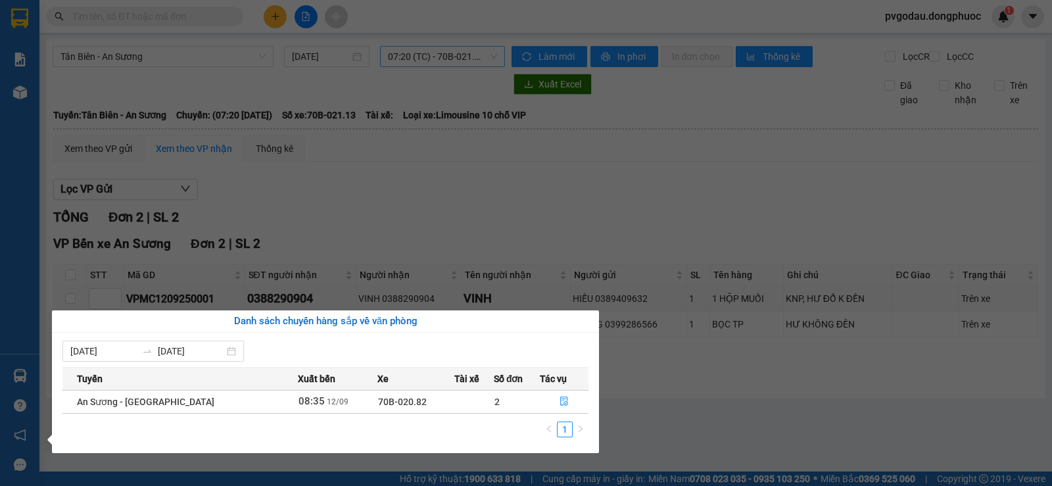
click at [204, 85] on section "Kết quả tìm kiếm ( 0 ) Bộ lọc No Data pvgodau.dongphuoc 1 Báo cáo Mẫu 1: Báo cá…" at bounding box center [526, 243] width 1052 height 486
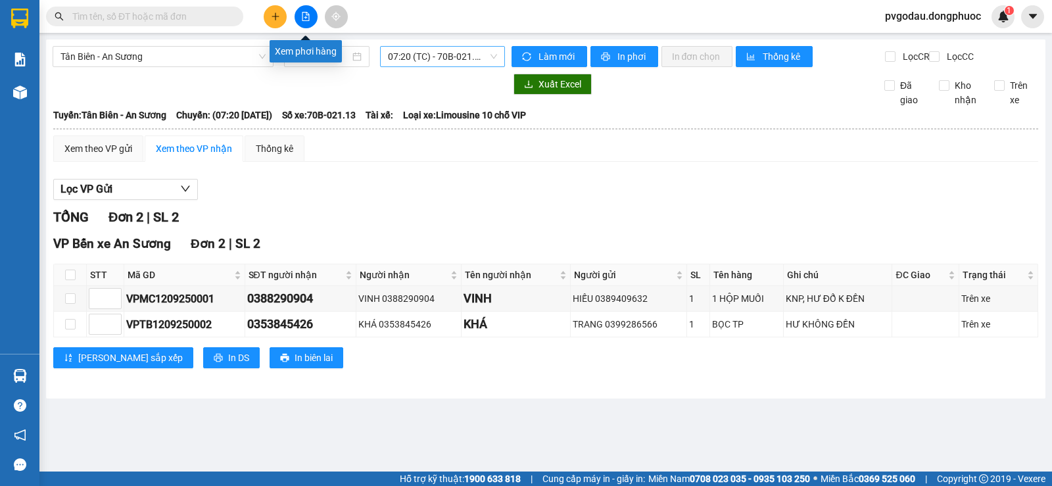
click at [301, 24] on button at bounding box center [305, 16] width 23 height 23
click at [203, 66] on span "Tân Biên - An Sương" at bounding box center [162, 57] width 205 height 20
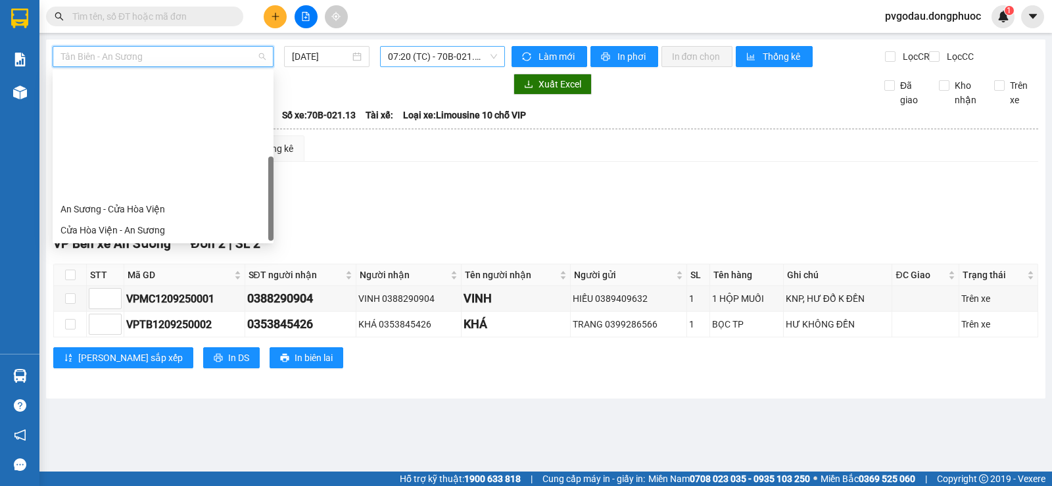
scroll to position [147, 0]
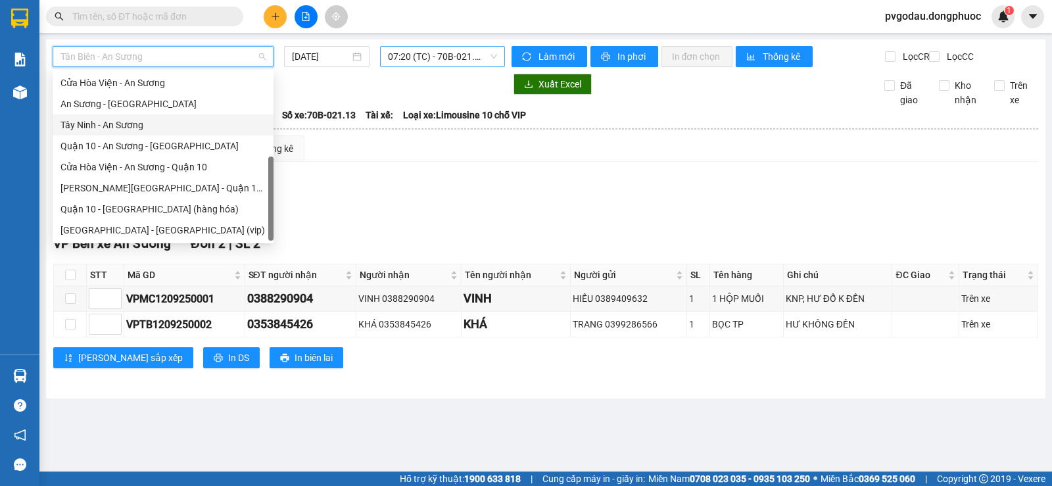
click at [109, 125] on div "Tây Ninh - An Sương" at bounding box center [162, 125] width 205 height 14
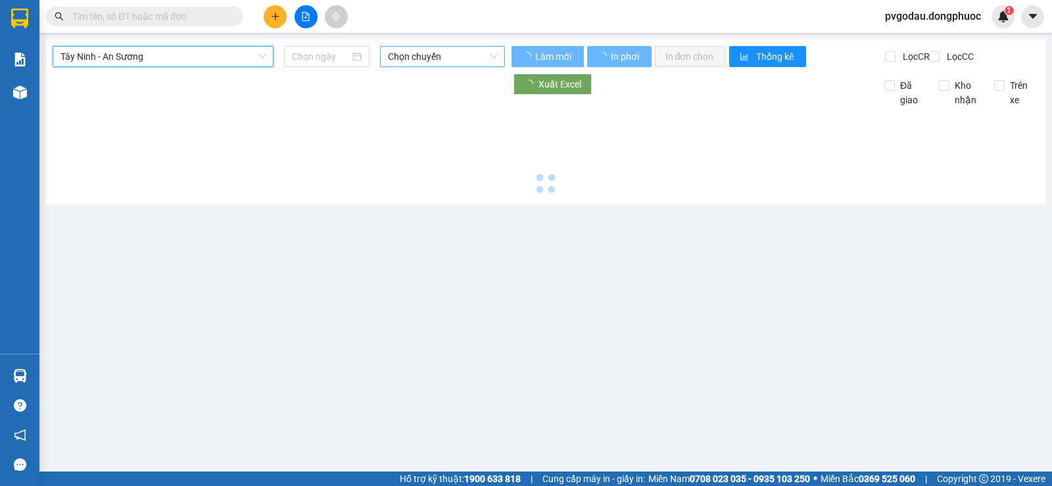
type input "[DATE]"
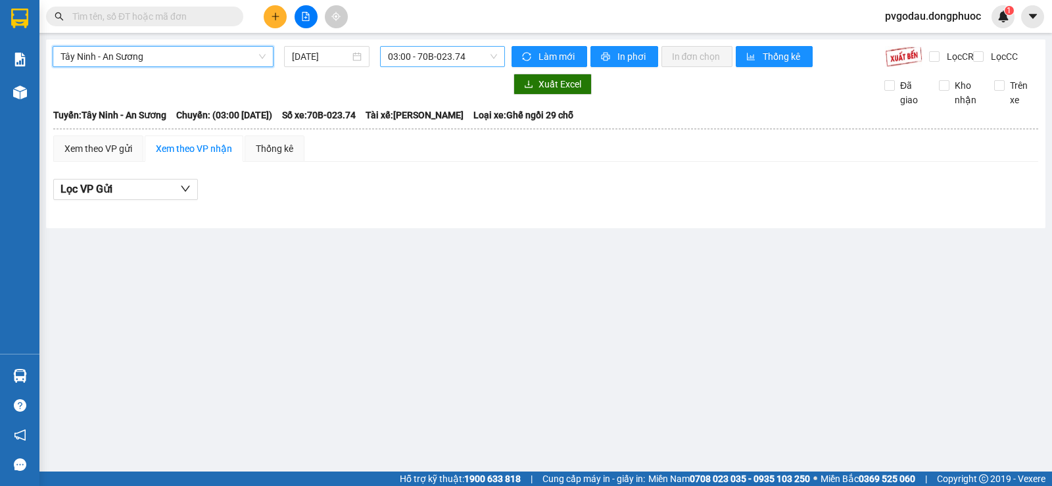
click at [415, 54] on span "03:00 - 70B-023.74" at bounding box center [442, 57] width 108 height 20
type input "1833"
click at [440, 86] on div "08:20 - 70B-018.33" at bounding box center [439, 83] width 103 height 14
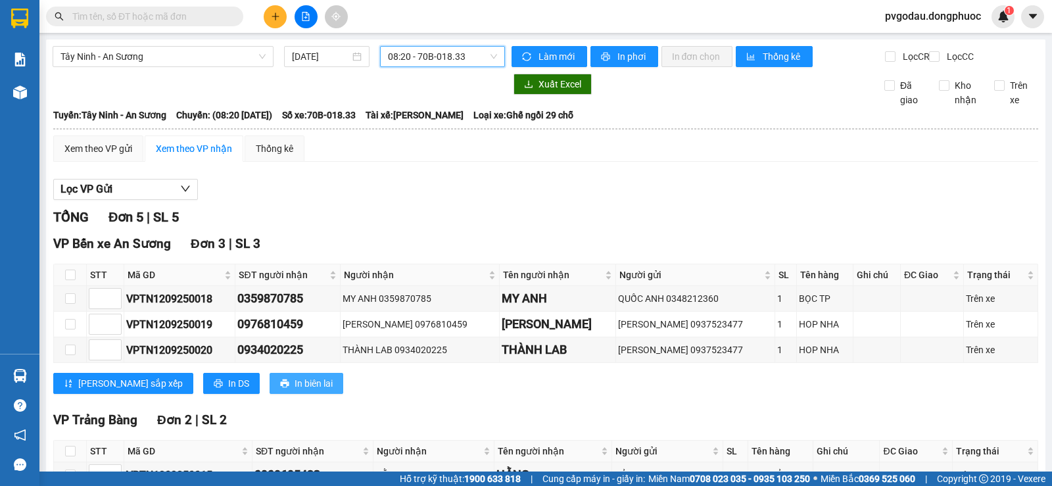
scroll to position [121, 0]
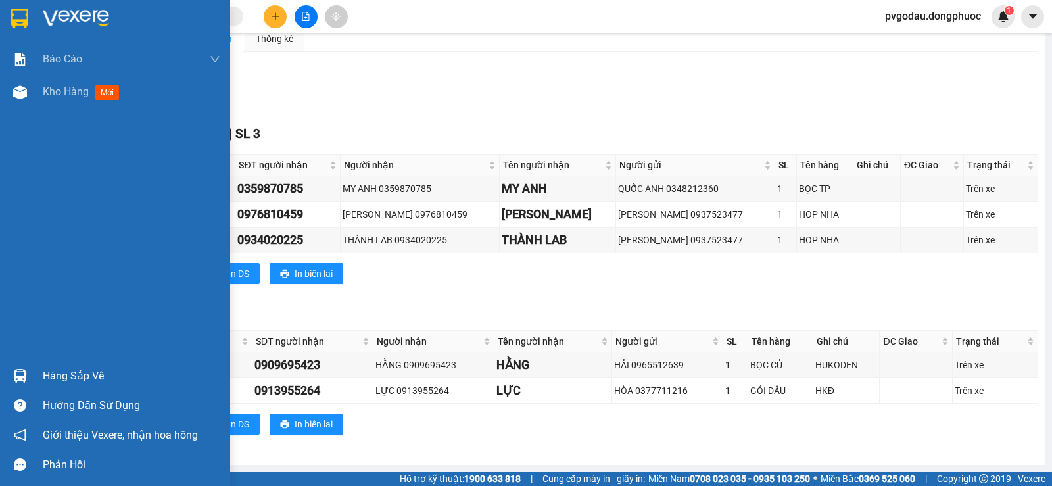
click at [28, 381] on div at bounding box center [20, 375] width 23 height 23
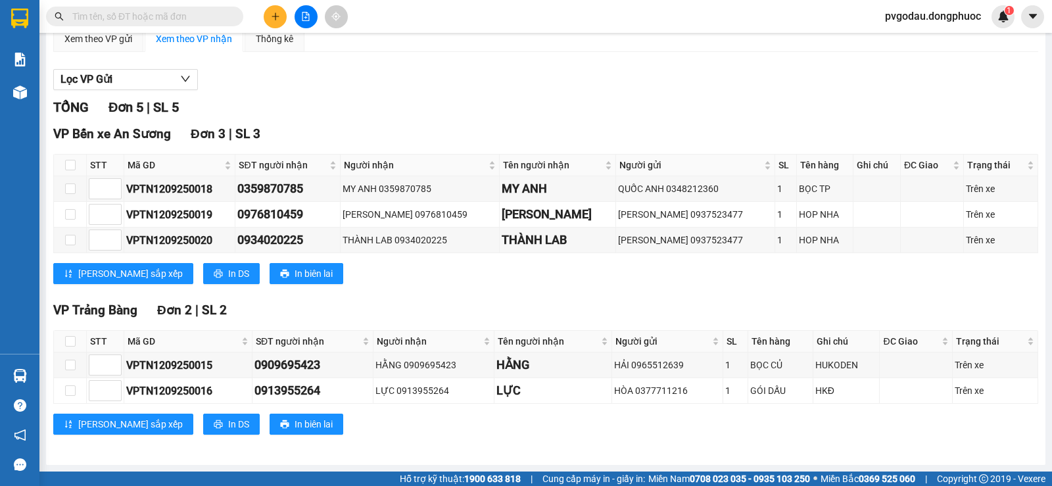
click at [342, 113] on section "Kết quả tìm kiếm ( 0 ) Bộ lọc No Data pvgodau.dongphuoc 1 Báo cáo Mẫu 1: Báo cá…" at bounding box center [526, 243] width 1052 height 486
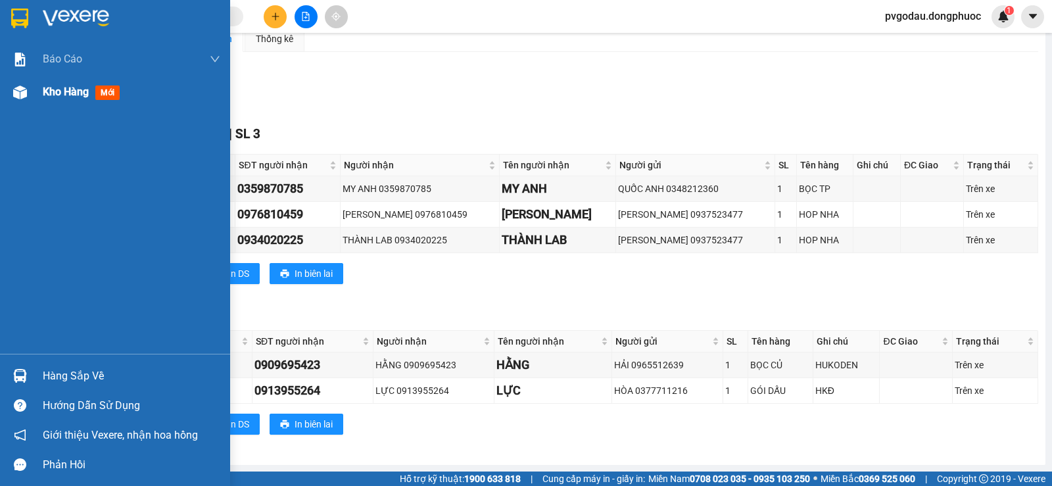
click at [71, 100] on div "Kho hàng mới" at bounding box center [84, 91] width 82 height 16
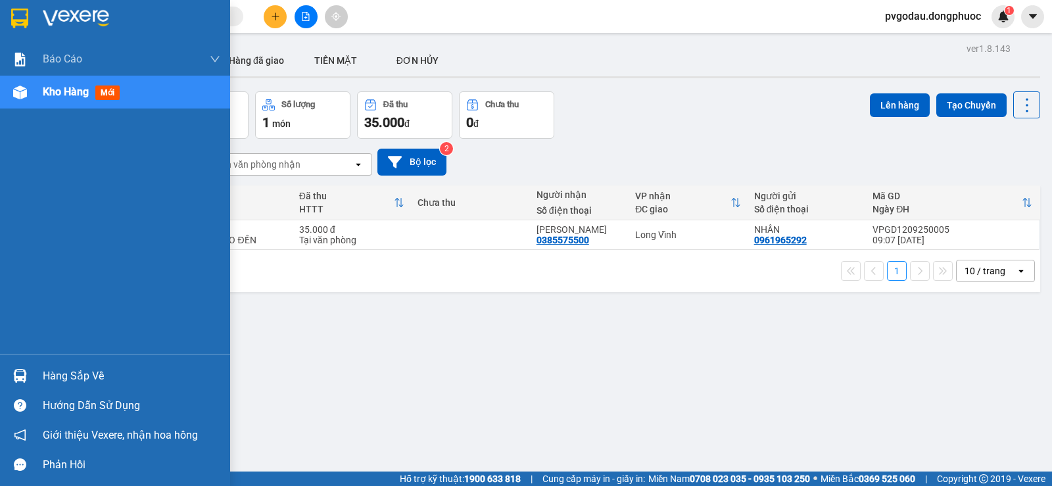
click at [35, 377] on div "Hàng sắp về" at bounding box center [115, 376] width 230 height 30
